Goal: Information Seeking & Learning: Learn about a topic

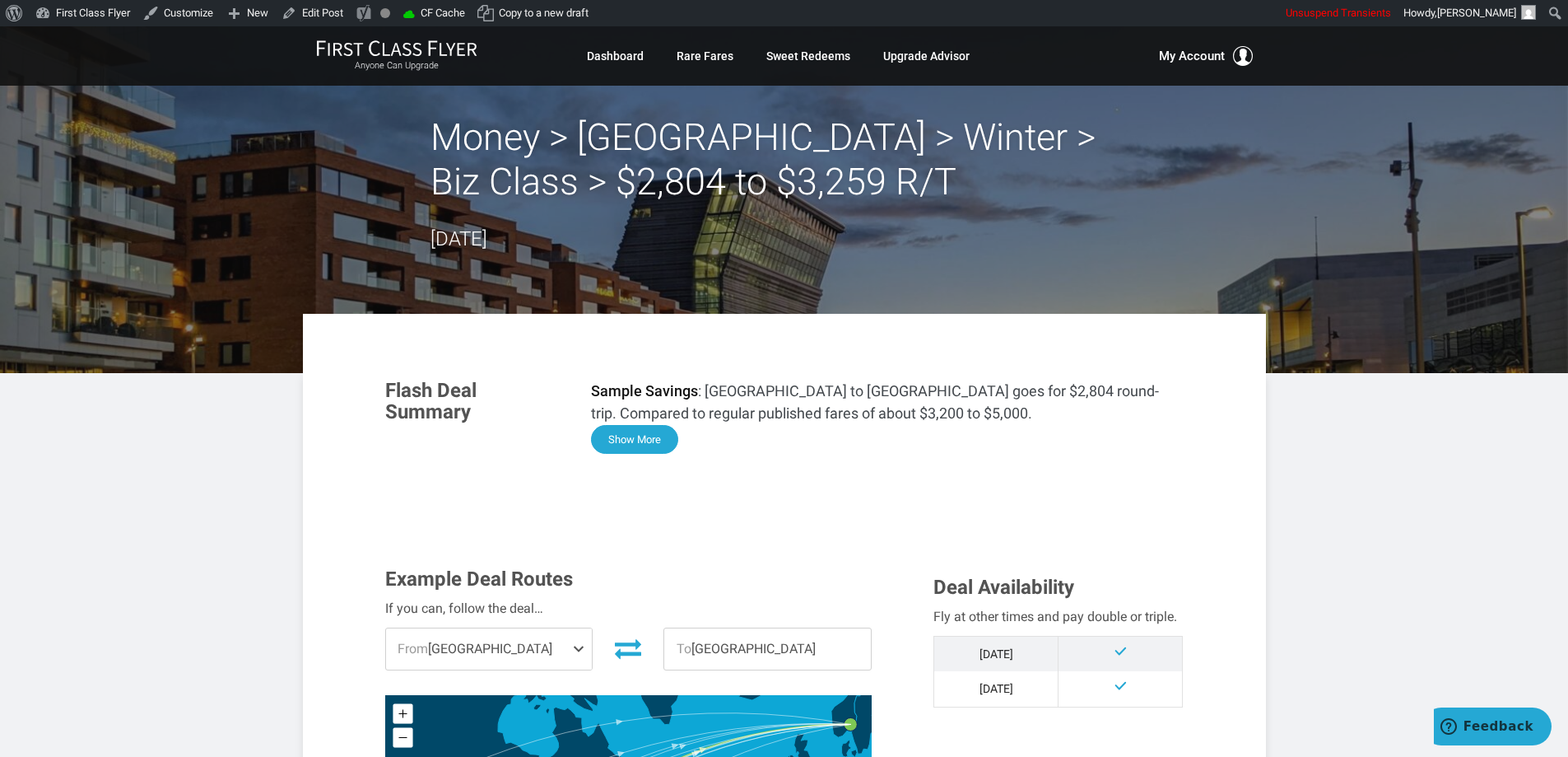
click at [638, 439] on button "Show More" at bounding box center [635, 440] width 87 height 29
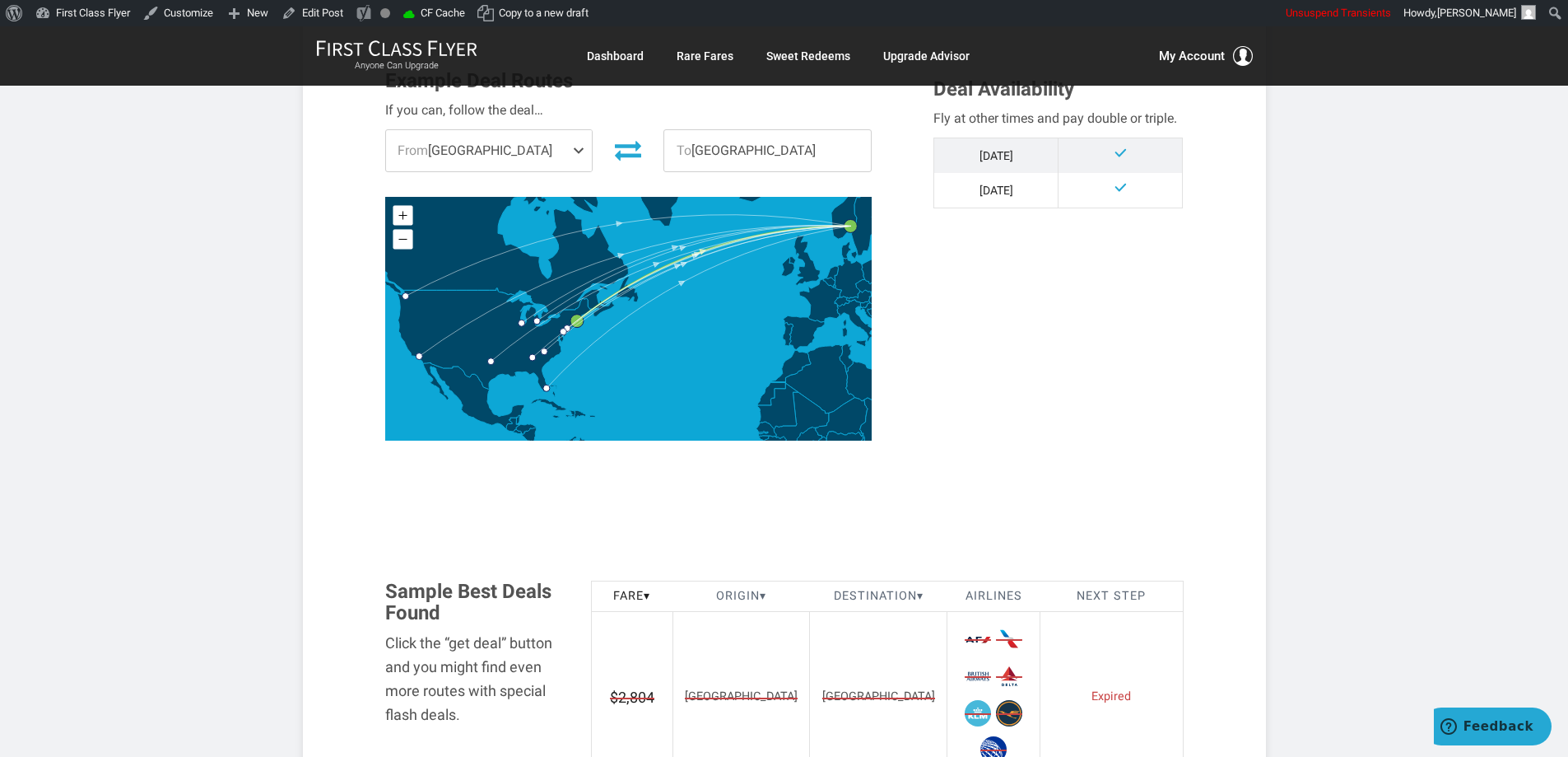
scroll to position [1976, 0]
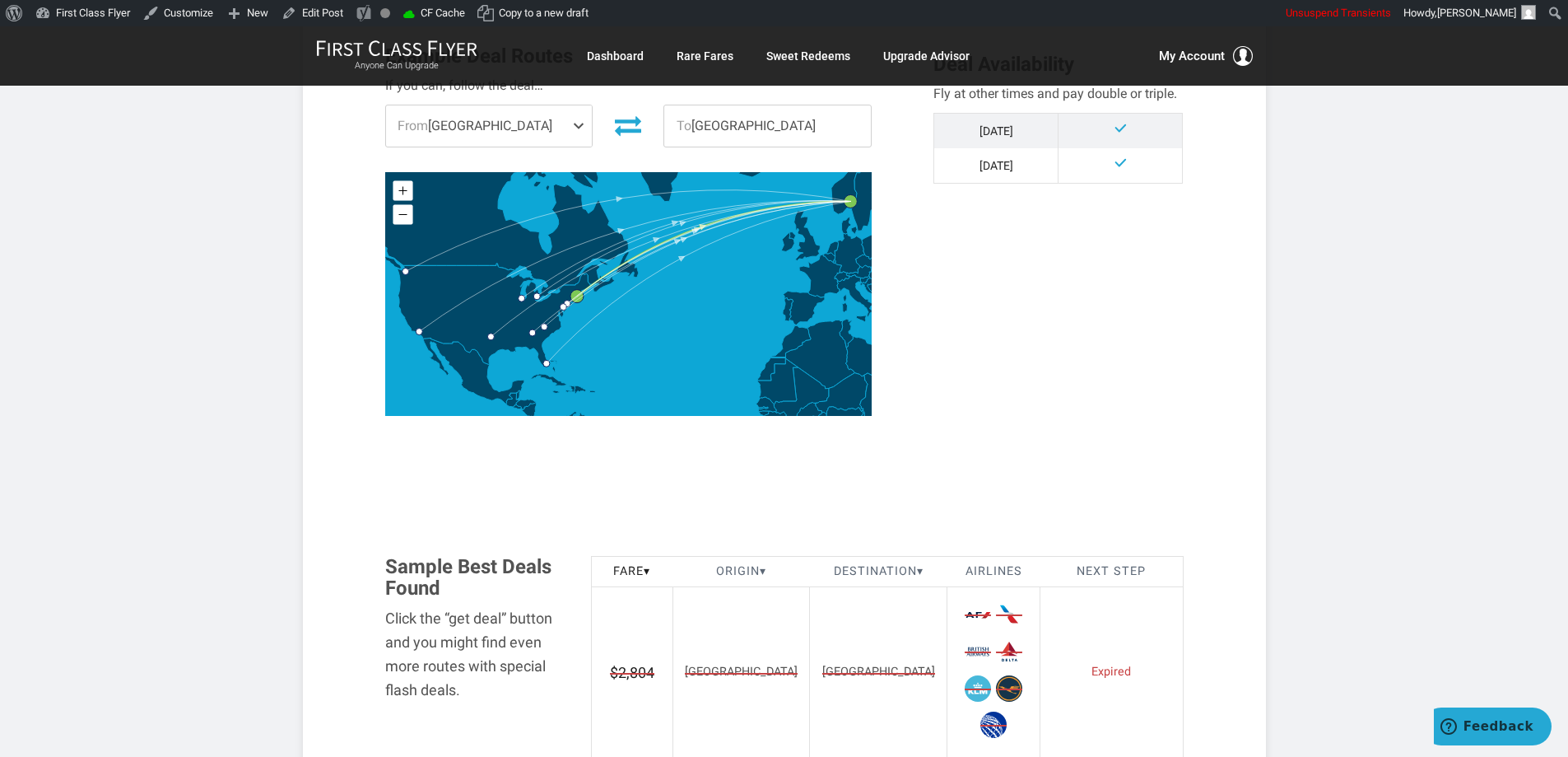
click at [1452, 354] on article "Money > Oslo > Winter > Biz Class > $2,804 to $3,259 R/T August 25, 2025 Flash …" at bounding box center [784, 290] width 1568 height 4480
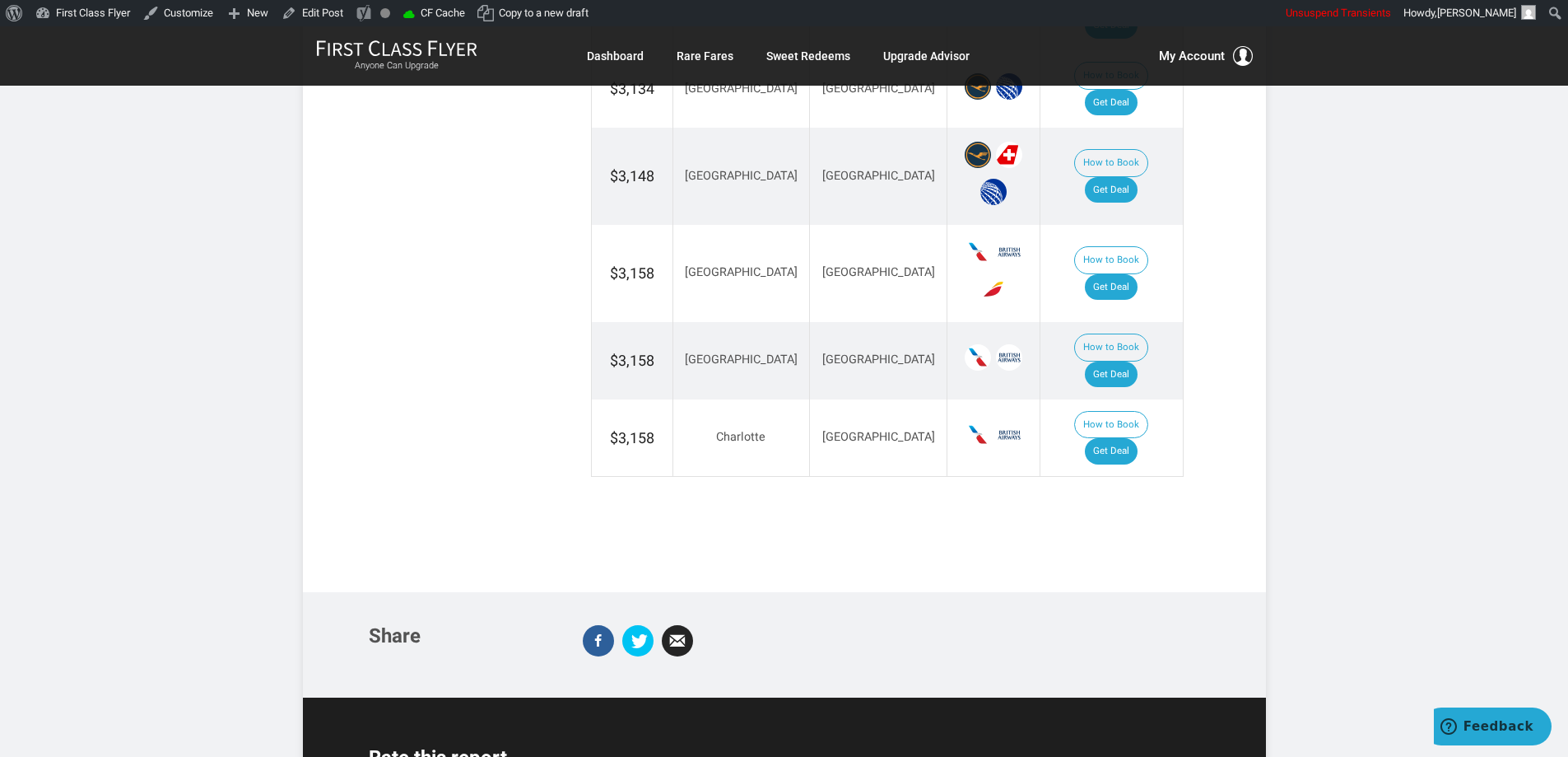
scroll to position [3375, 0]
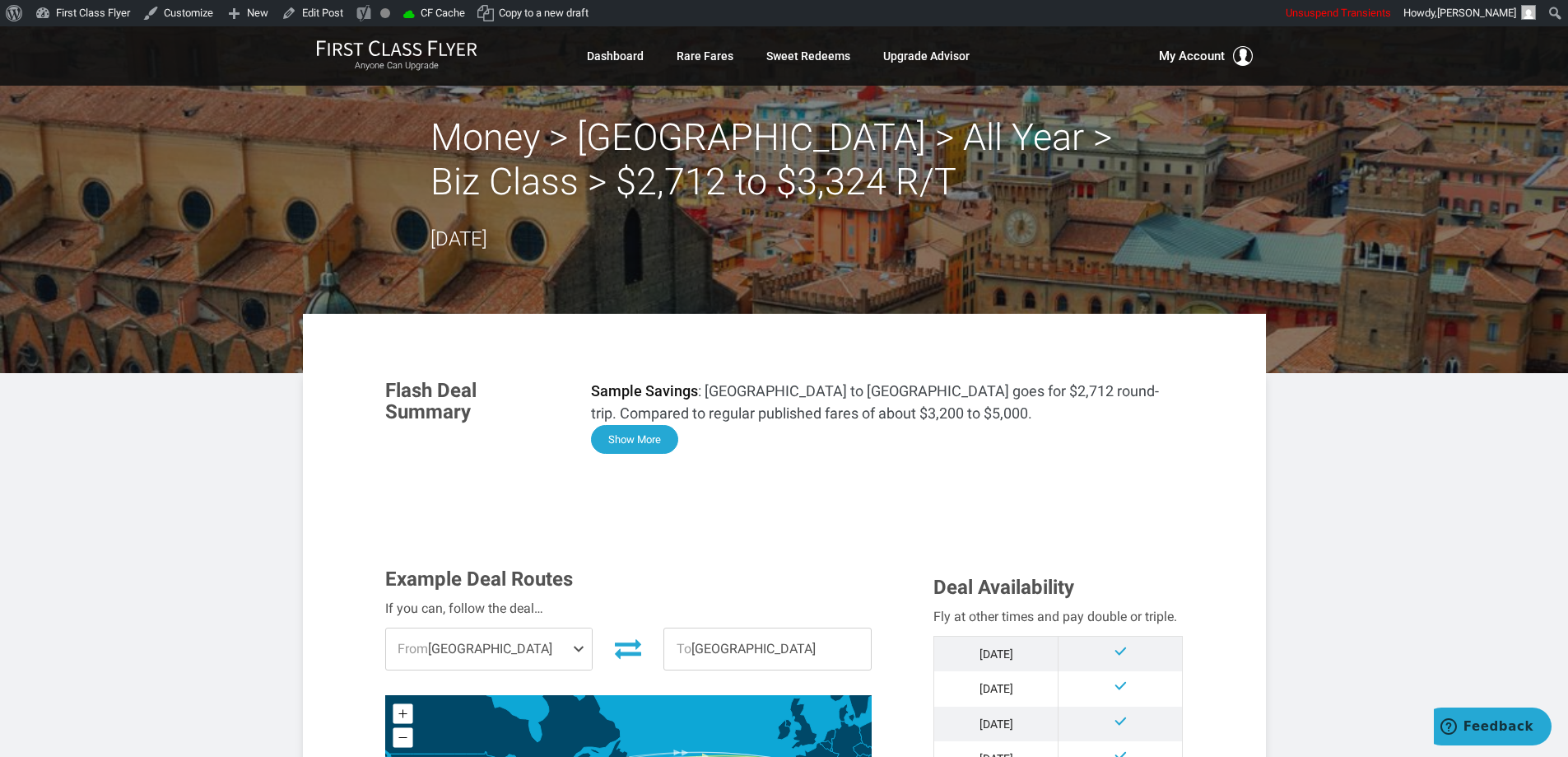
click at [641, 444] on button "Show More" at bounding box center [635, 440] width 87 height 29
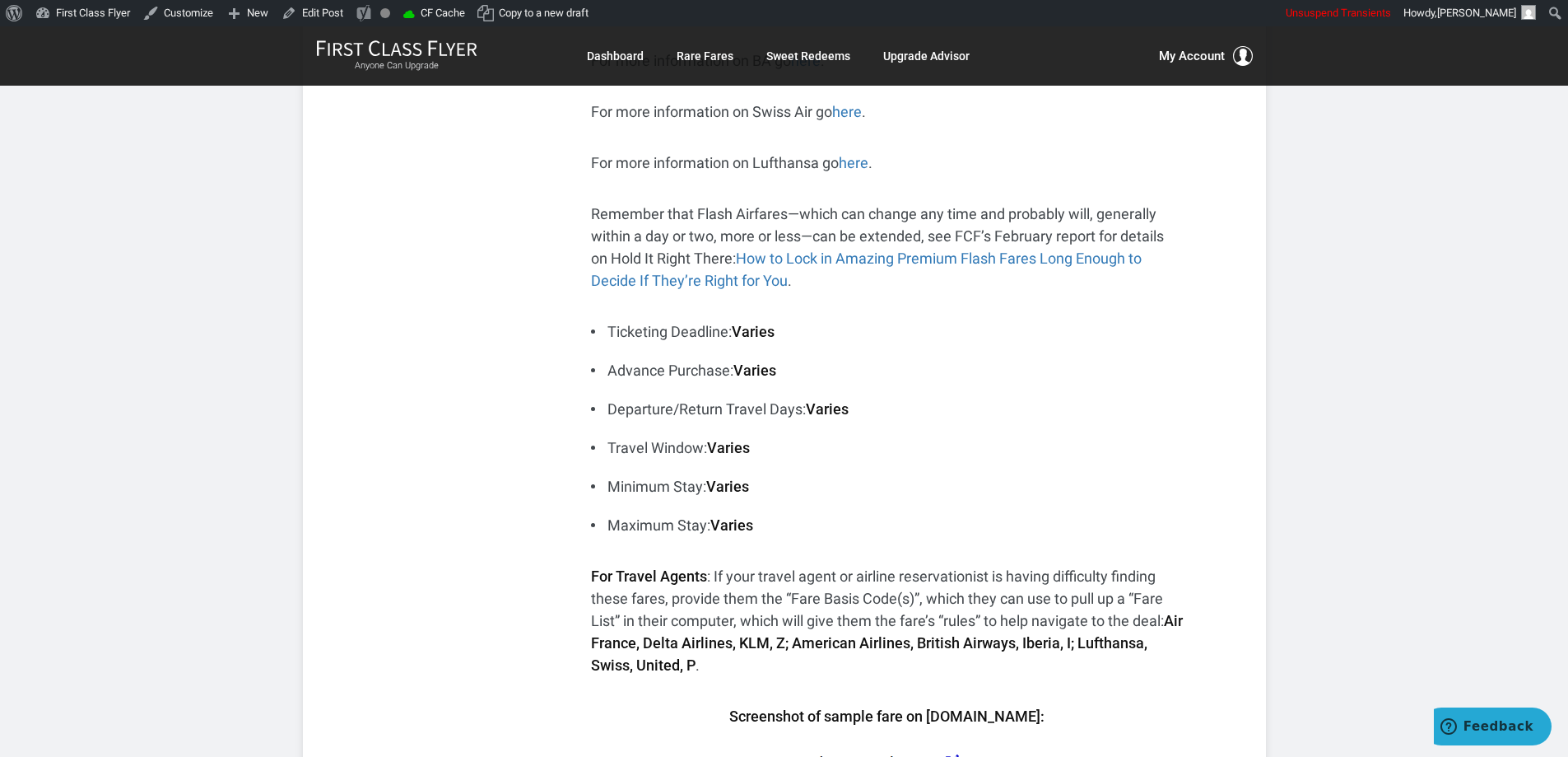
click at [1169, 323] on li "Ticketing Deadline: Varies" at bounding box center [887, 331] width 592 height 22
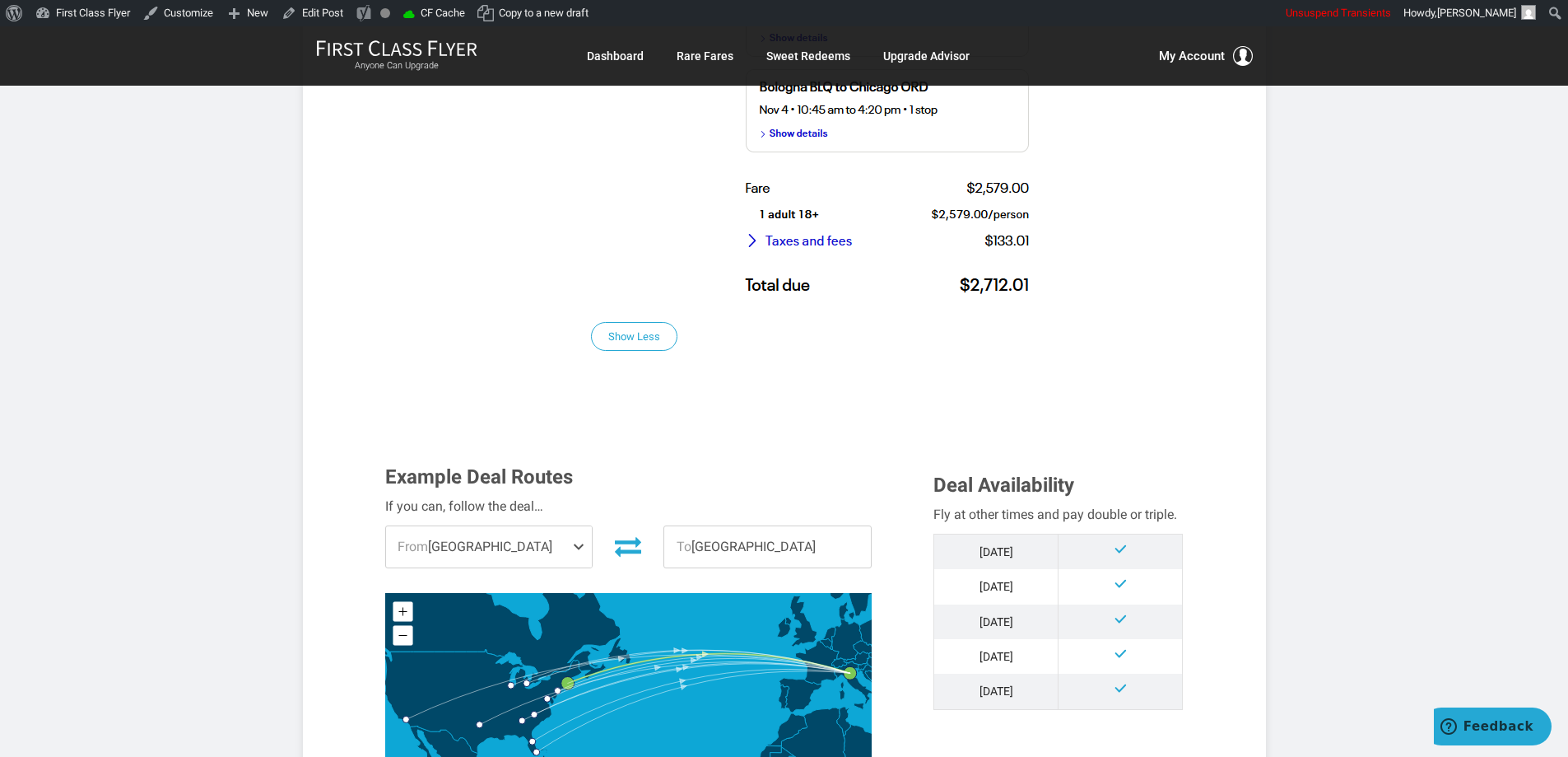
scroll to position [1647, 0]
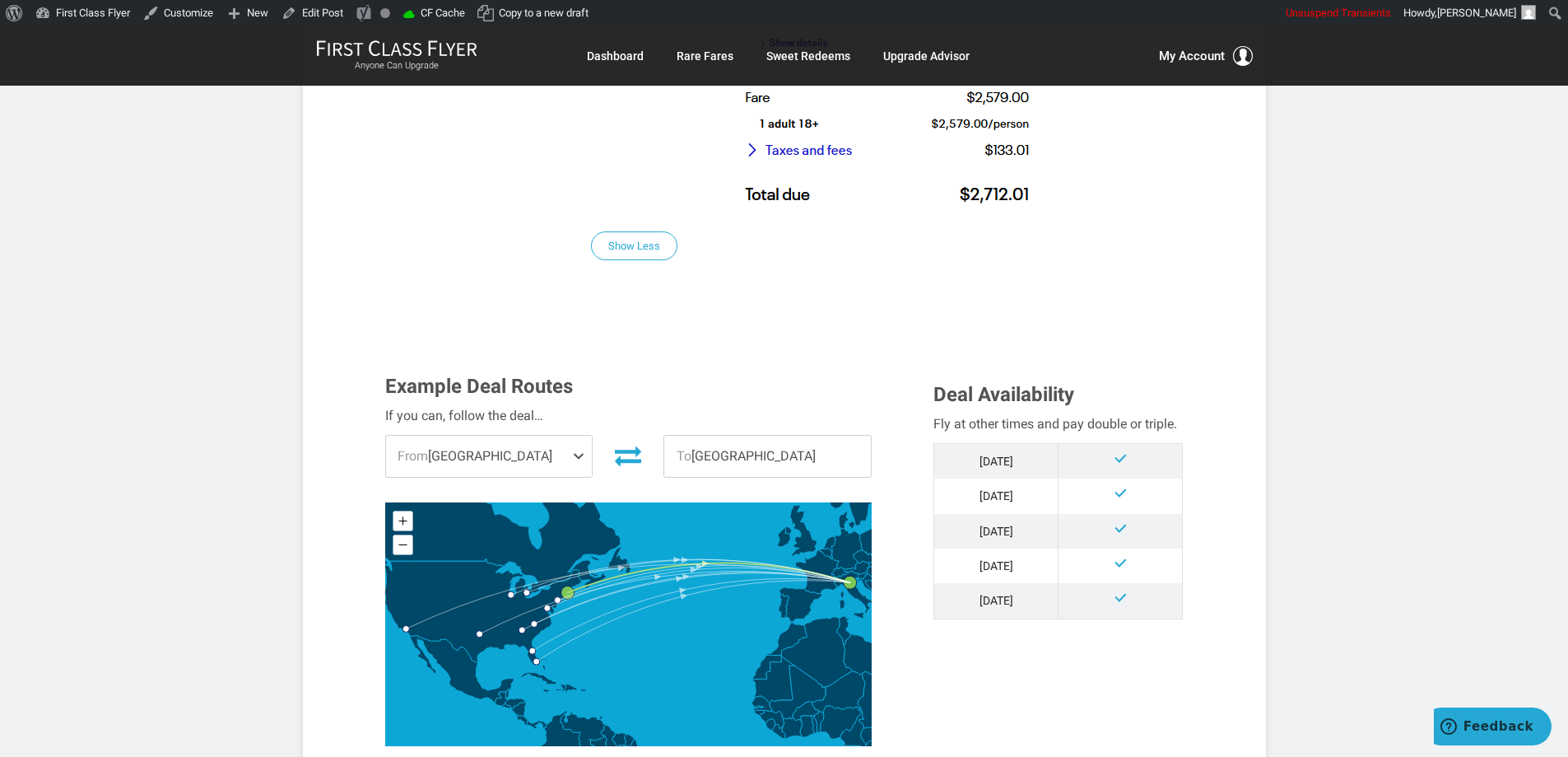
click at [1180, 328] on section "Flash Deal Summary Sample Savings : Chicago to Bologna goes for $2,712 round-tr…" at bounding box center [784, 423] width 832 height 3416
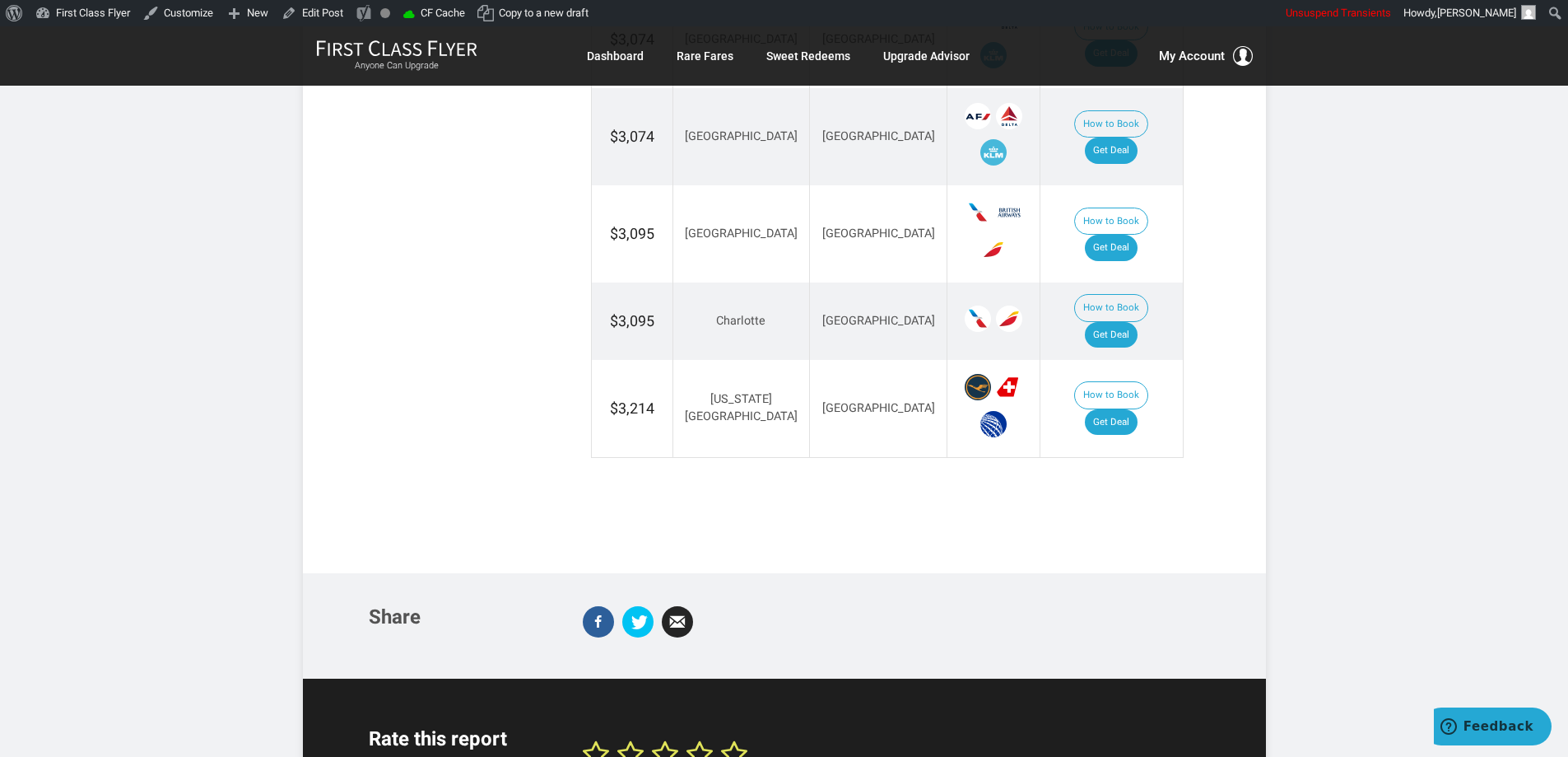
scroll to position [3101, 0]
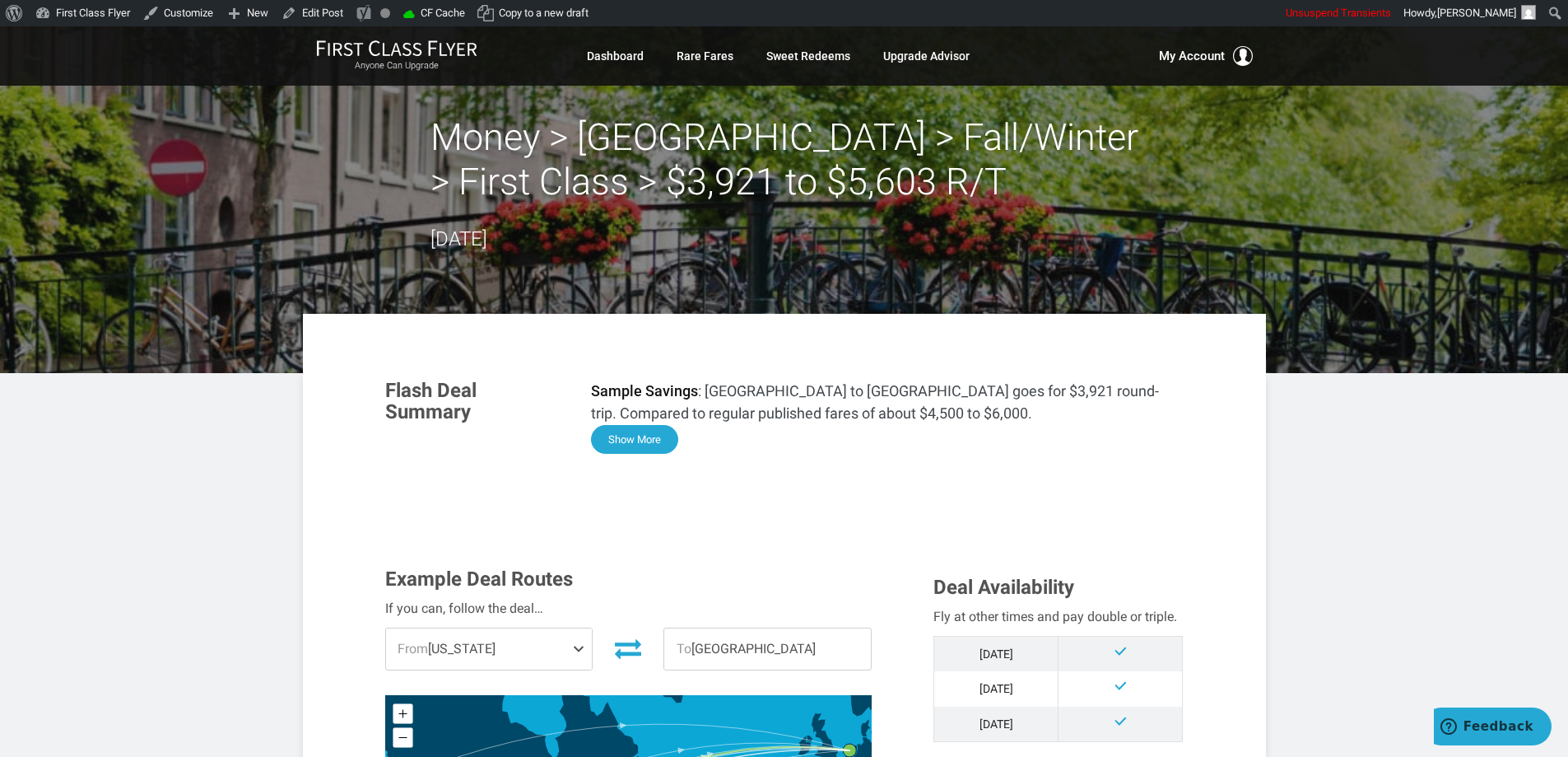
click at [641, 435] on button "Show More" at bounding box center [635, 440] width 87 height 29
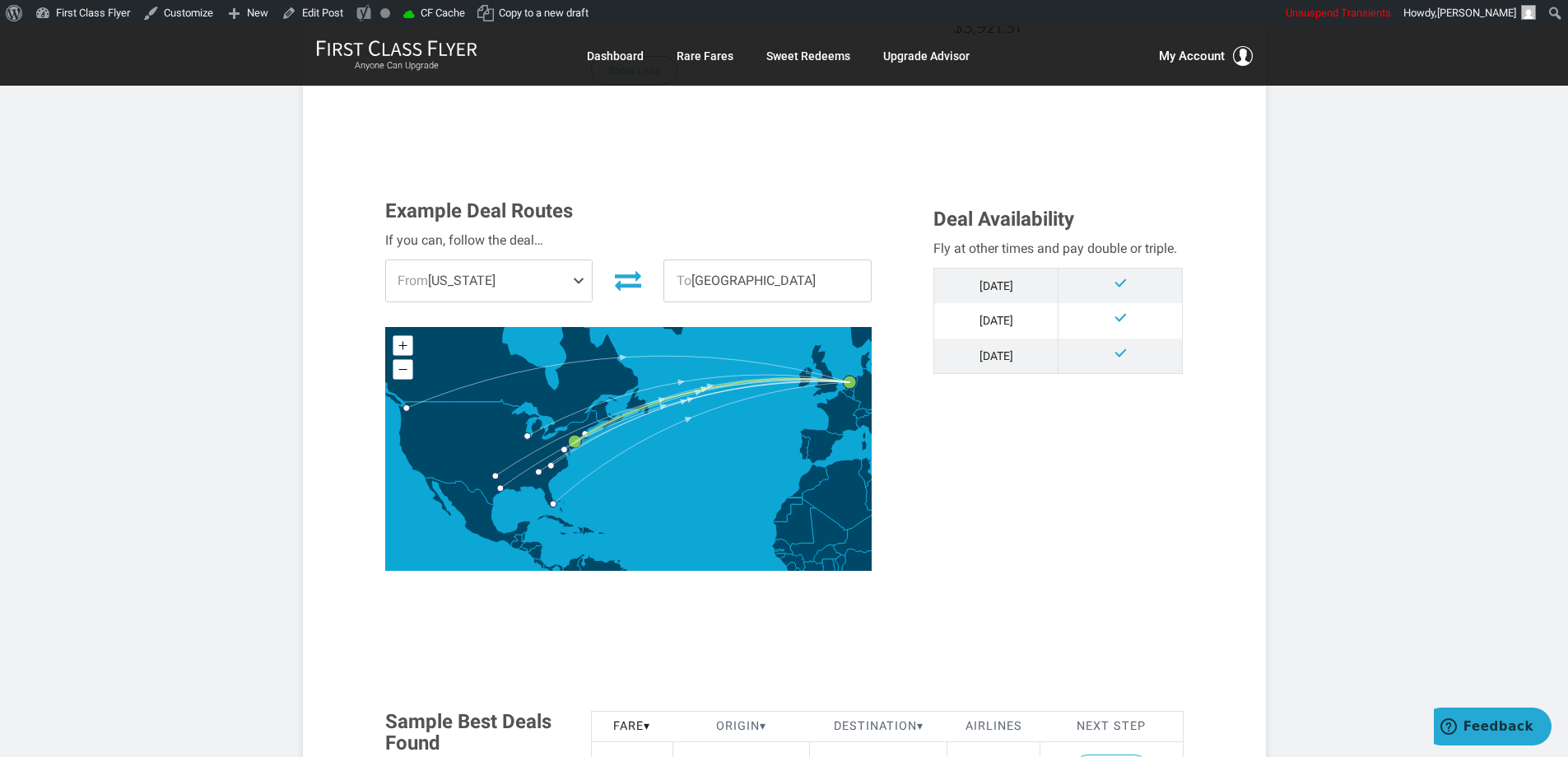
click at [1259, 440] on section "Flash Deal Summary Sample Savings : Boston to Amsterdam goes for $3,921 round-t…" at bounding box center [784, 143] width 963 height 3119
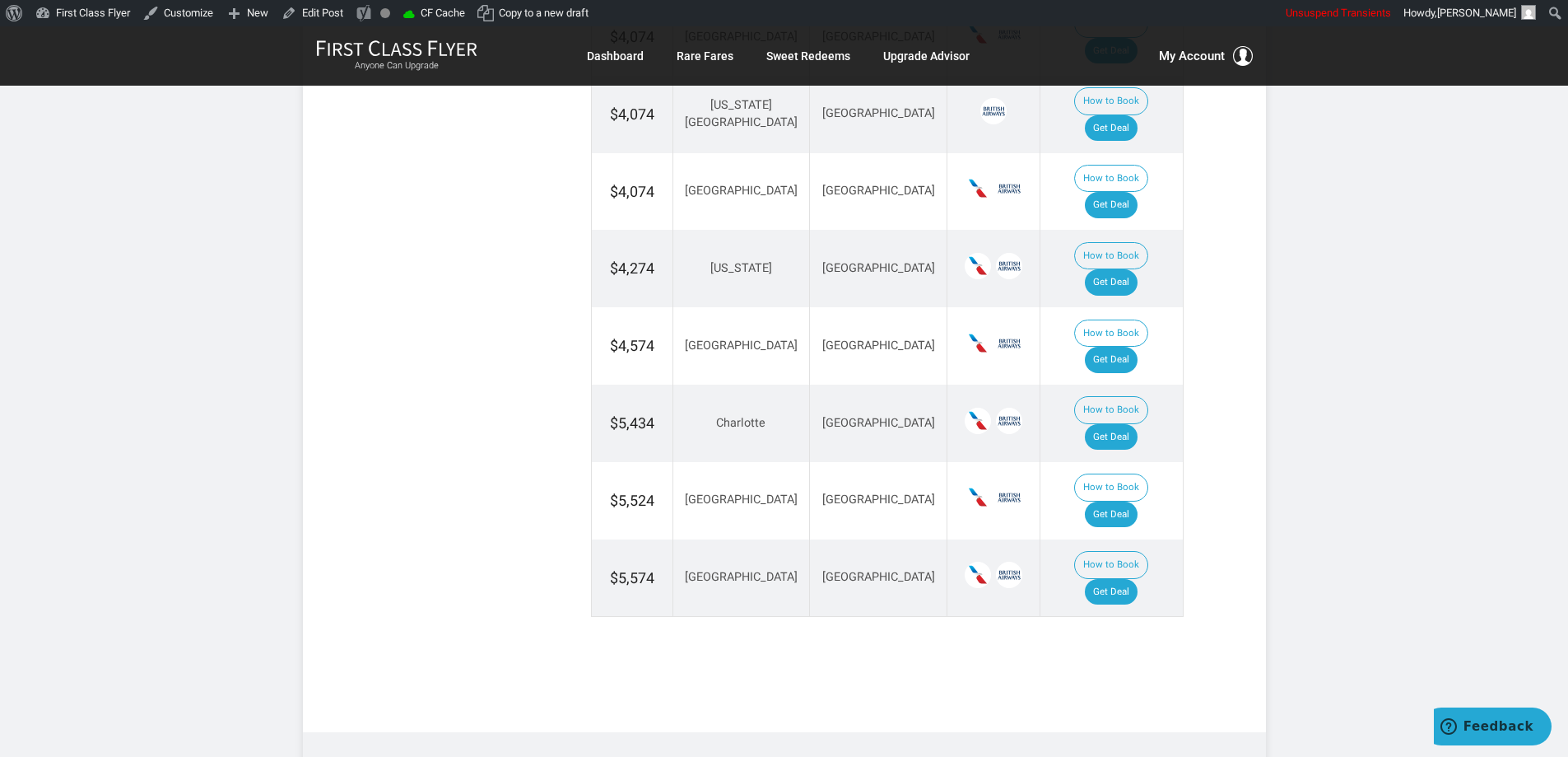
scroll to position [2636, 0]
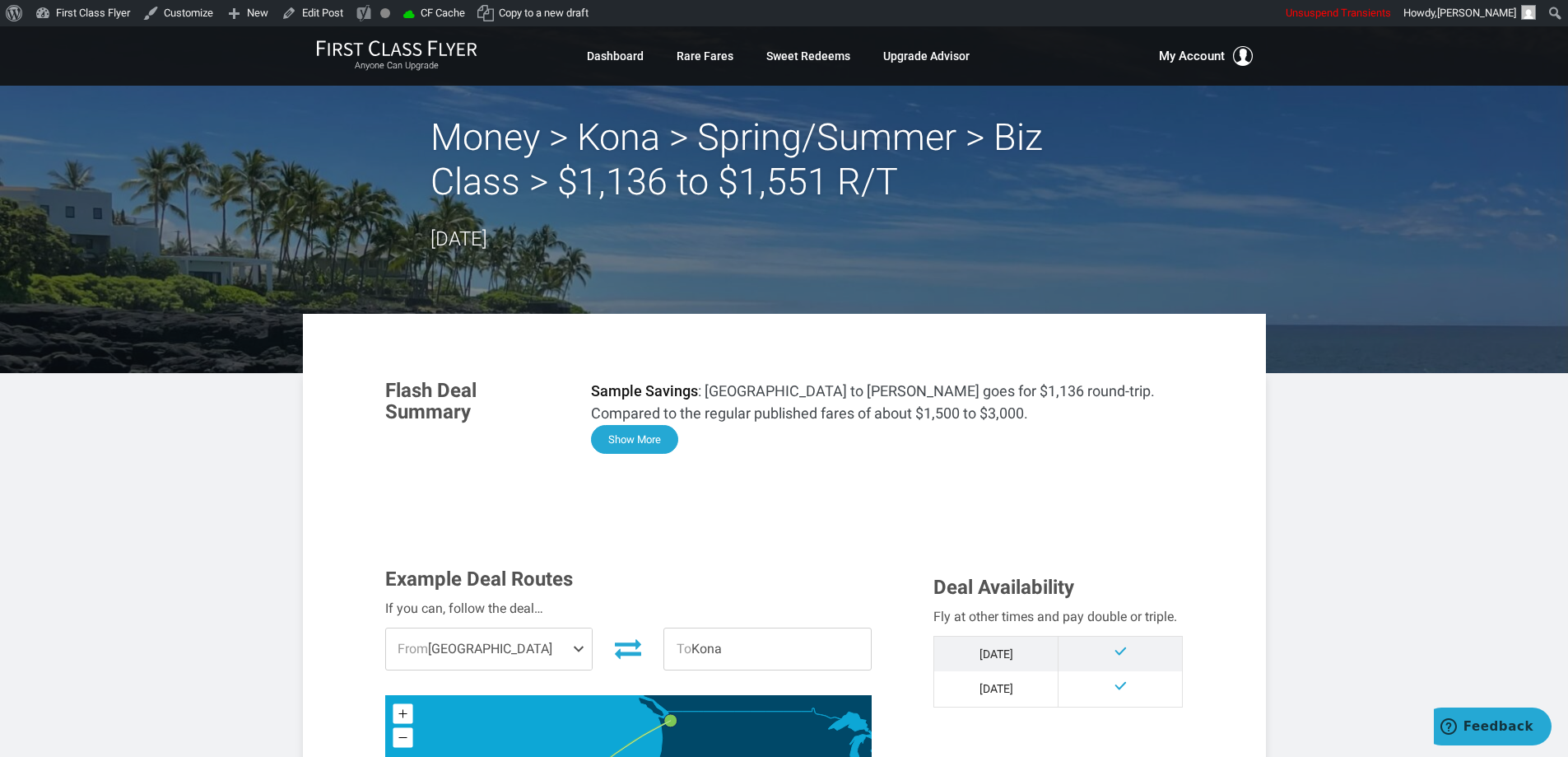
click at [660, 436] on button "Show More" at bounding box center [635, 440] width 87 height 29
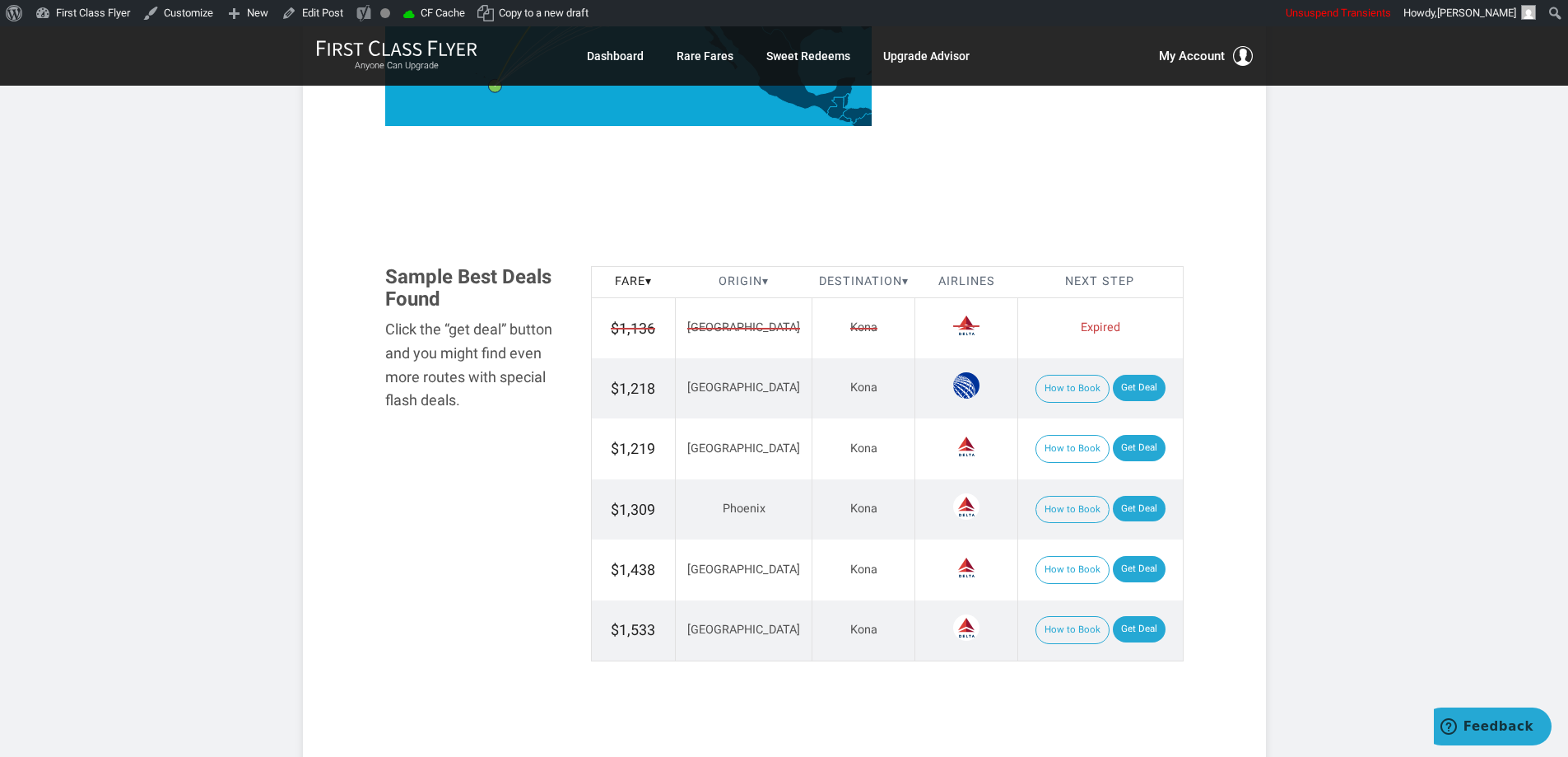
scroll to position [1723, 0]
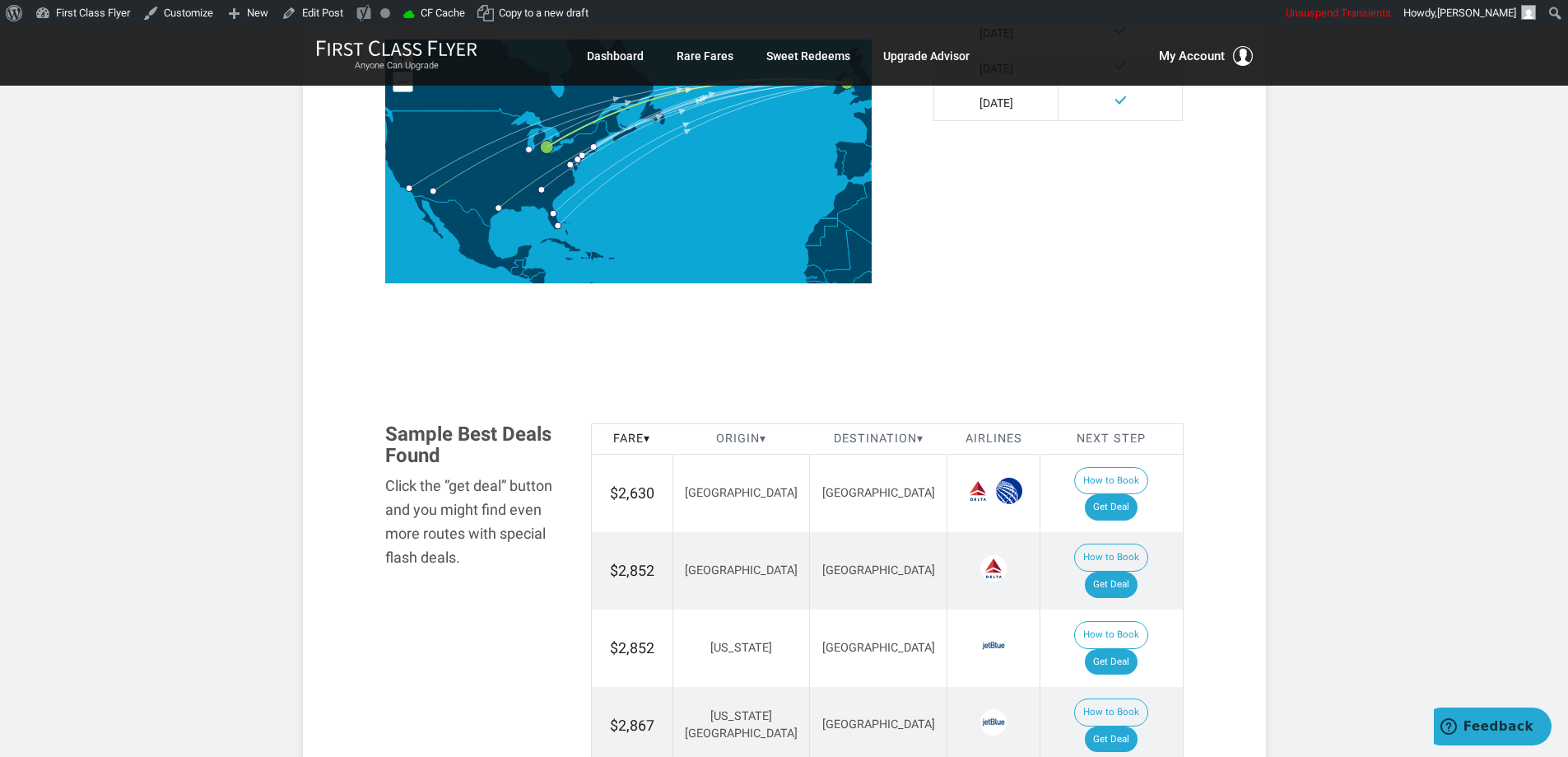
scroll to position [659, 0]
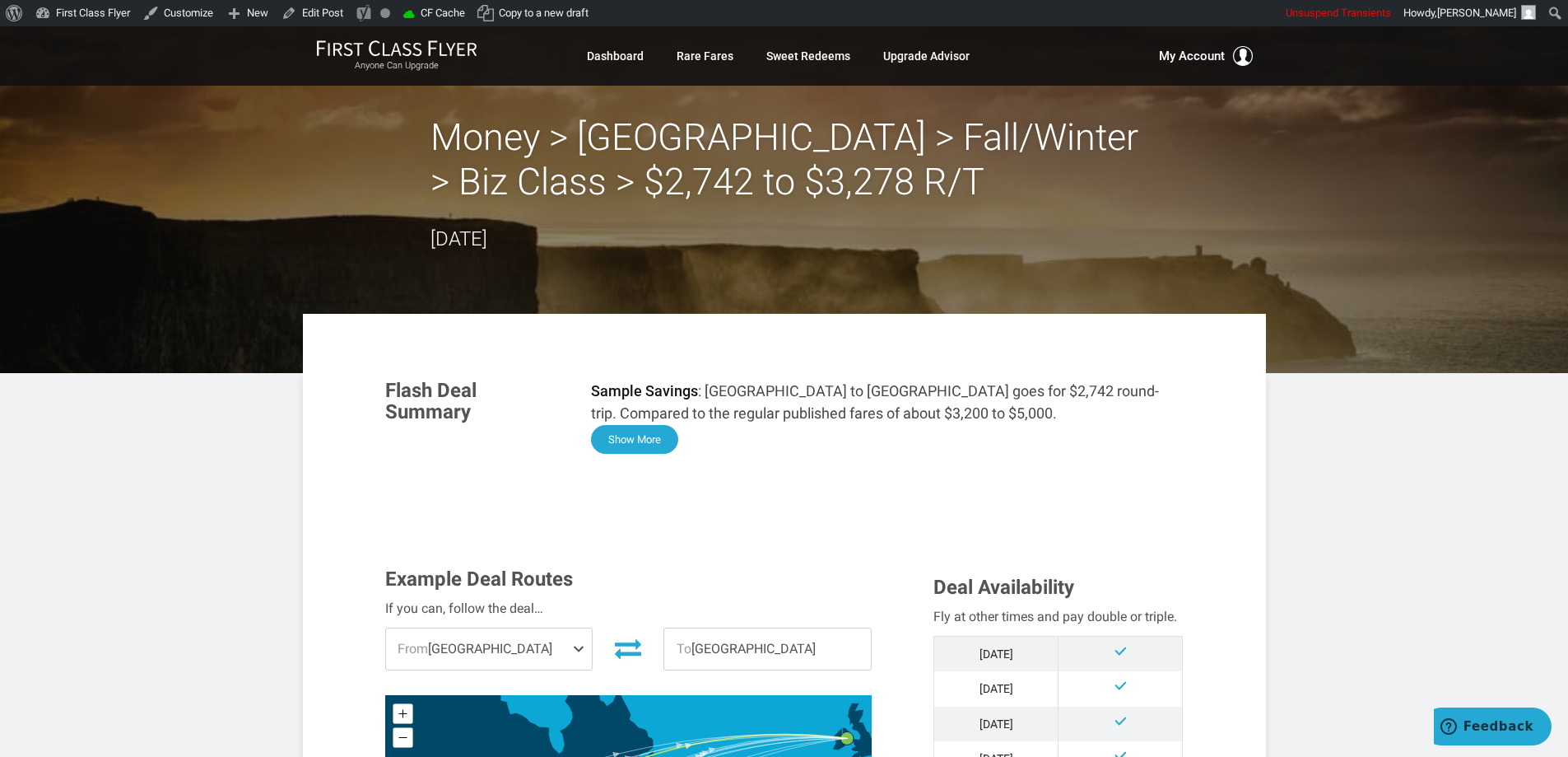
click at [635, 439] on button "Show More" at bounding box center [635, 440] width 87 height 29
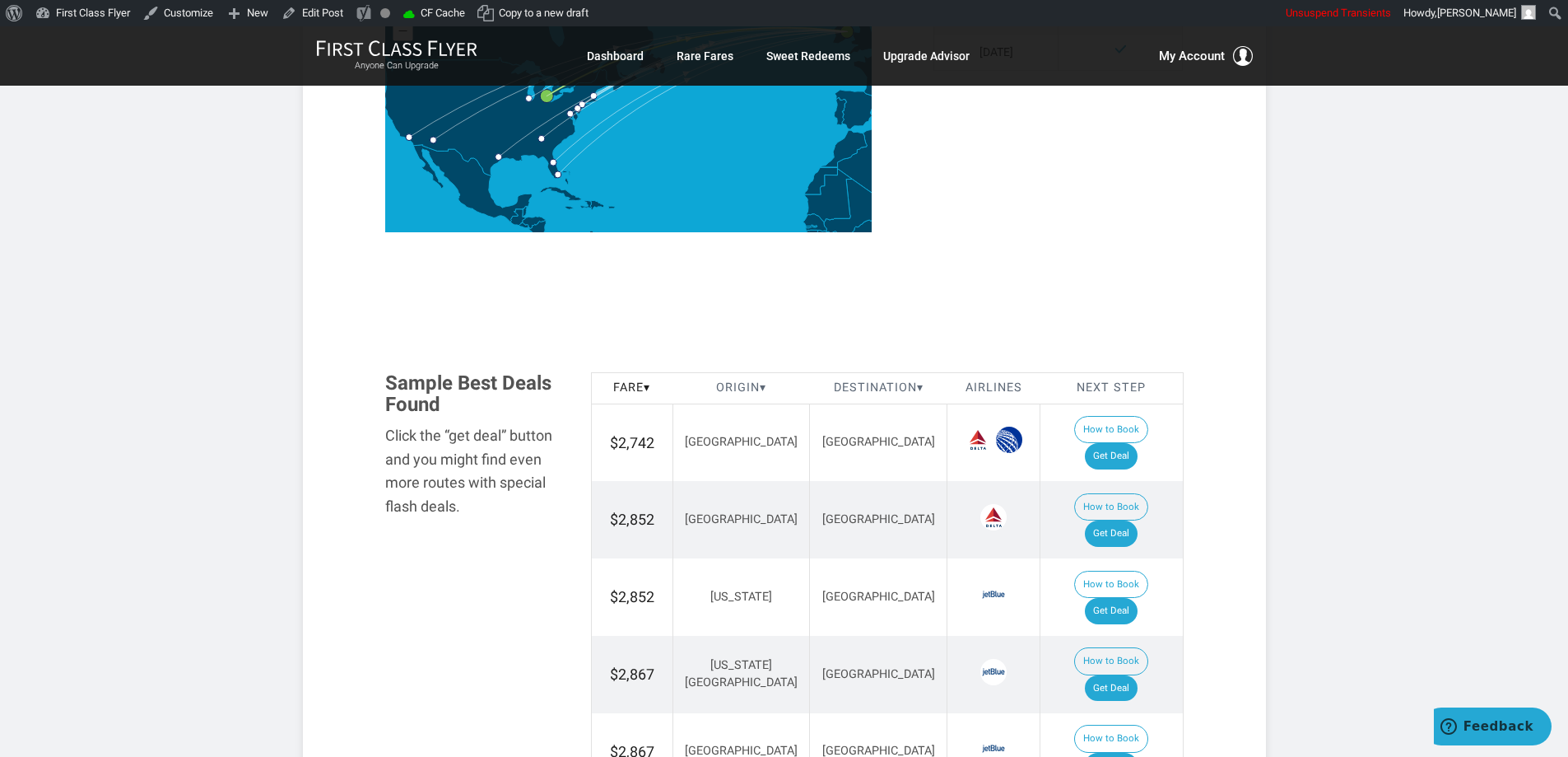
scroll to position [1653, 0]
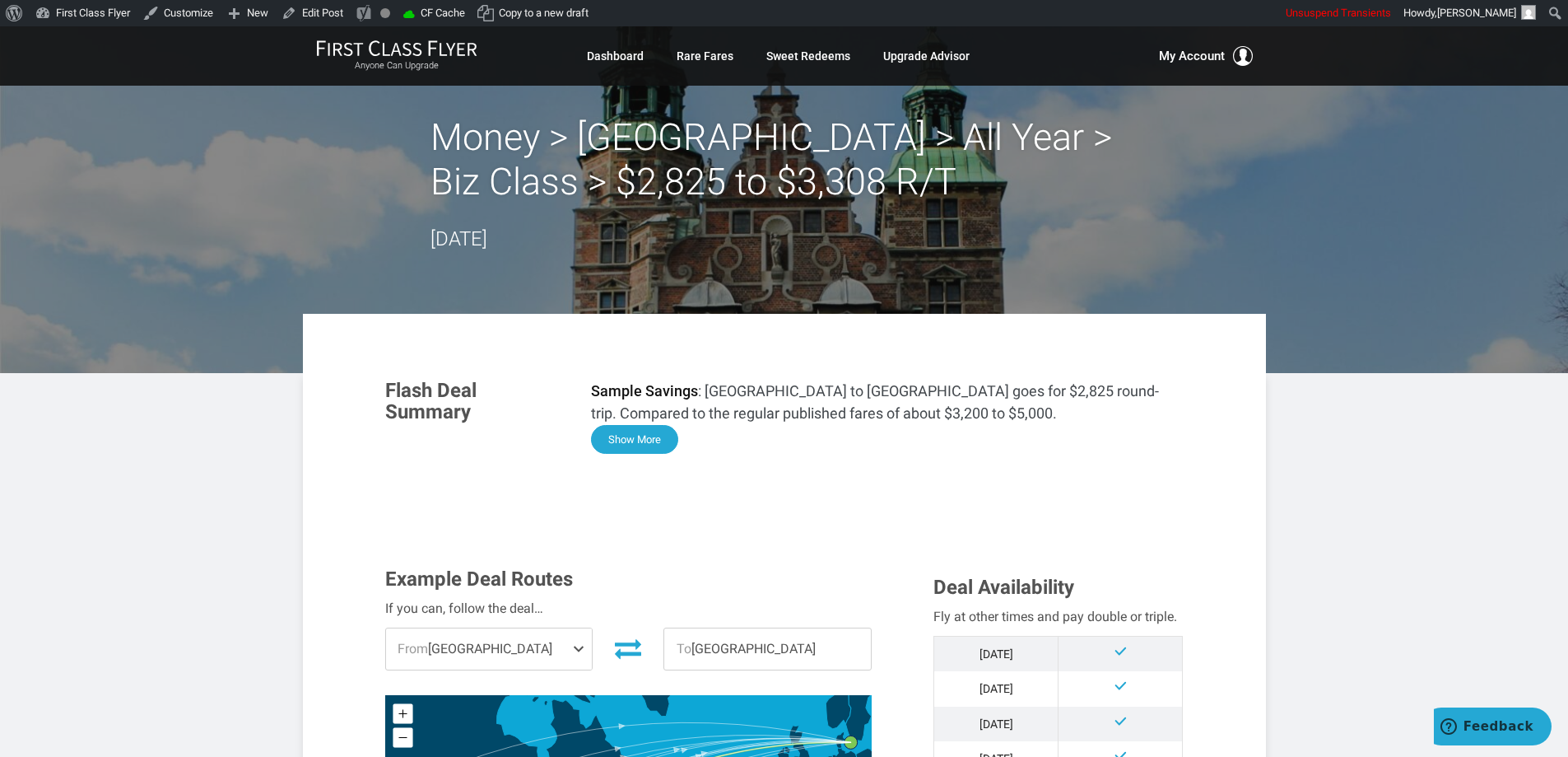
click at [610, 440] on button "Show More" at bounding box center [635, 440] width 87 height 29
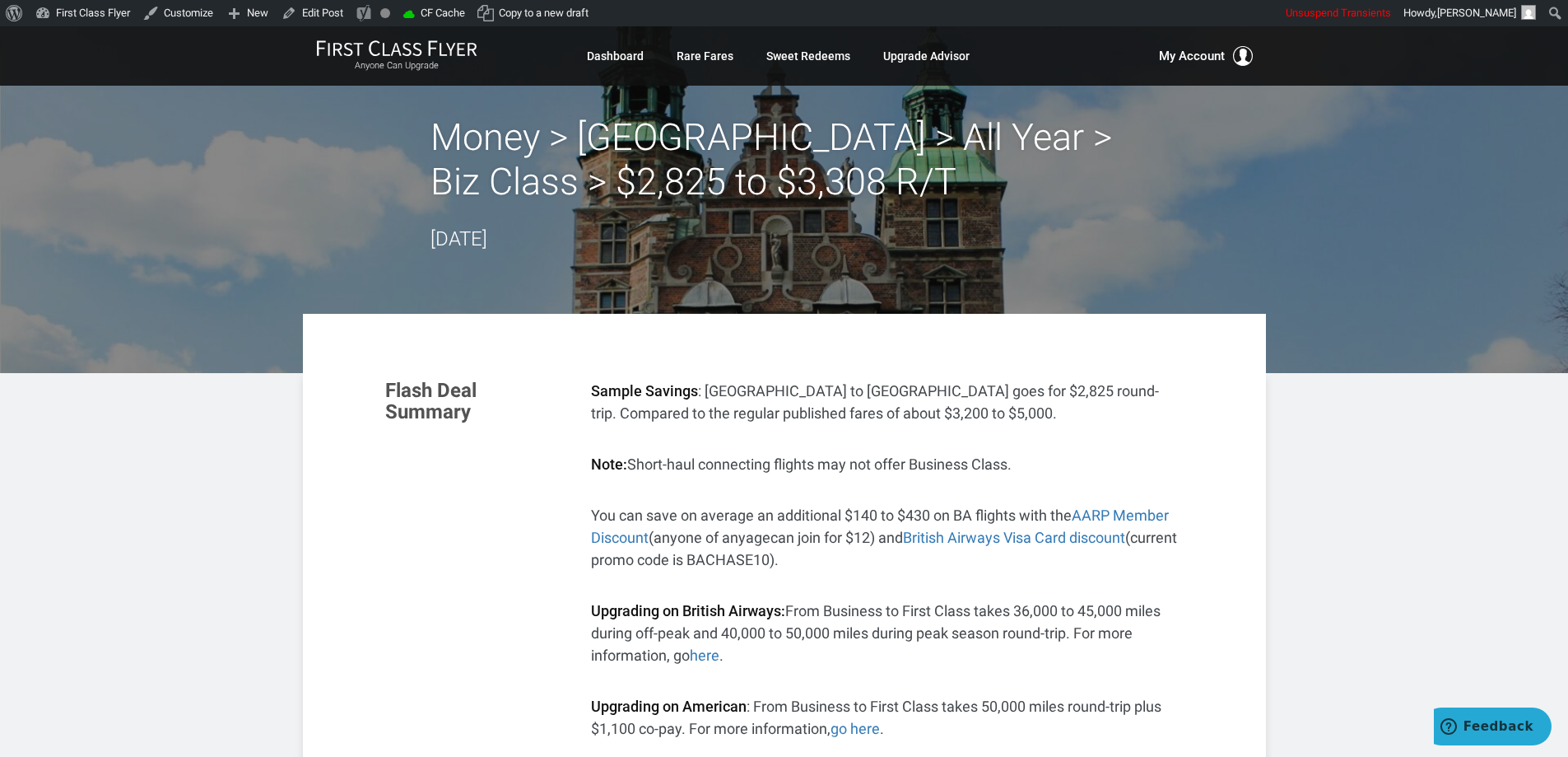
click at [1274, 283] on header "Money > Copenhagen > All Year > Biz Class > $2,825 to $3,308 R/T September 09, …" at bounding box center [784, 199] width 1568 height 346
drag, startPoint x: 1461, startPoint y: 454, endPoint x: 1439, endPoint y: 467, distance: 25.6
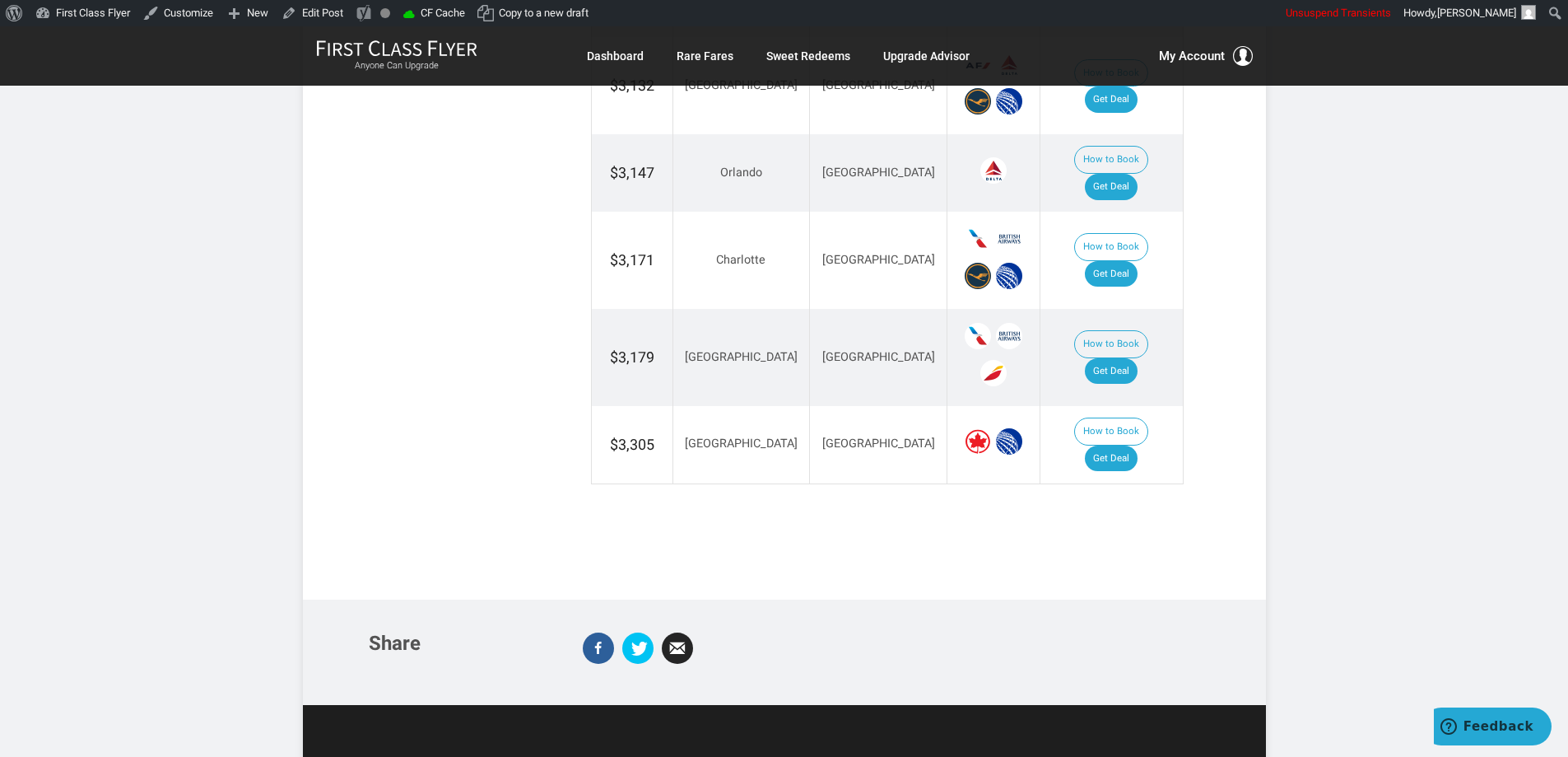
scroll to position [3323, 0]
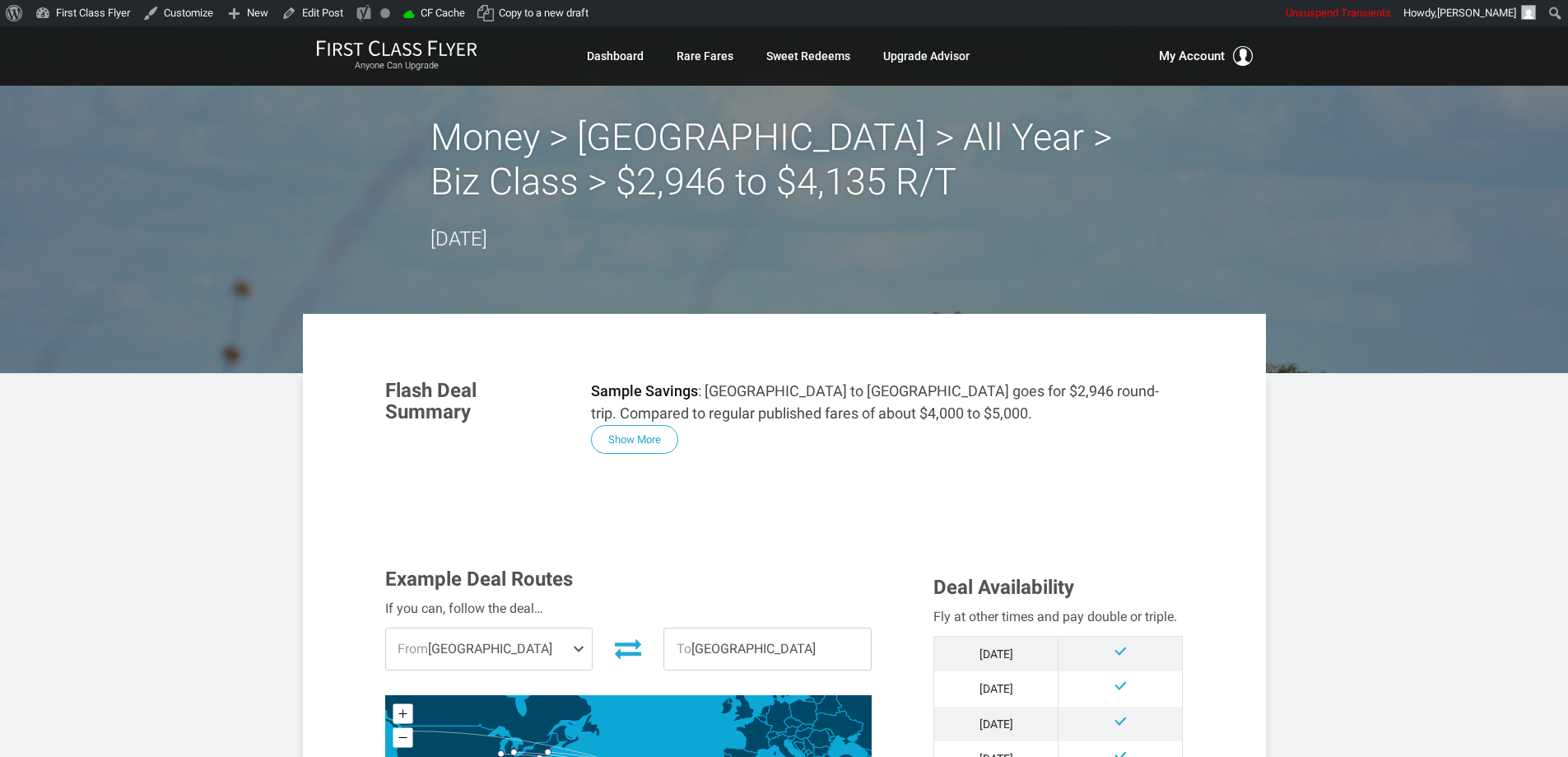
drag, startPoint x: 649, startPoint y: 445, endPoint x: 661, endPoint y: 444, distance: 12.0
click at [649, 443] on button "Show More" at bounding box center [635, 440] width 87 height 29
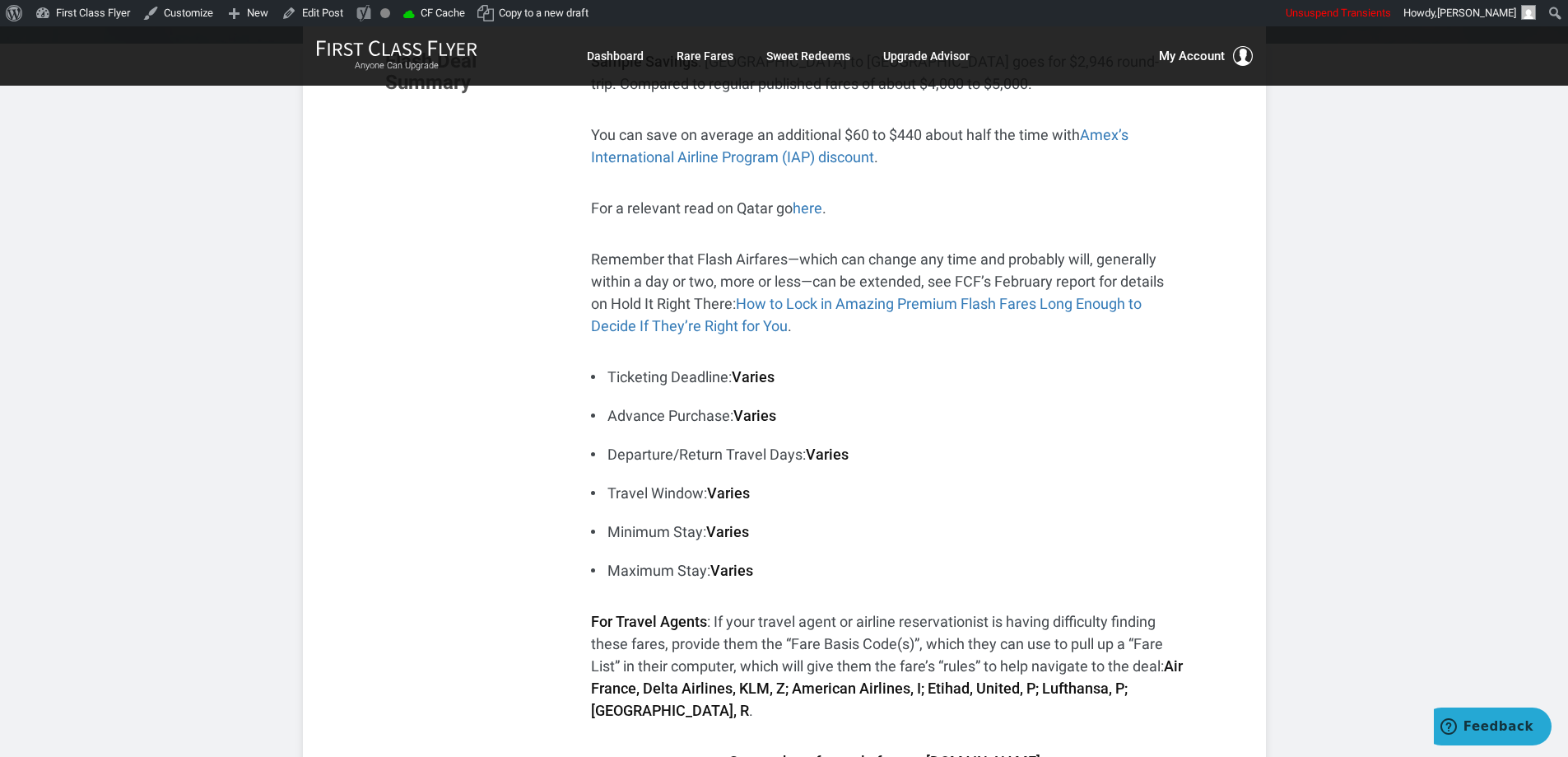
click at [1164, 376] on li "Ticketing Deadline: Varies" at bounding box center [887, 376] width 592 height 22
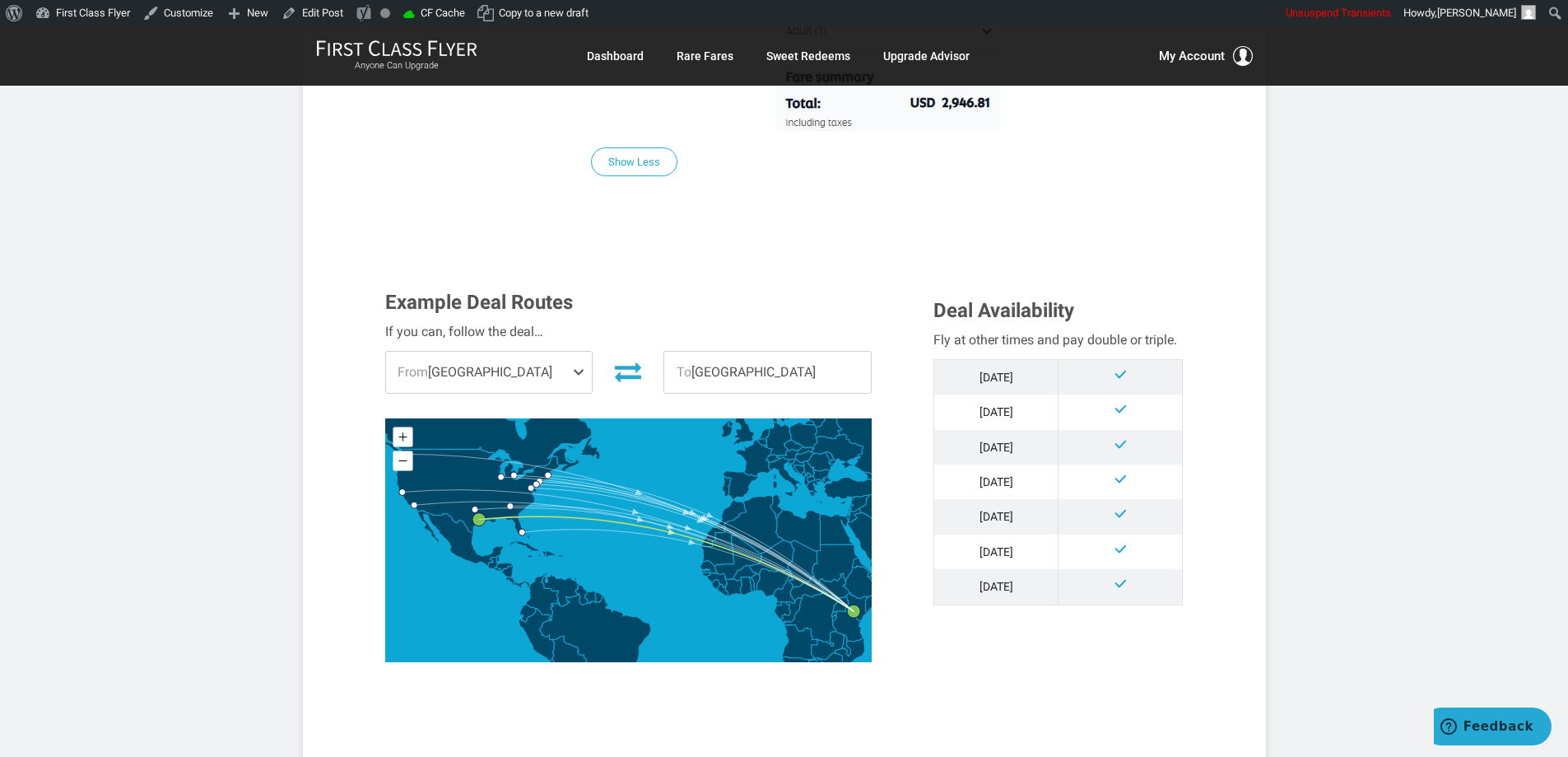
scroll to position [1482, 0]
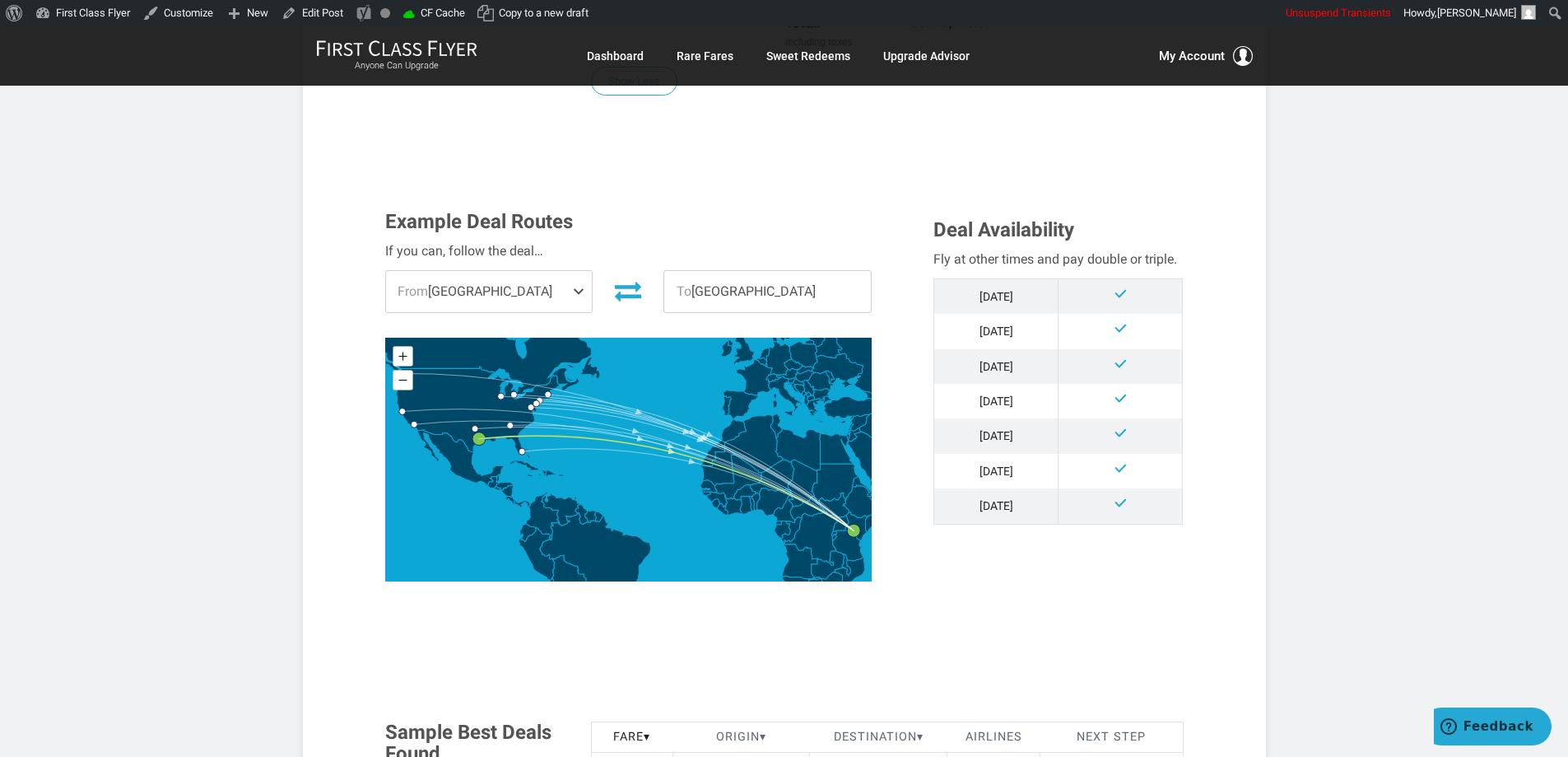
click at [1278, 407] on article "Money > [GEOGRAPHIC_DATA] > All Year > Biz Class > $2,946 to $4,135 R/T [DATE] …" at bounding box center [784, 530] width 1568 height 3974
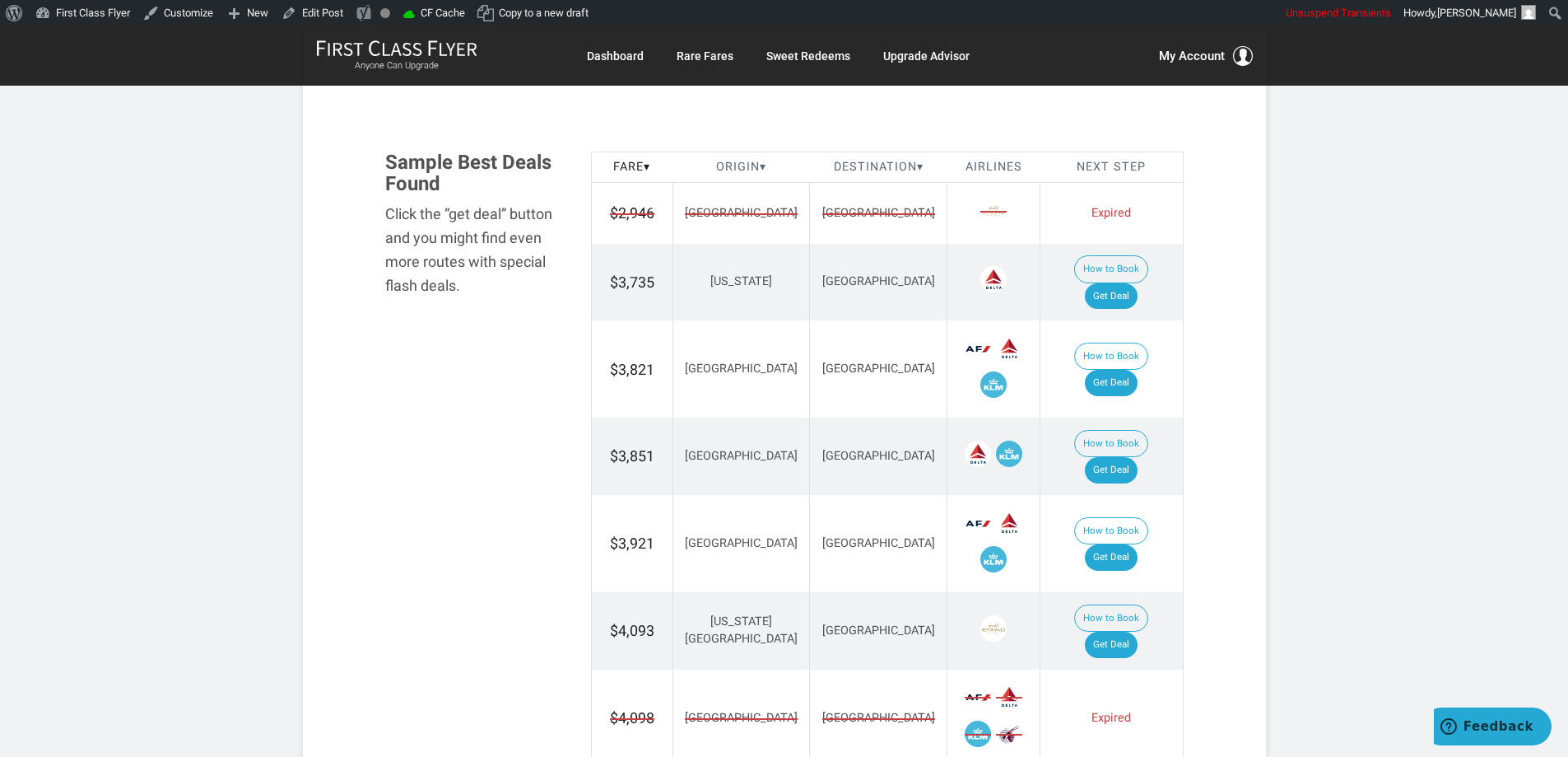
scroll to position [1989, 0]
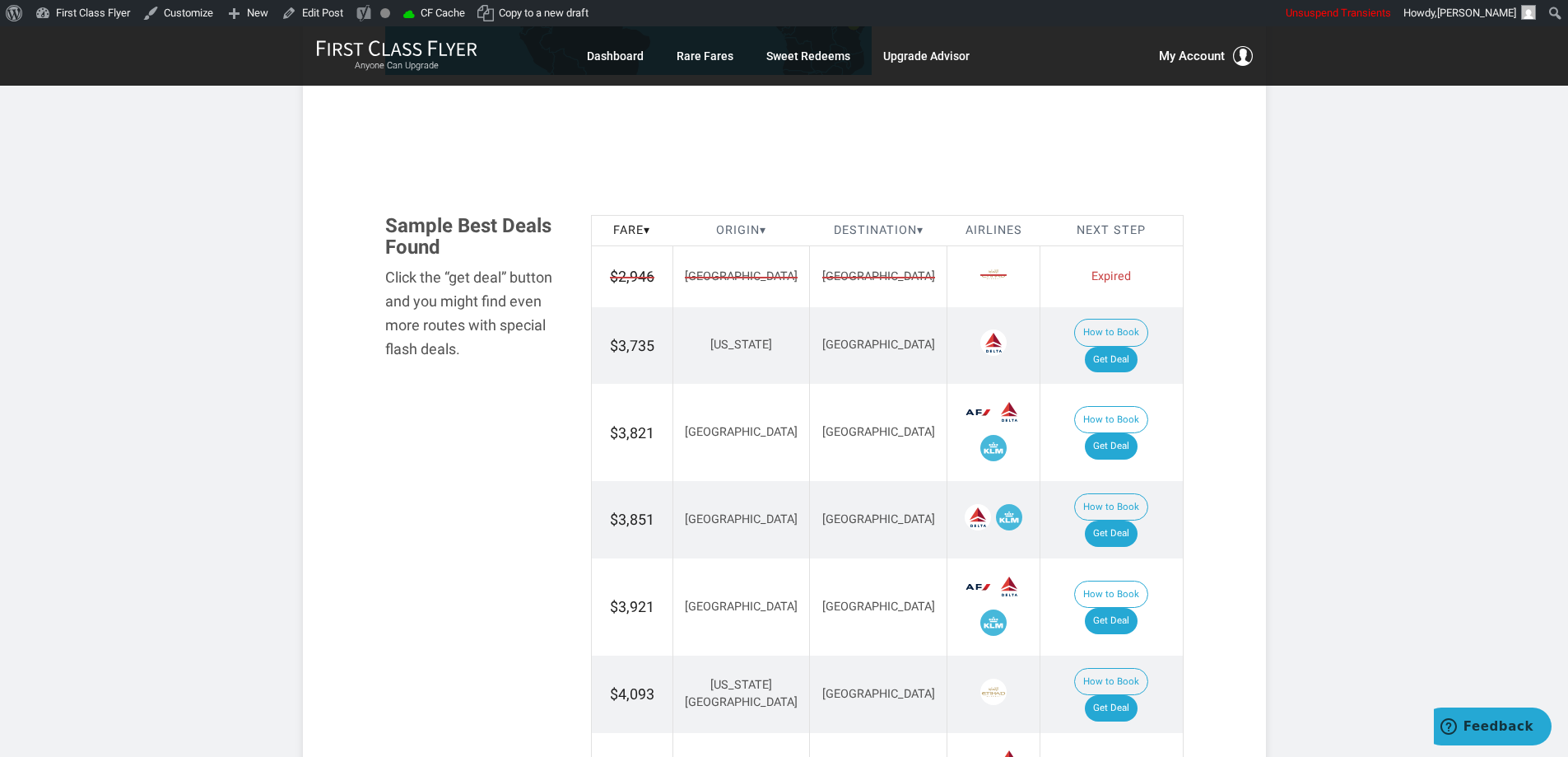
click at [809, 290] on td "Nairobi" at bounding box center [878, 276] width 137 height 61
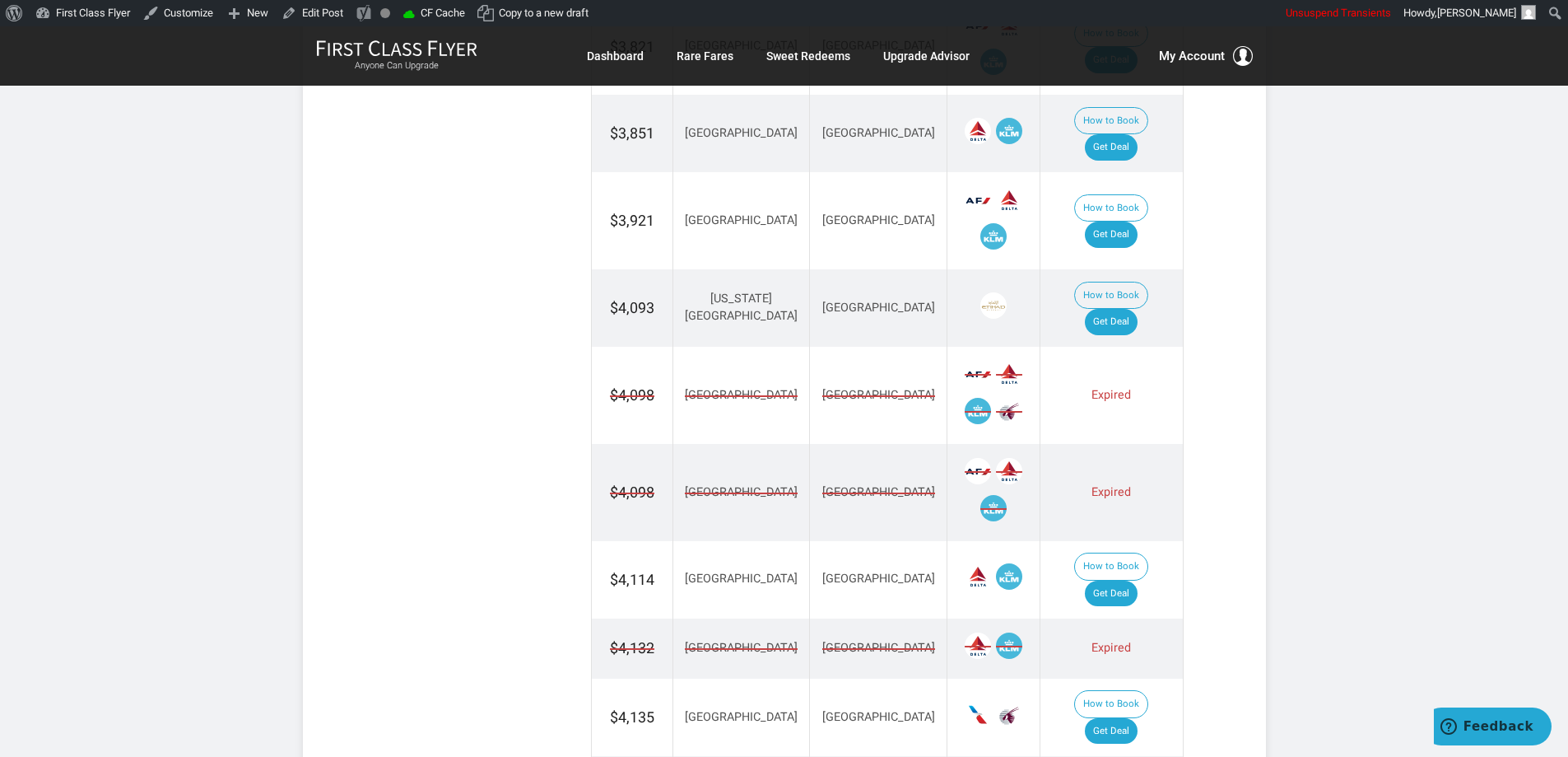
scroll to position [2401, 0]
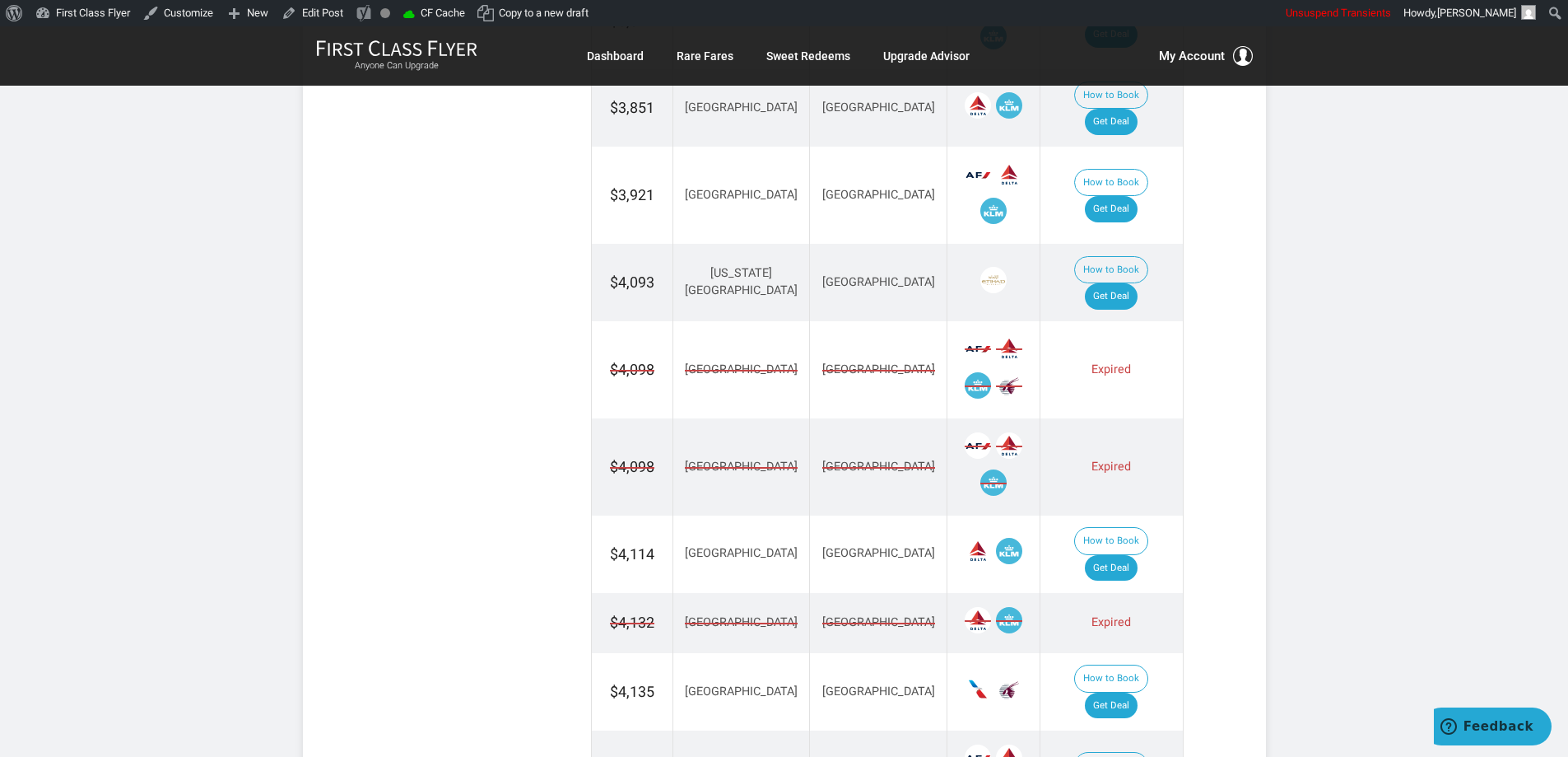
click at [828, 362] on span "Nairobi" at bounding box center [878, 370] width 112 height 17
click at [818, 418] on td "Nairobi" at bounding box center [878, 467] width 137 height 97
click at [809, 593] on td "Nairobi" at bounding box center [878, 622] width 137 height 61
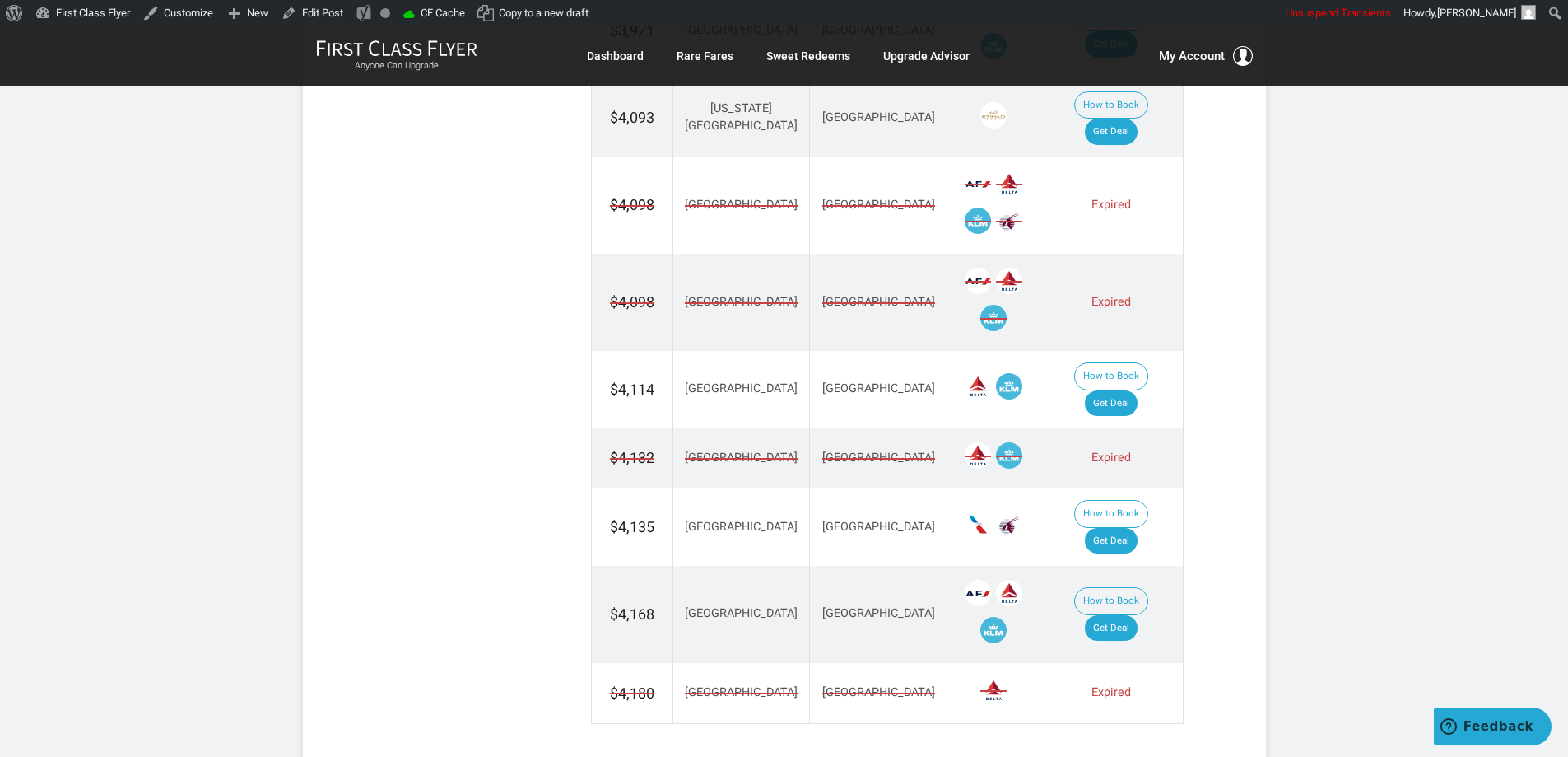
scroll to position [2730, 0]
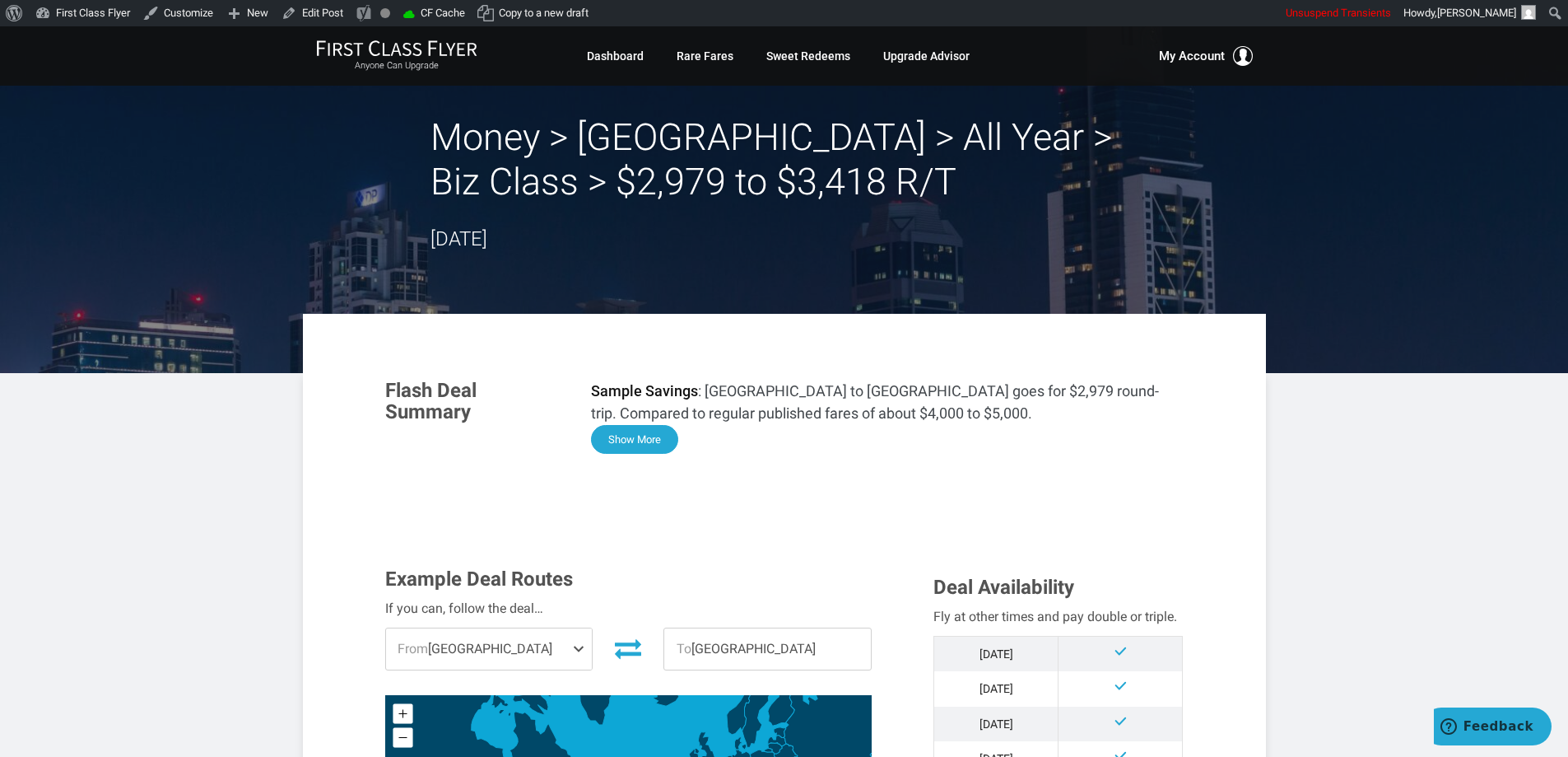
click at [636, 436] on button "Show More" at bounding box center [635, 440] width 87 height 29
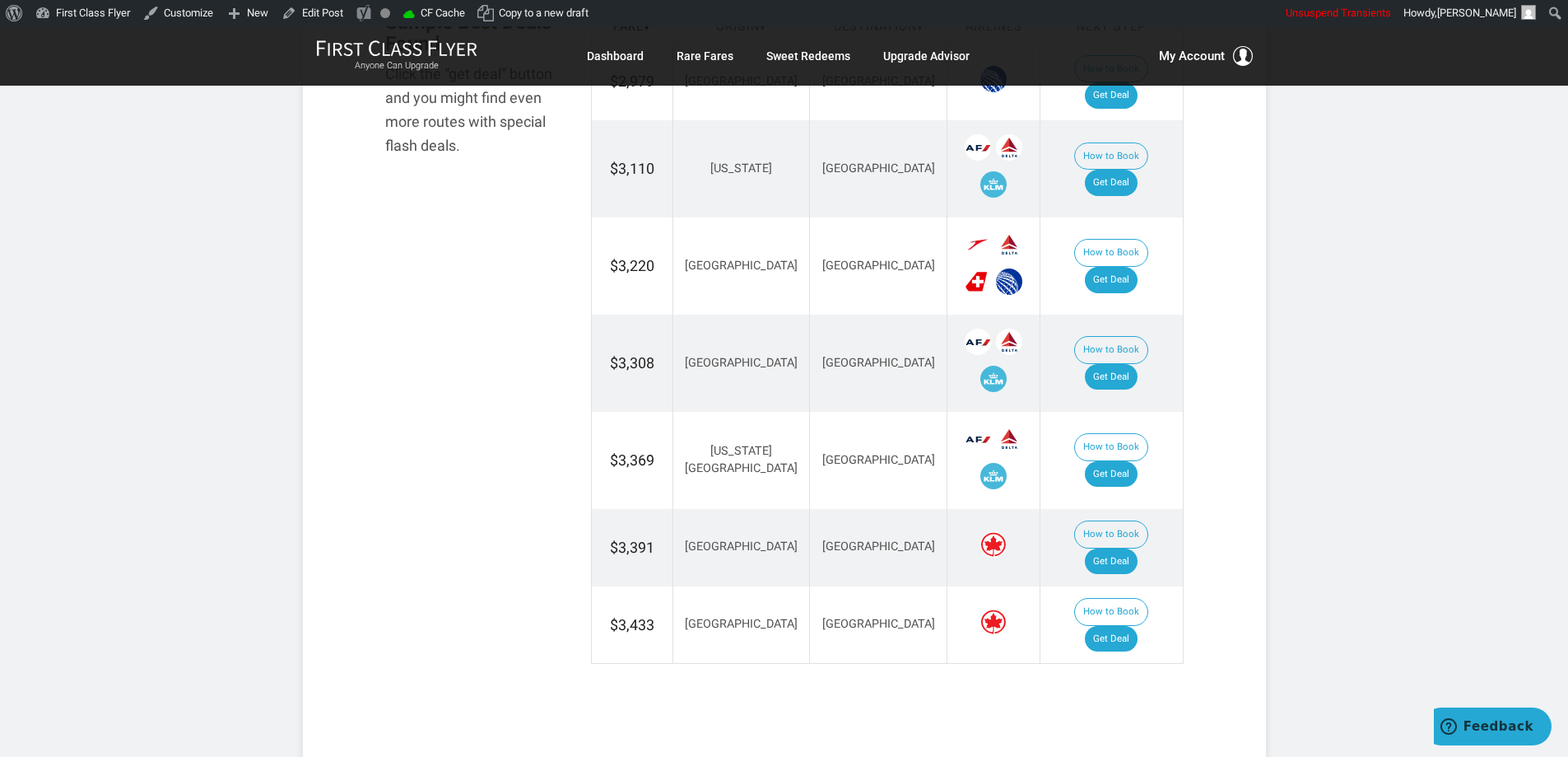
scroll to position [2220, 0]
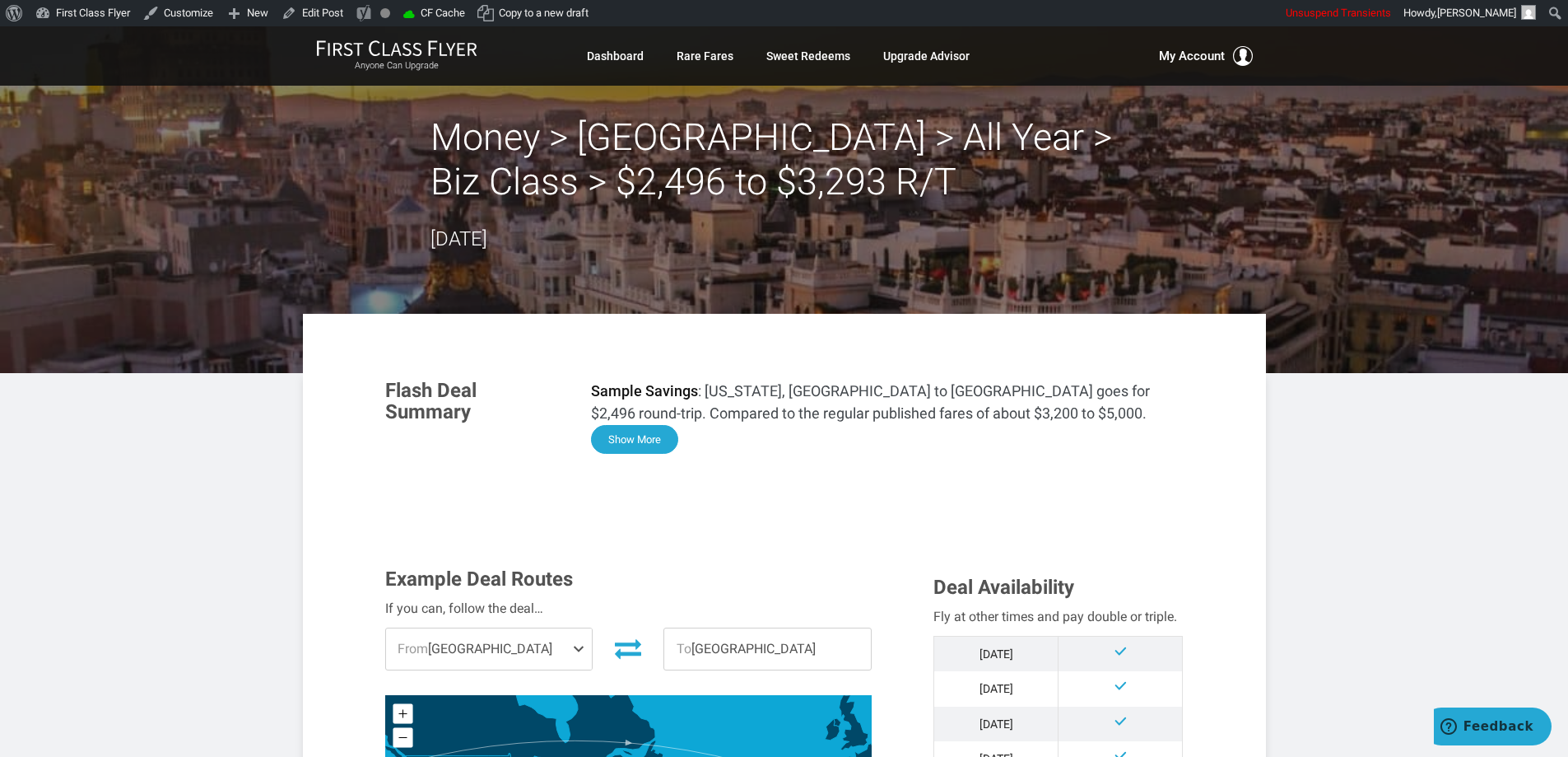
click at [632, 439] on button "Show More" at bounding box center [635, 440] width 87 height 29
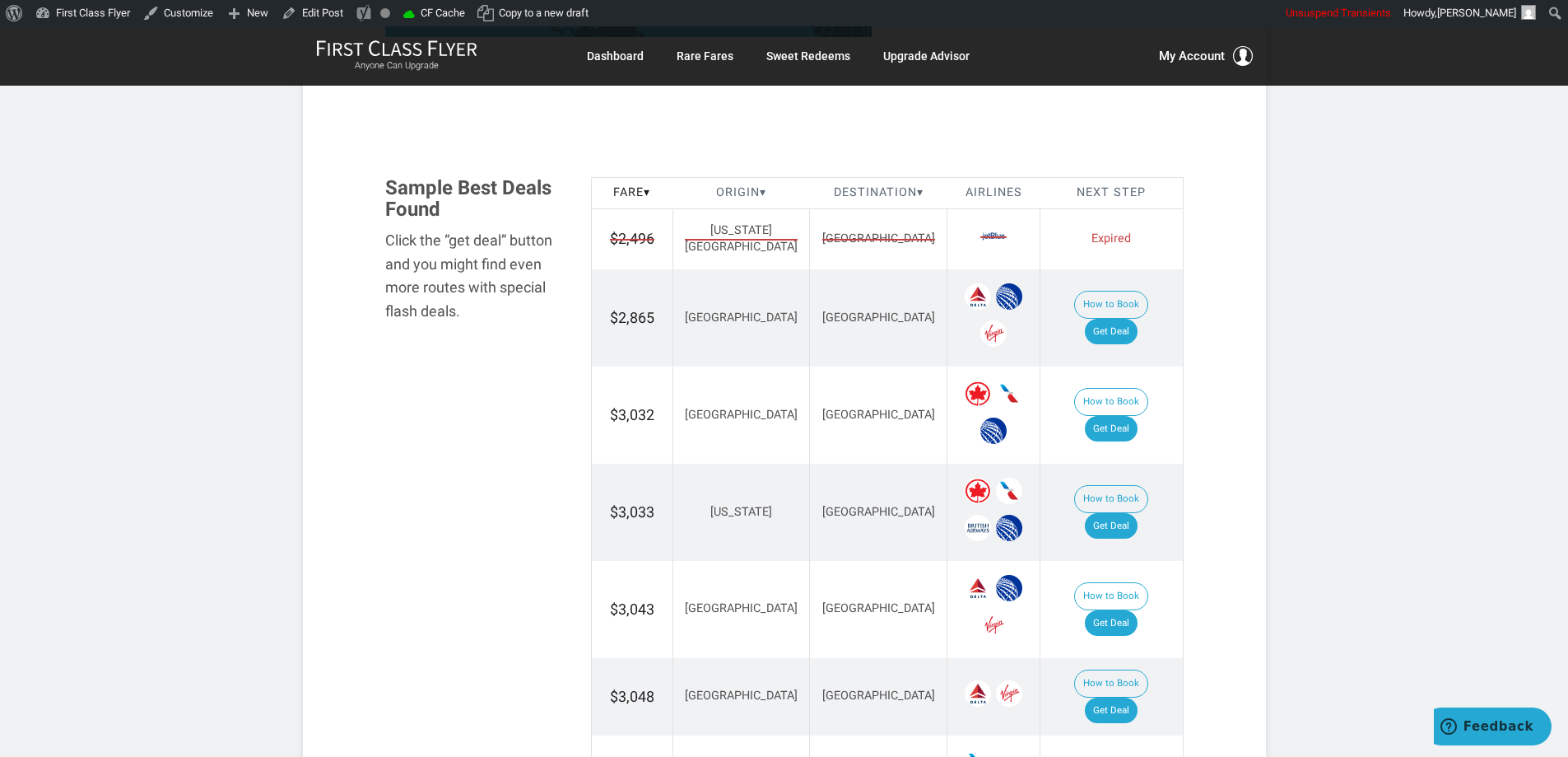
scroll to position [2277, 0]
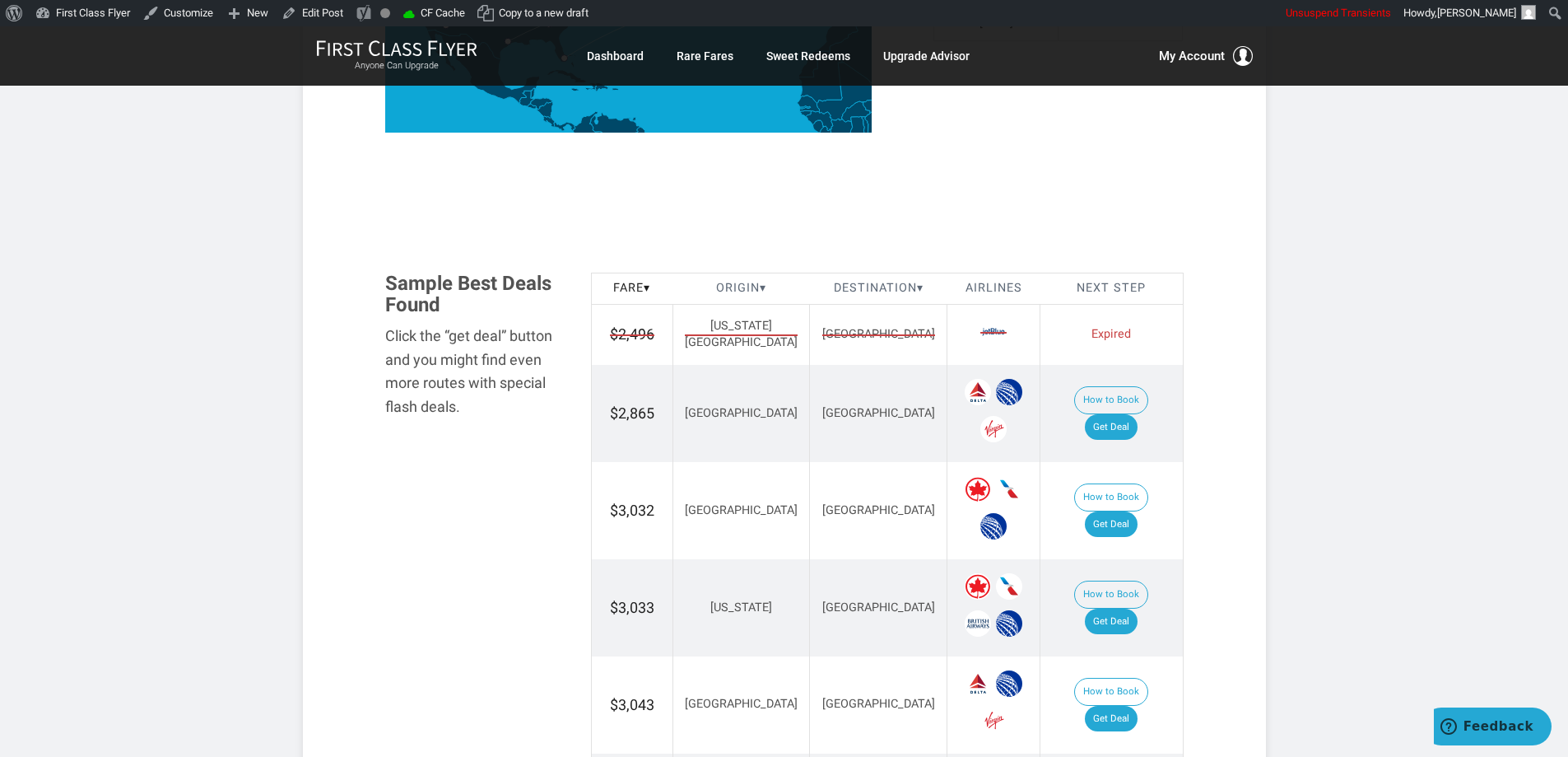
click at [822, 329] on span "[GEOGRAPHIC_DATA]" at bounding box center [878, 335] width 112 height 17
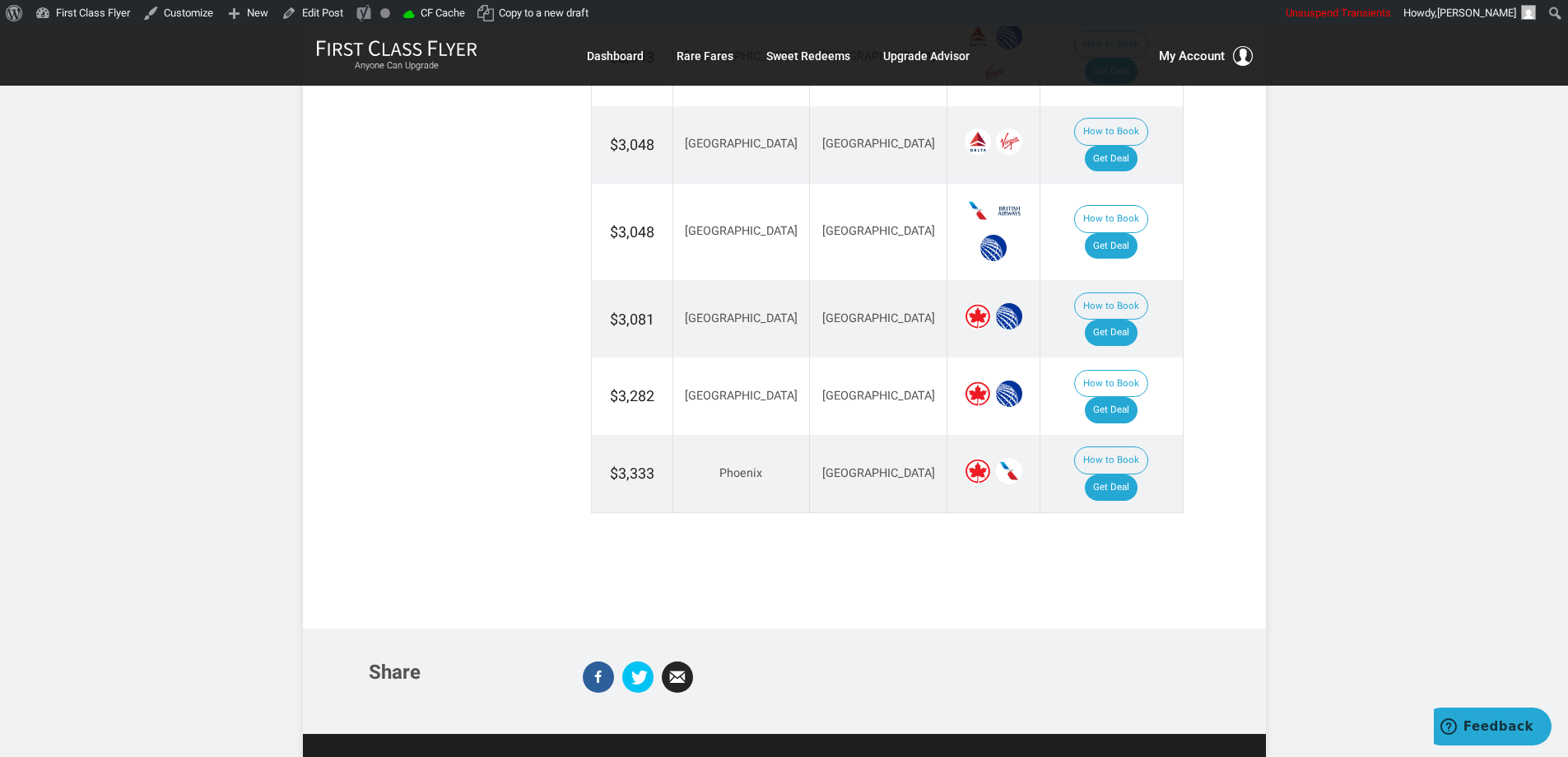
scroll to position [2936, 0]
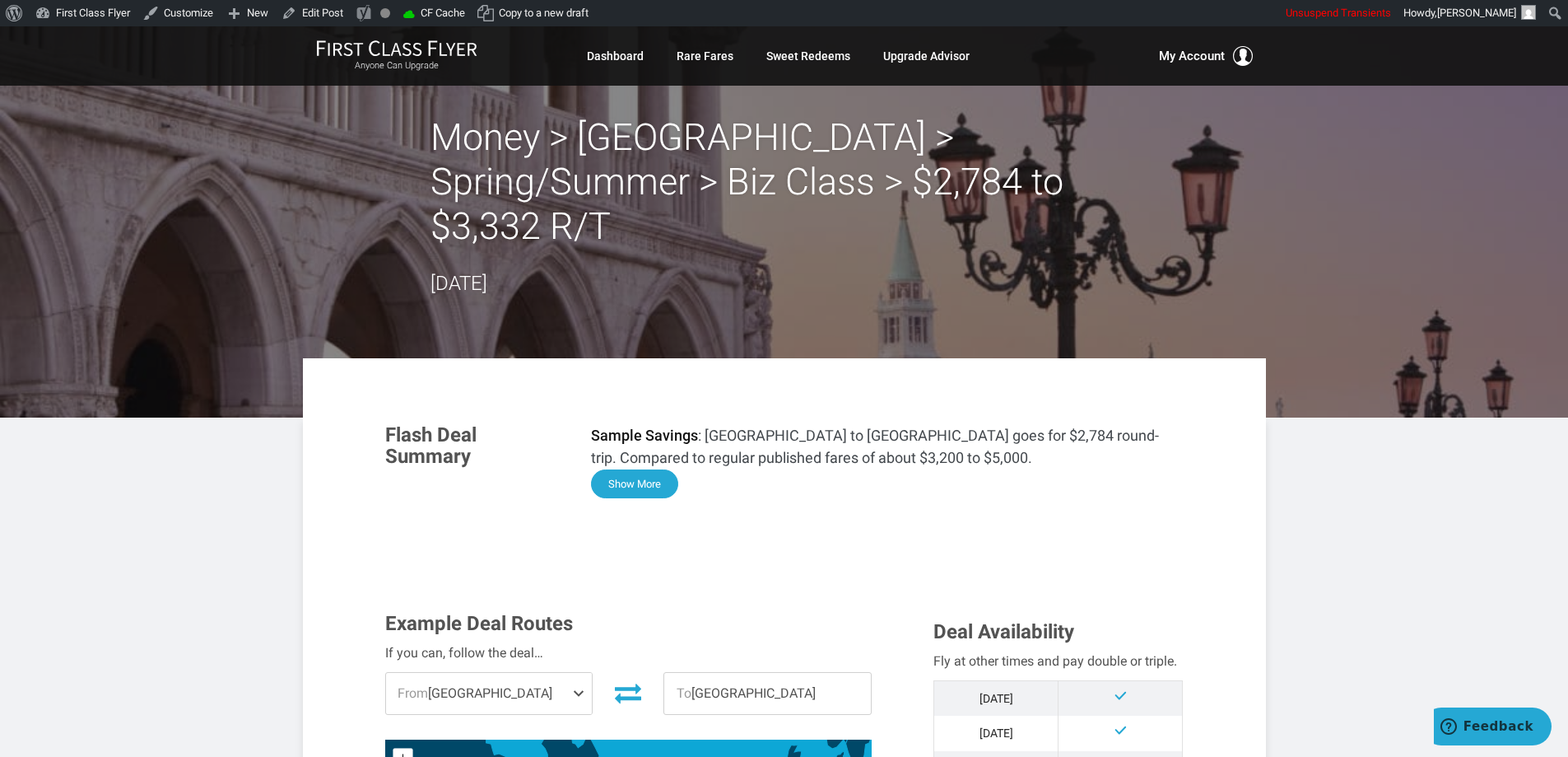
click at [639, 469] on button "Show More" at bounding box center [635, 484] width 87 height 29
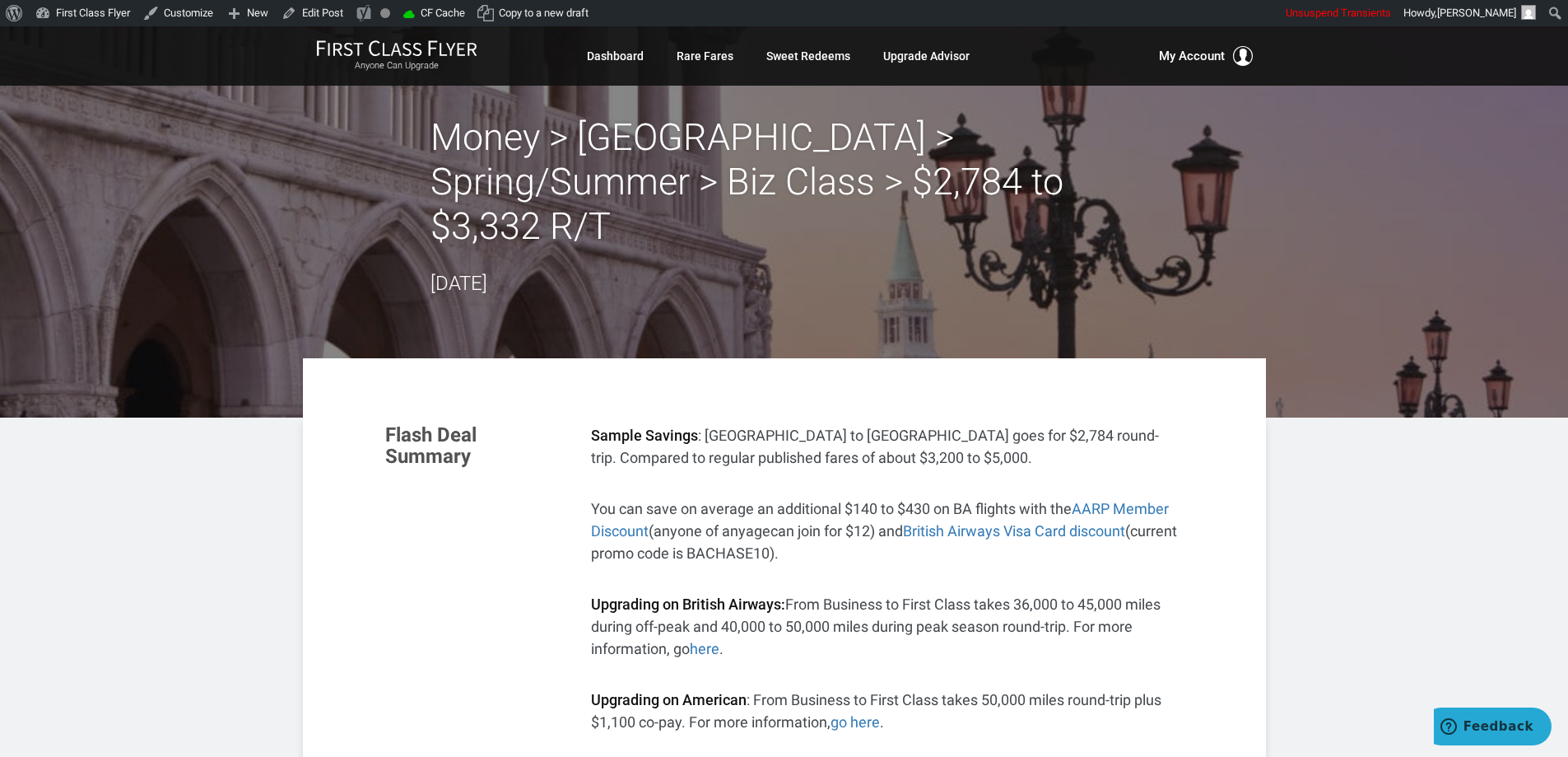
click at [1132, 424] on p "Sample Savings : Los Angeles to Venice goes for $2,784 round-trip. Compared to …" at bounding box center [887, 446] width 592 height 44
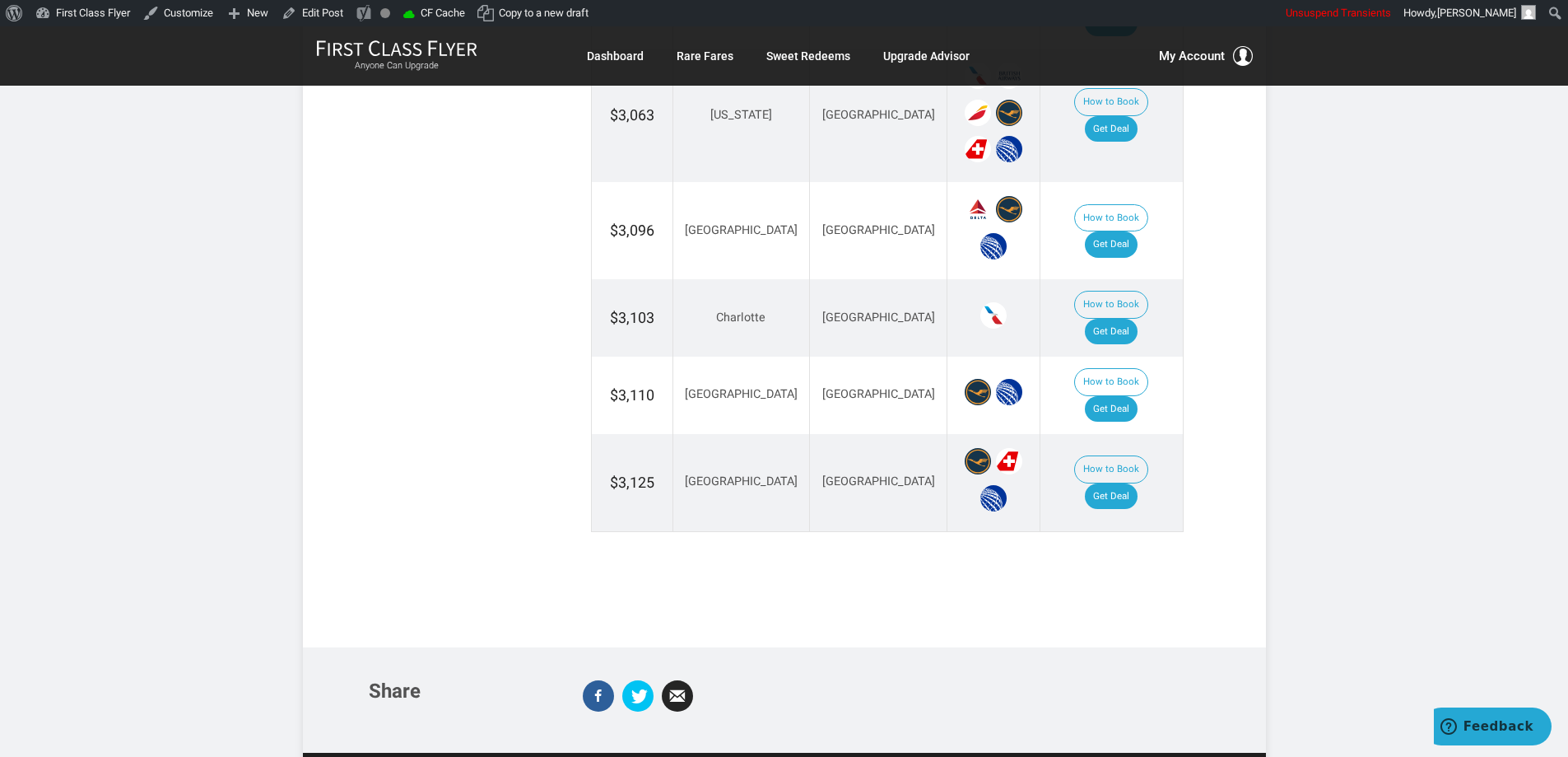
scroll to position [3119, 0]
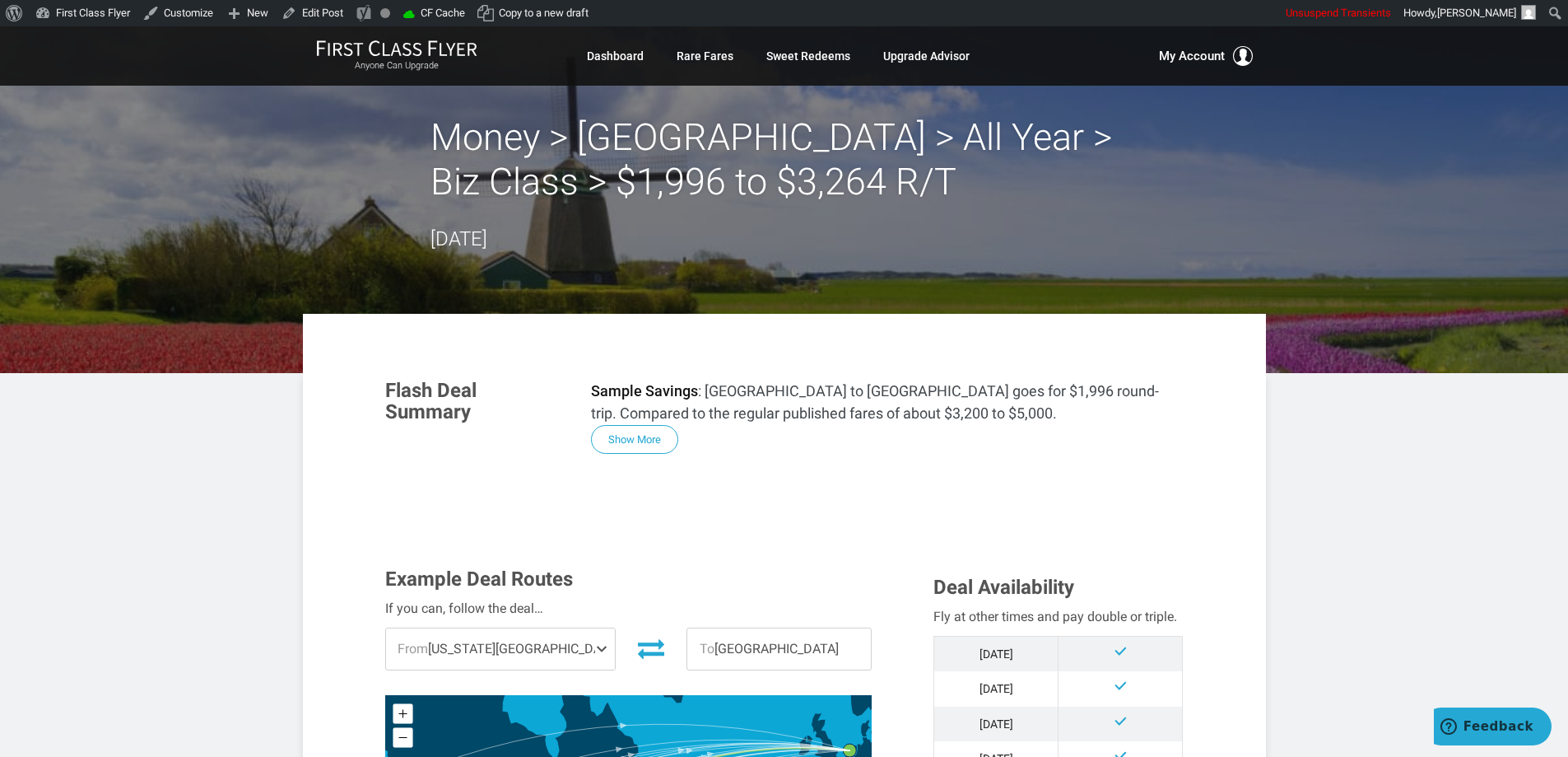
click at [613, 440] on button "Show More" at bounding box center [635, 440] width 87 height 29
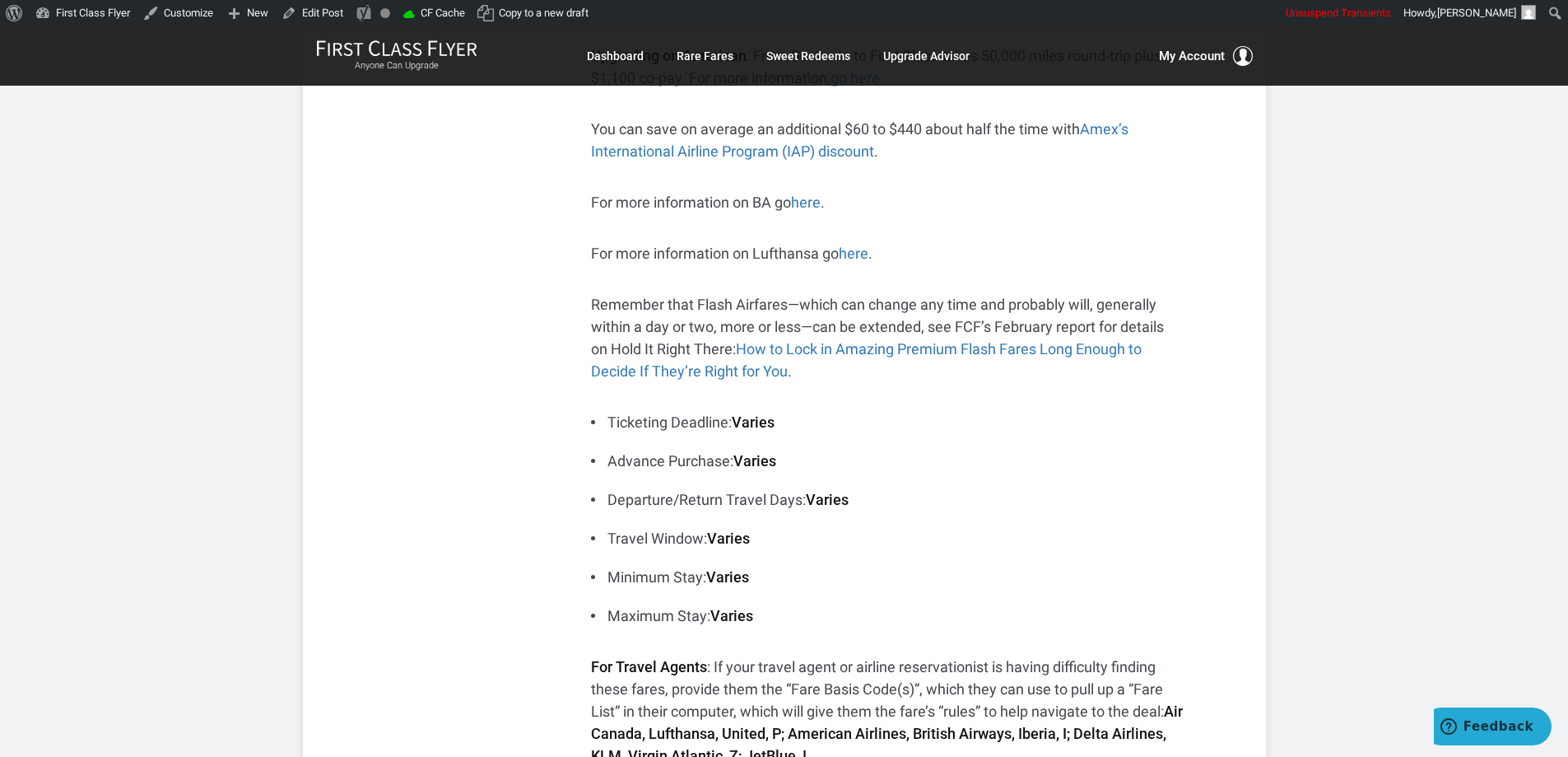
scroll to position [742, 0]
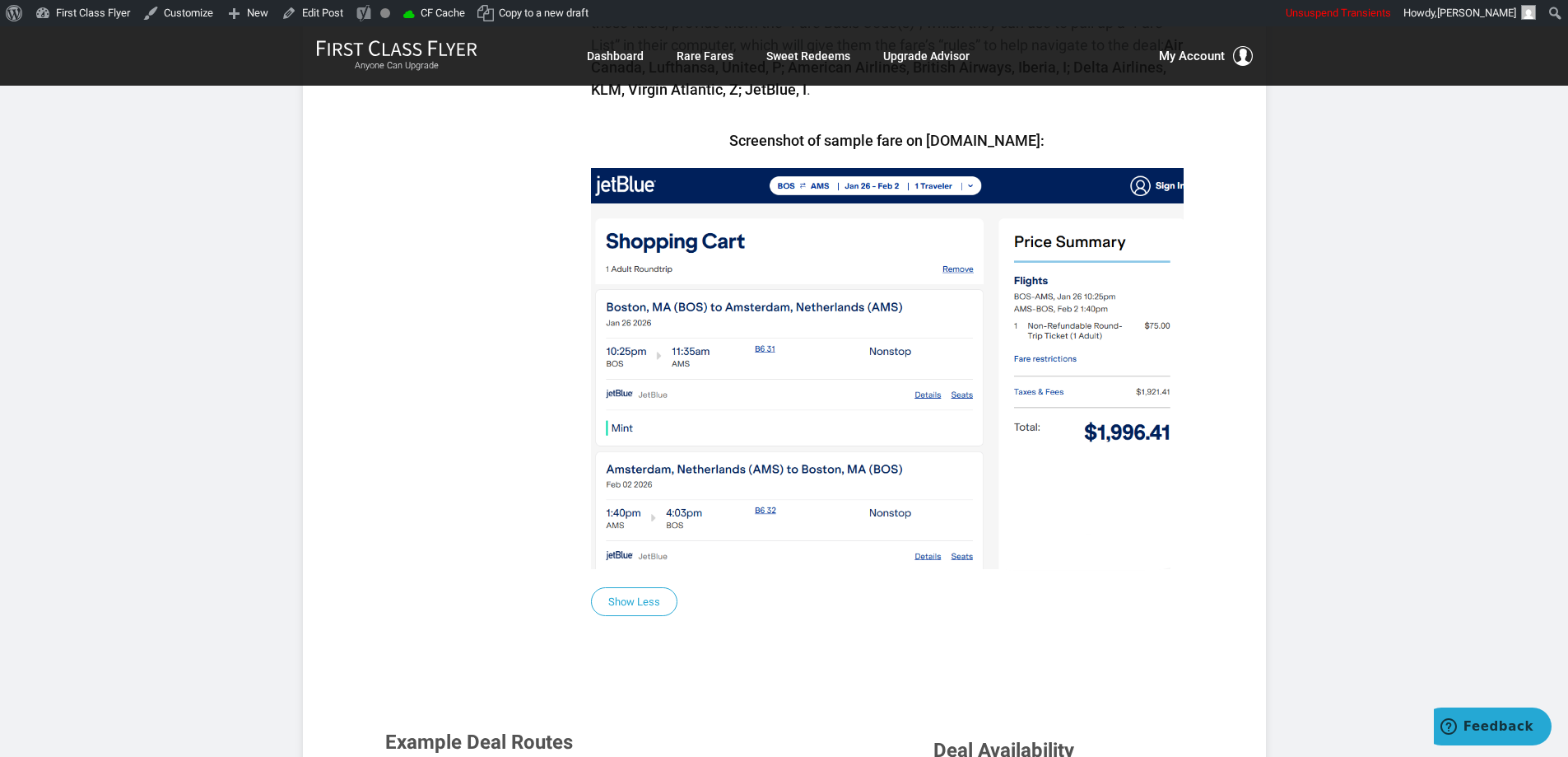
scroll to position [1318, 0]
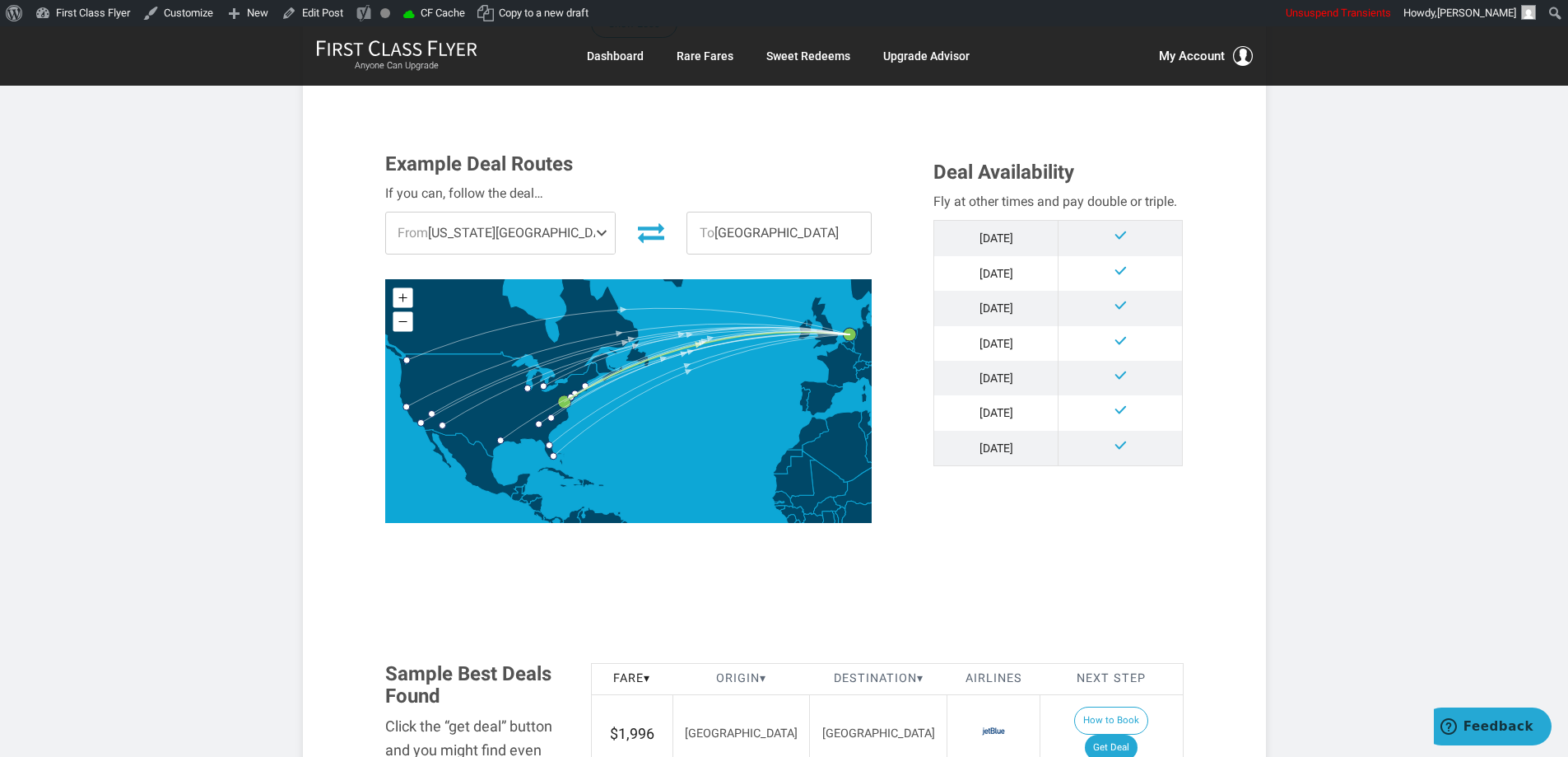
scroll to position [1977, 0]
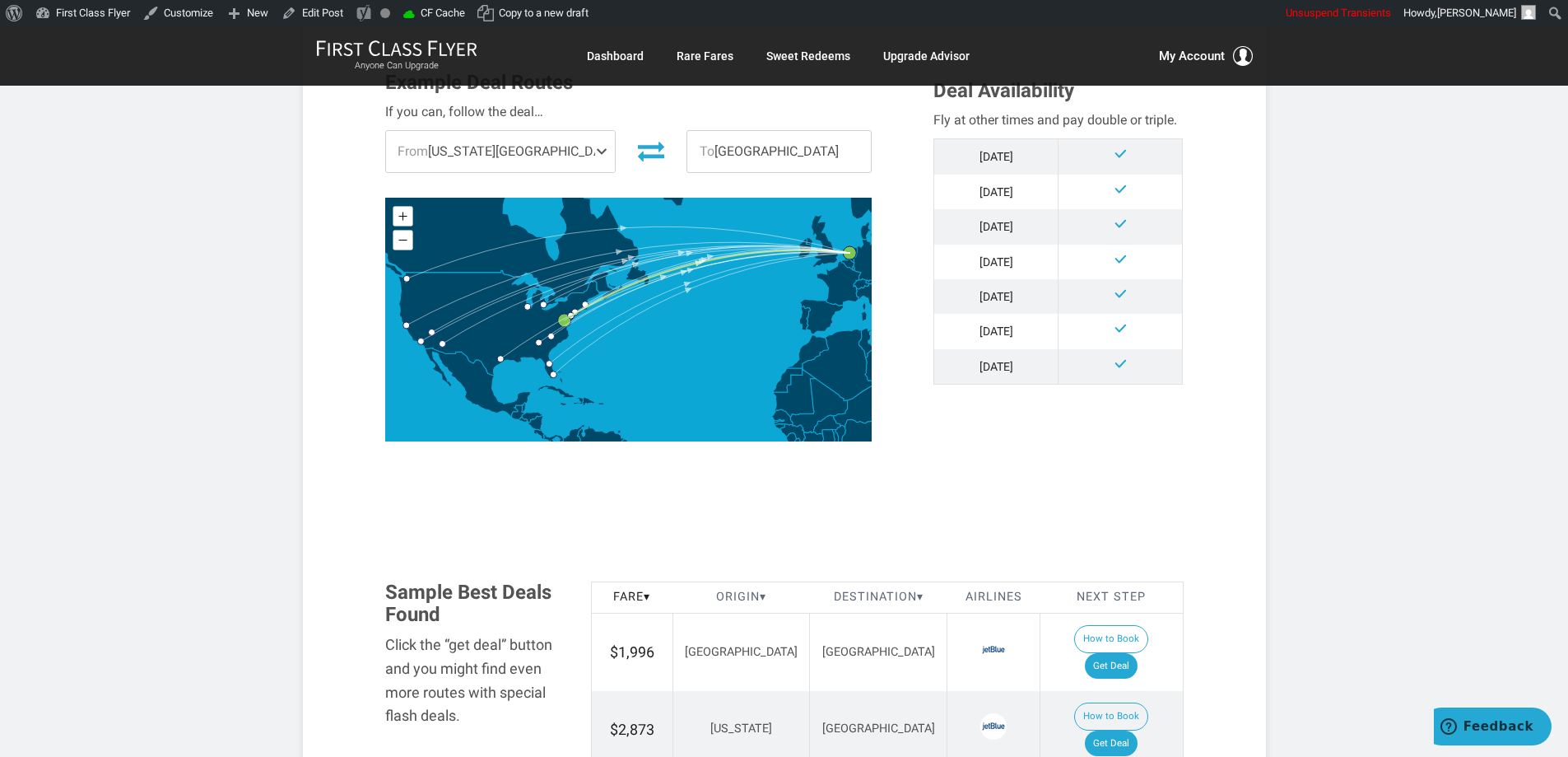
drag, startPoint x: 1567, startPoint y: 337, endPoint x: 1580, endPoint y: 244, distance: 93.9
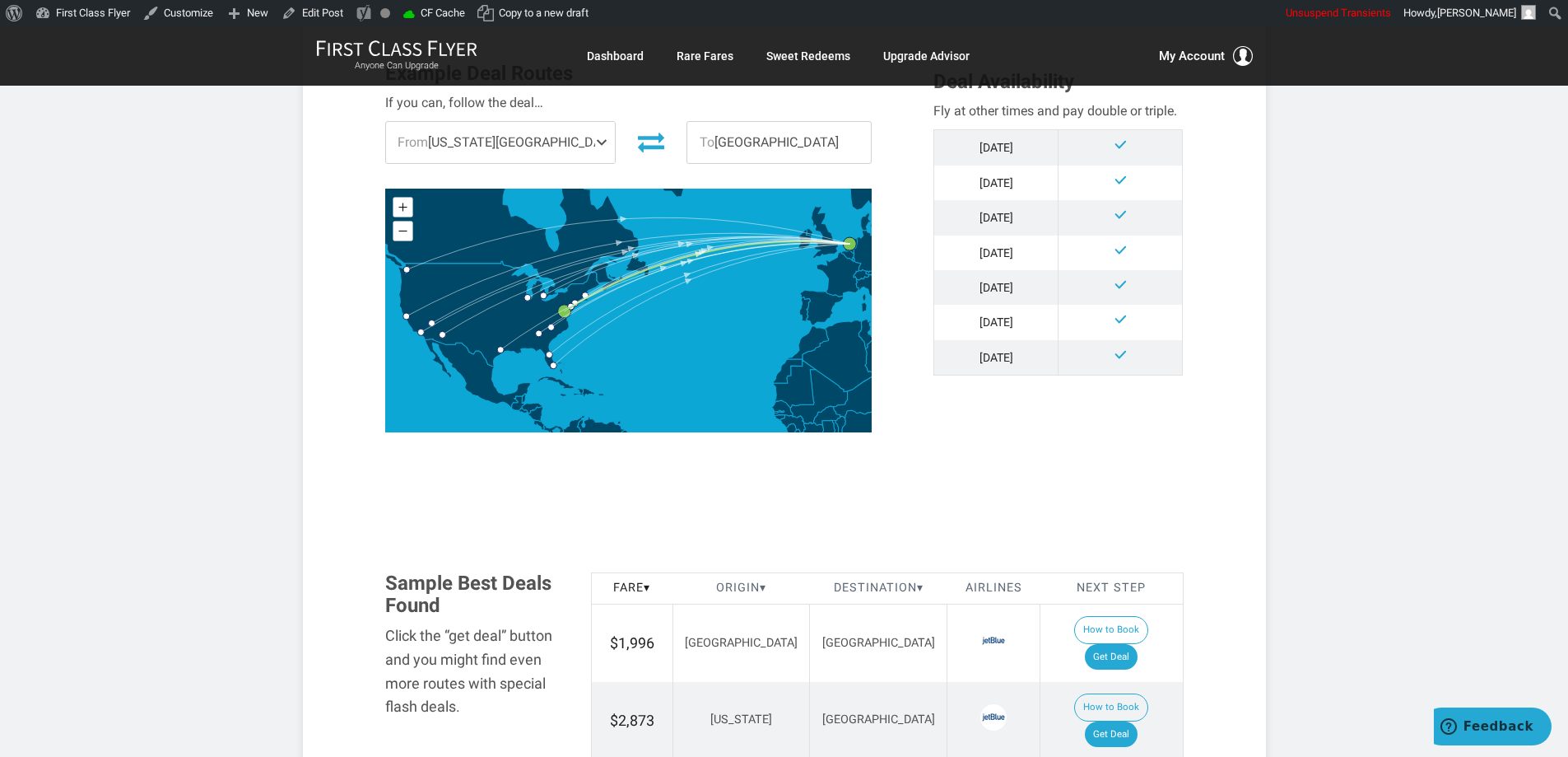
scroll to position [2077, 0]
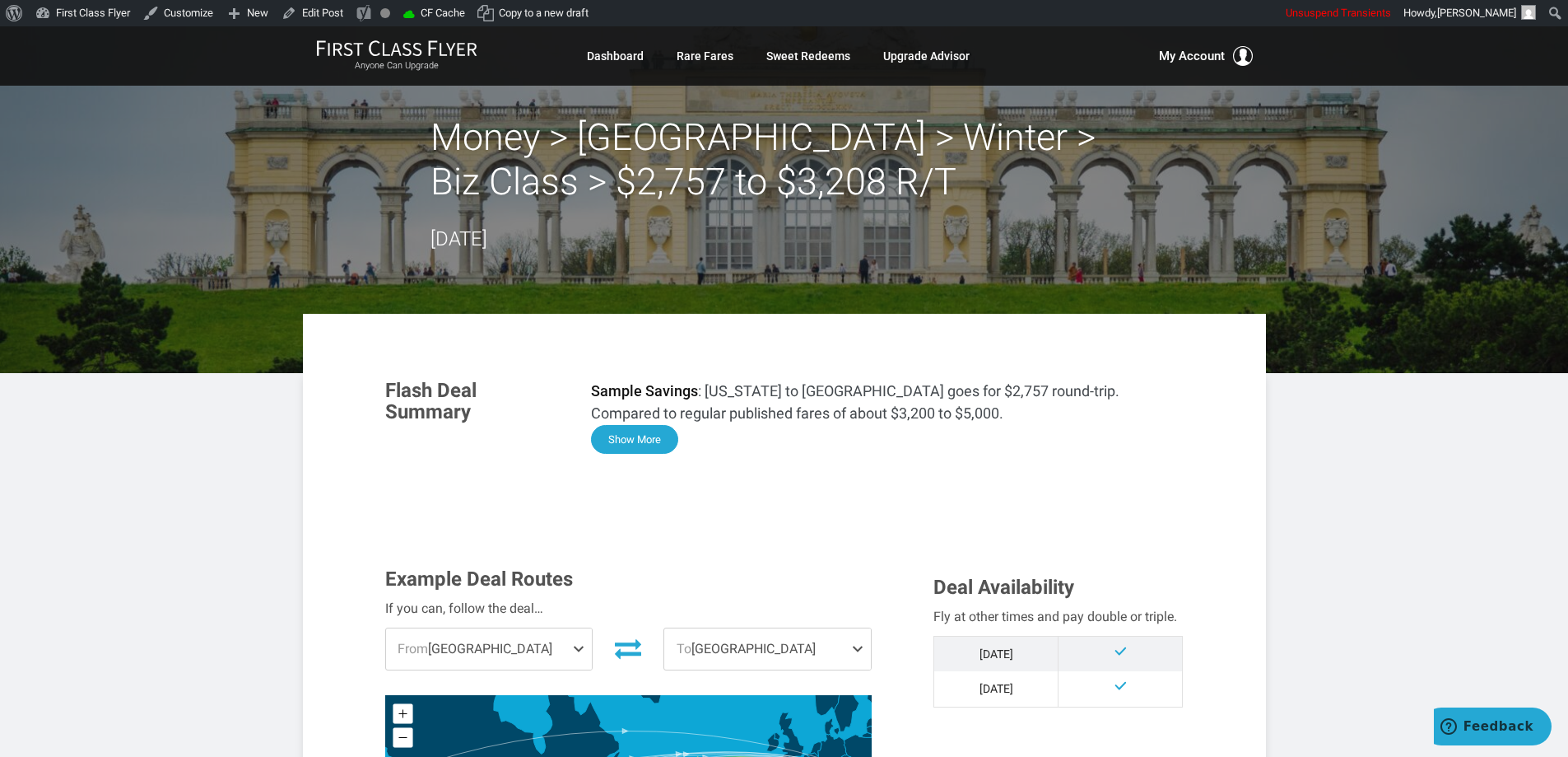
click at [646, 428] on button "Show More" at bounding box center [635, 440] width 87 height 29
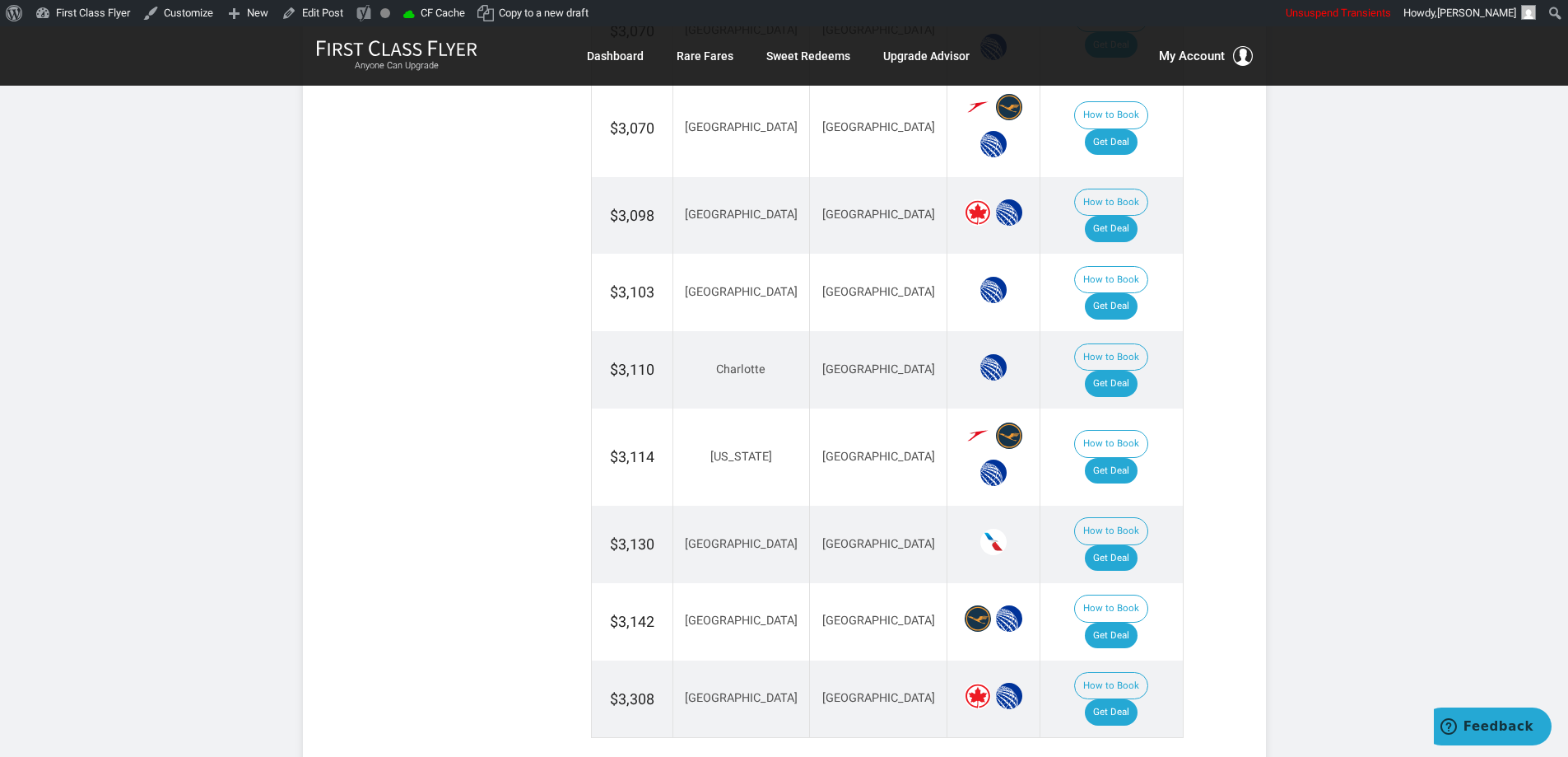
scroll to position [3179, 0]
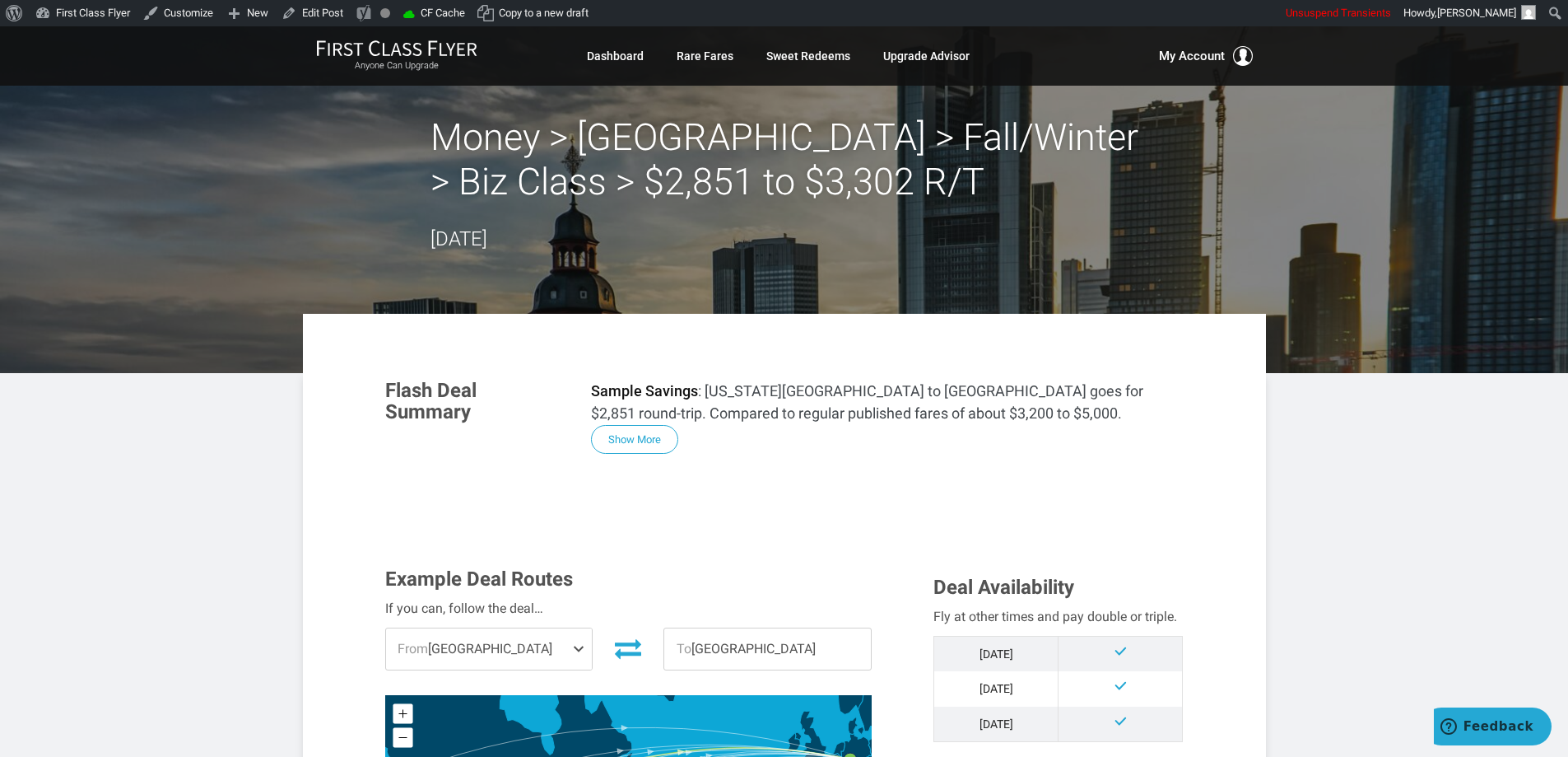
click at [640, 439] on button "Show More" at bounding box center [635, 440] width 87 height 29
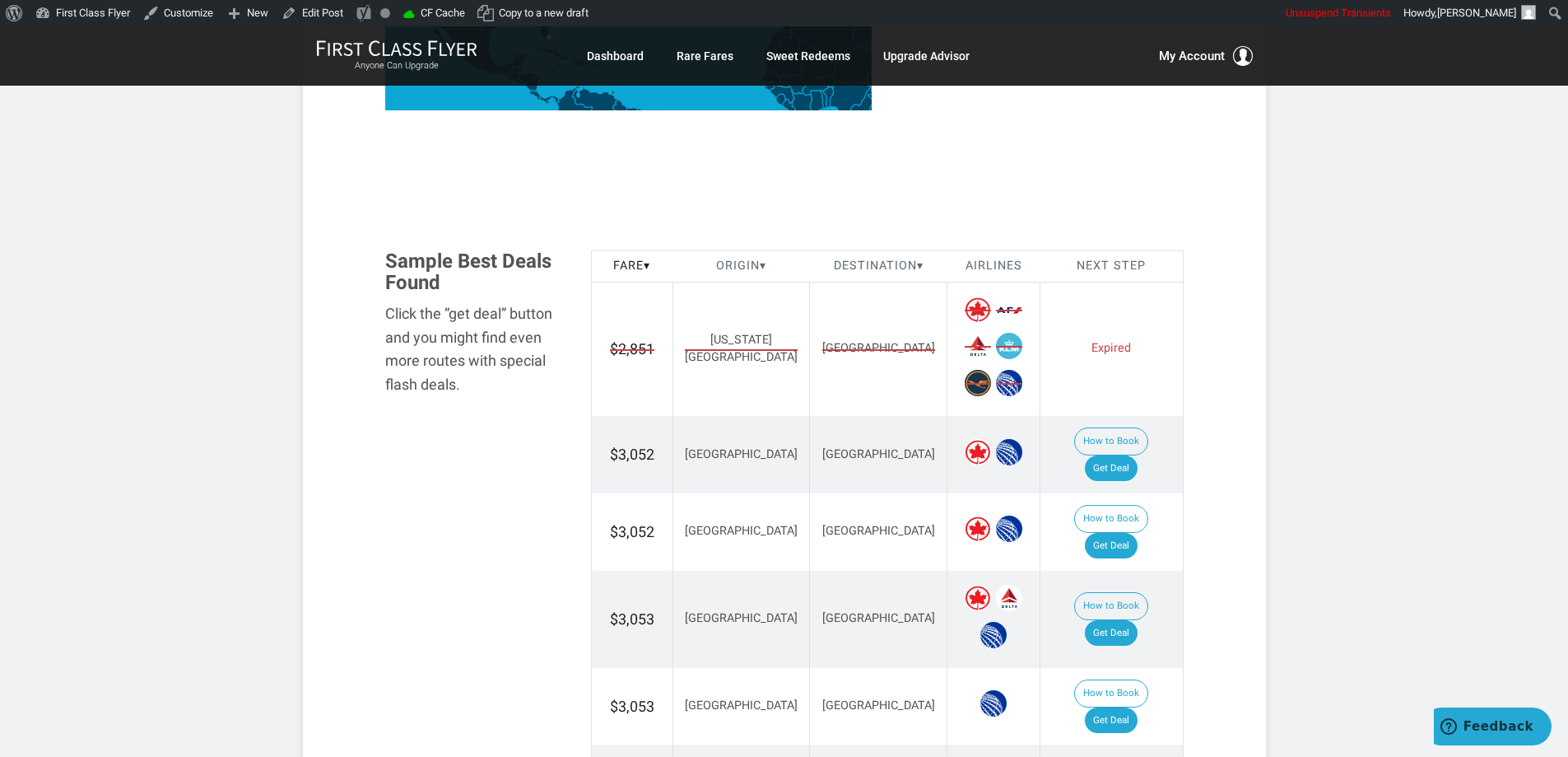
click at [822, 342] on span "[GEOGRAPHIC_DATA]" at bounding box center [878, 349] width 112 height 17
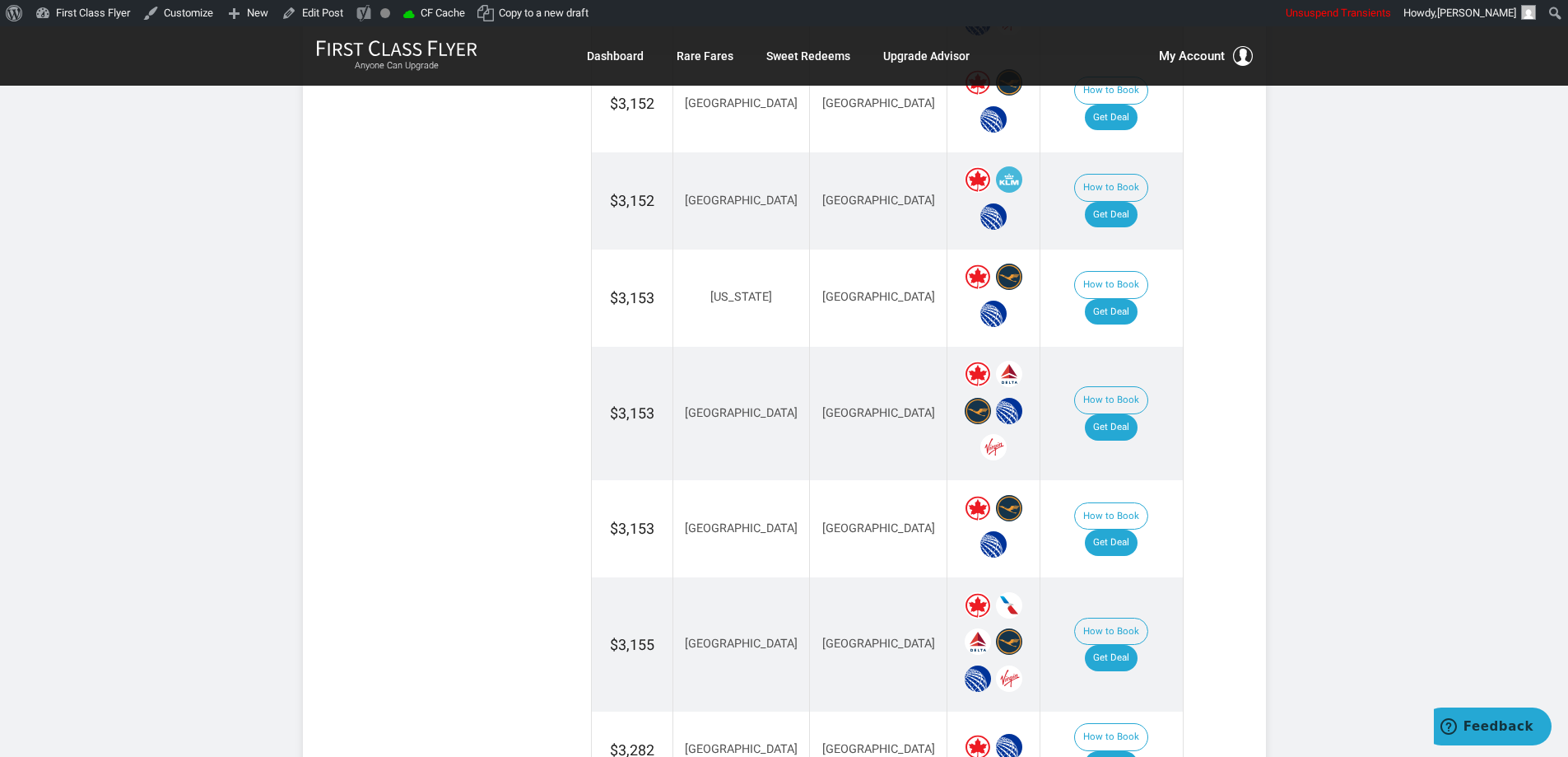
scroll to position [3227, 0]
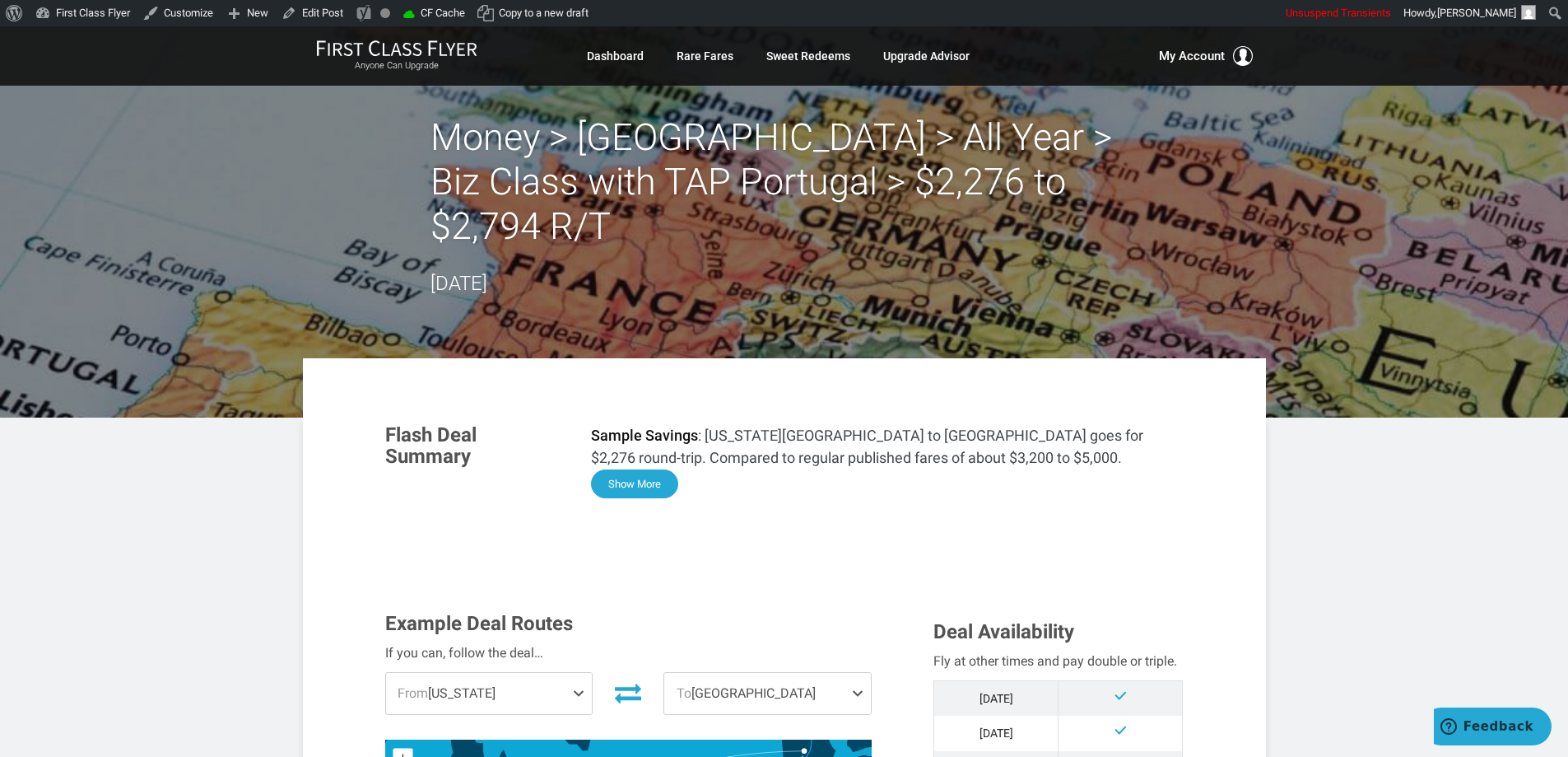
click at [650, 469] on button "Show More" at bounding box center [635, 484] width 87 height 29
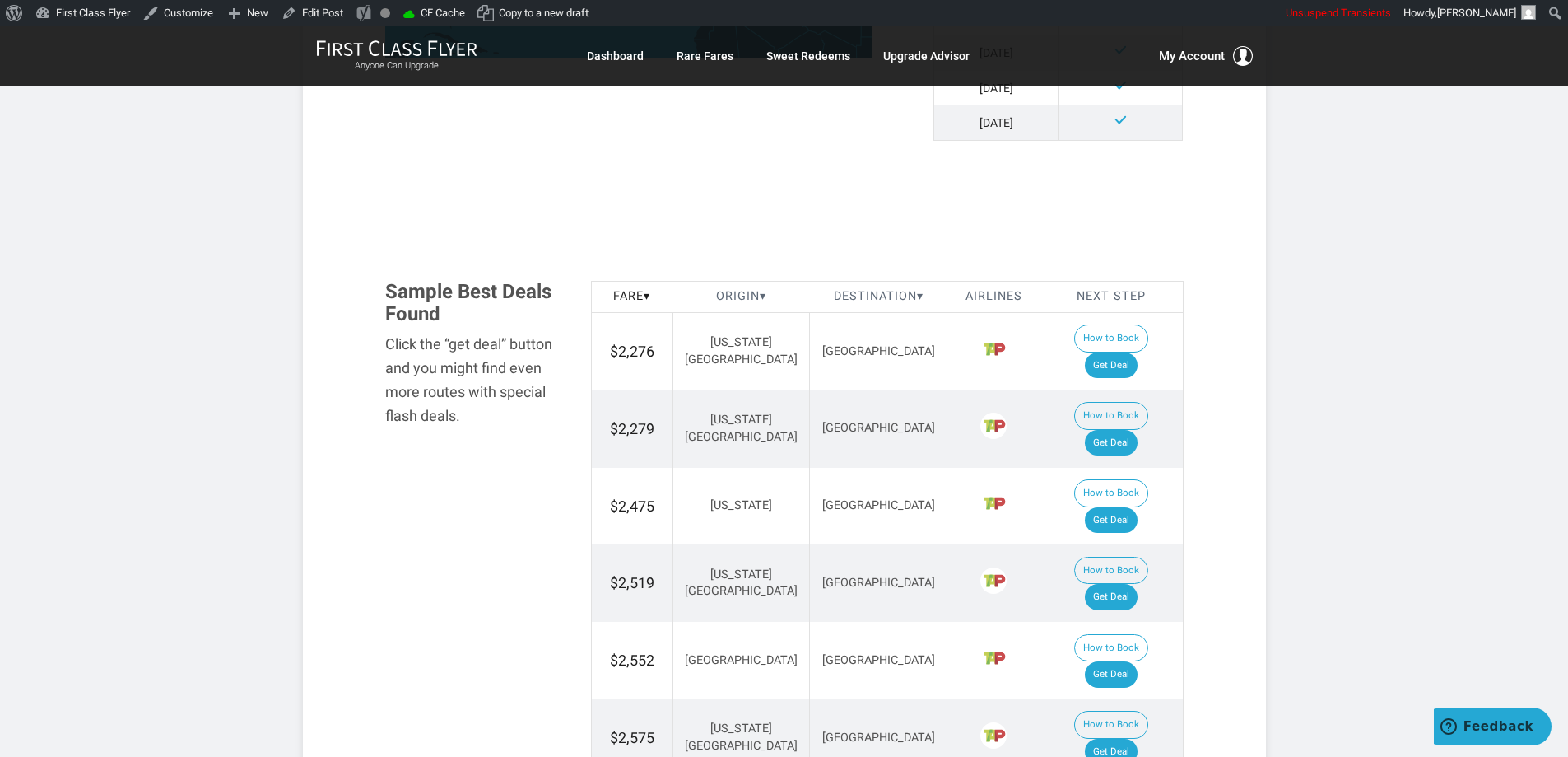
scroll to position [2122, 0]
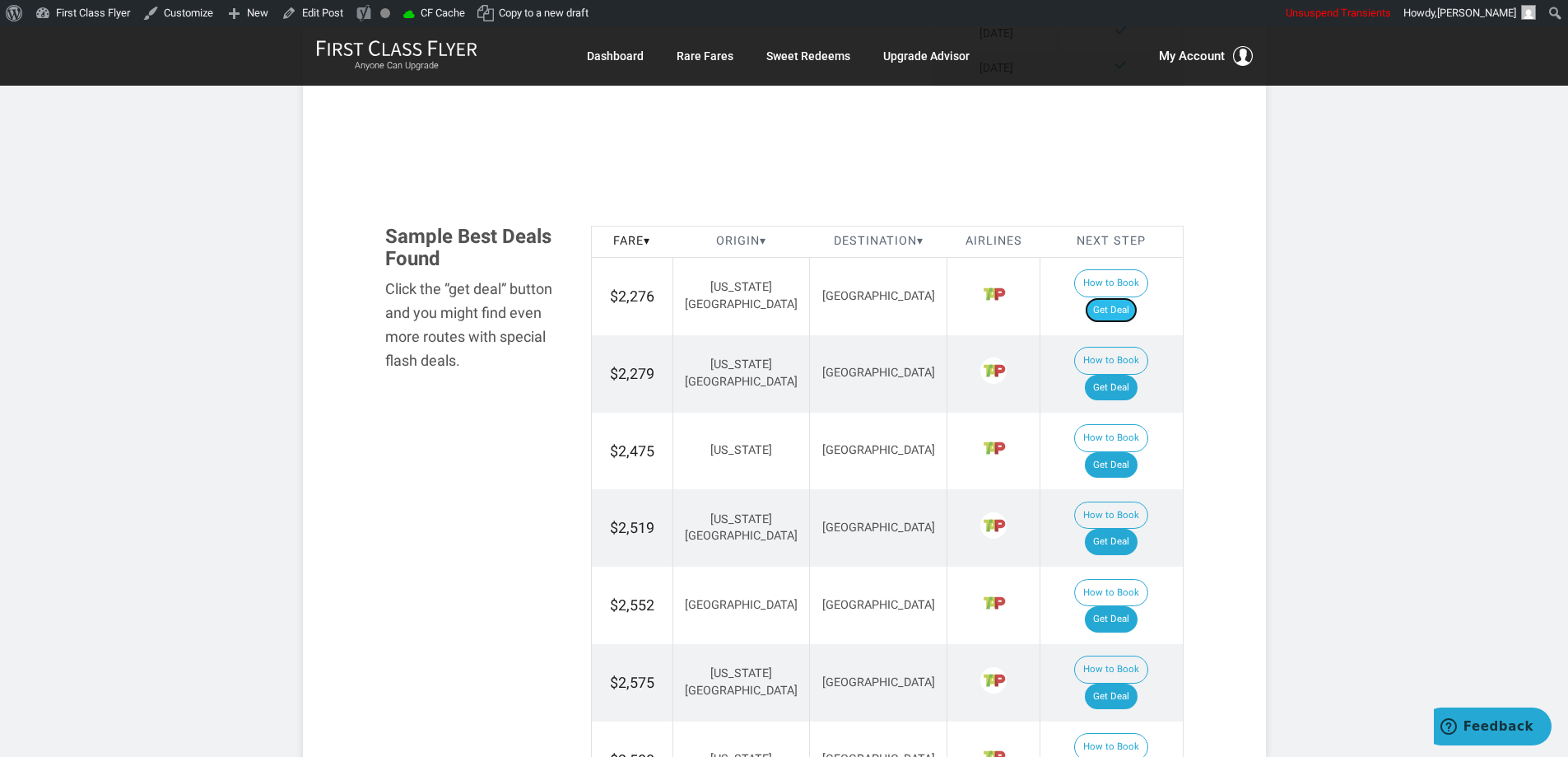
click at [1128, 297] on link "Get Deal" at bounding box center [1110, 310] width 53 height 26
click at [1128, 375] on link "Get Deal" at bounding box center [1110, 388] width 53 height 26
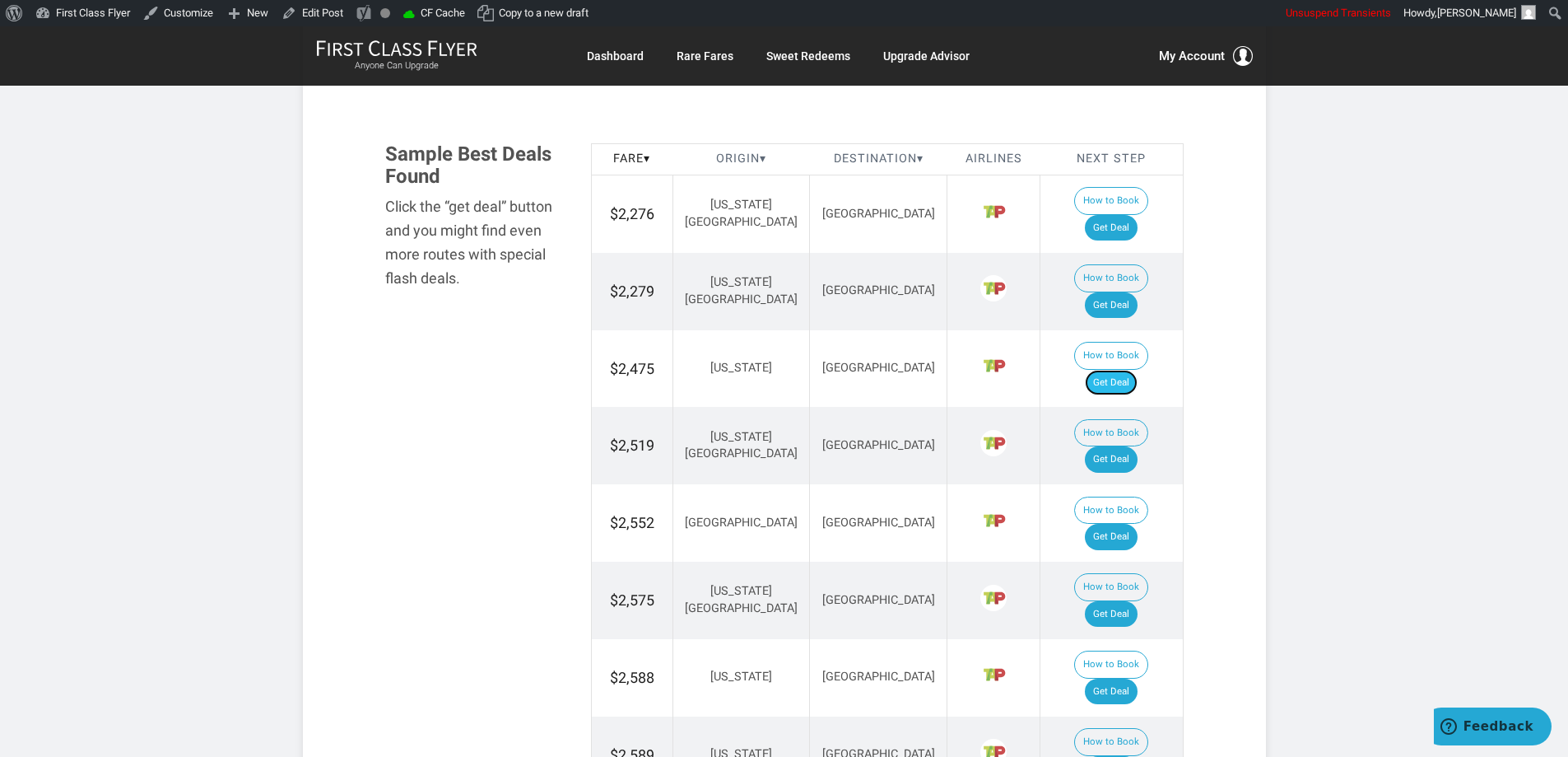
click at [1119, 369] on link "Get Deal" at bounding box center [1110, 382] width 53 height 26
click at [1119, 446] on link "Get Deal" at bounding box center [1110, 459] width 53 height 26
click at [1110, 446] on link "Get Deal" at bounding box center [1110, 459] width 53 height 26
click at [1108, 524] on link "Get Deal" at bounding box center [1110, 537] width 53 height 26
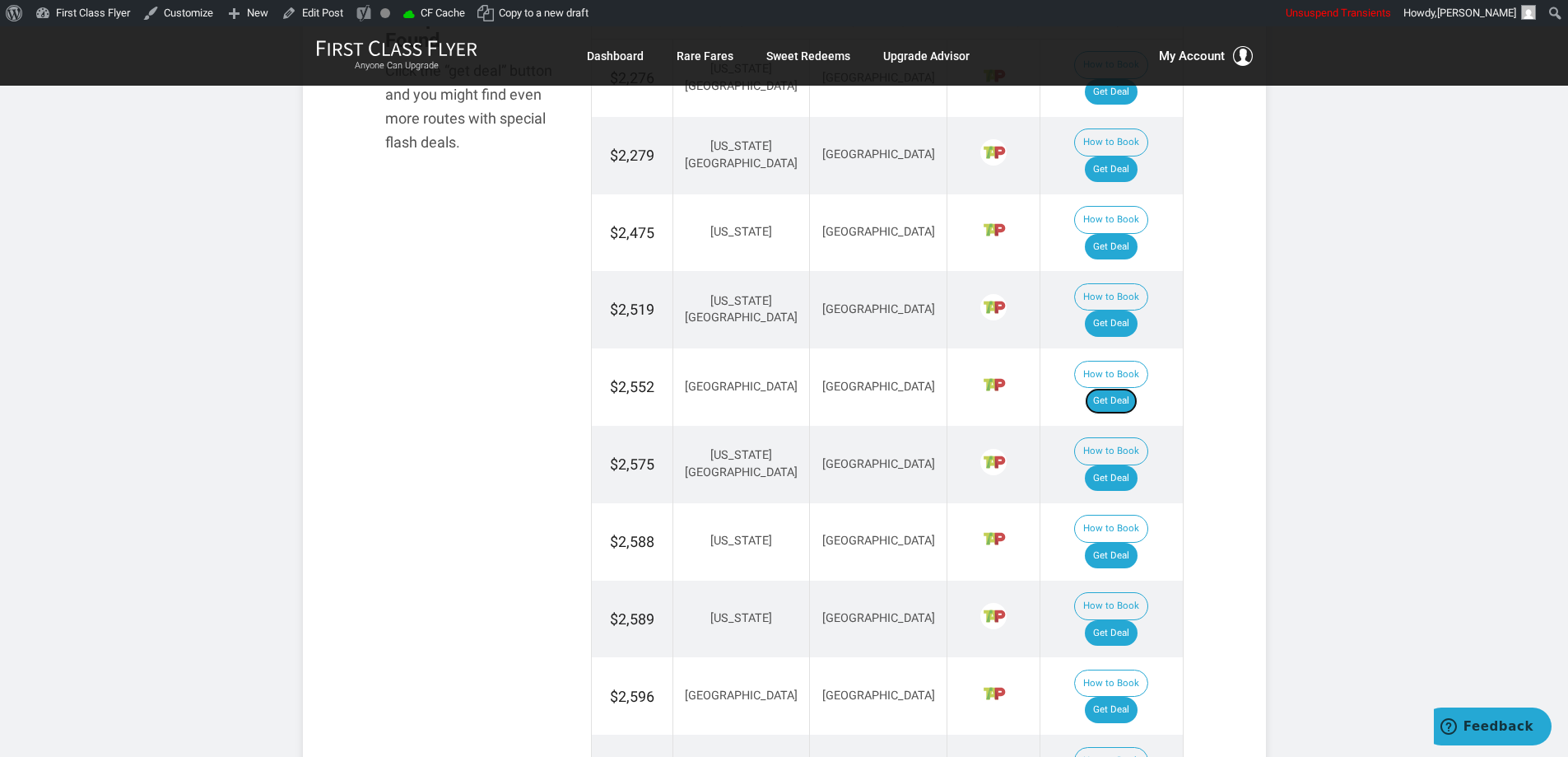
scroll to position [2369, 0]
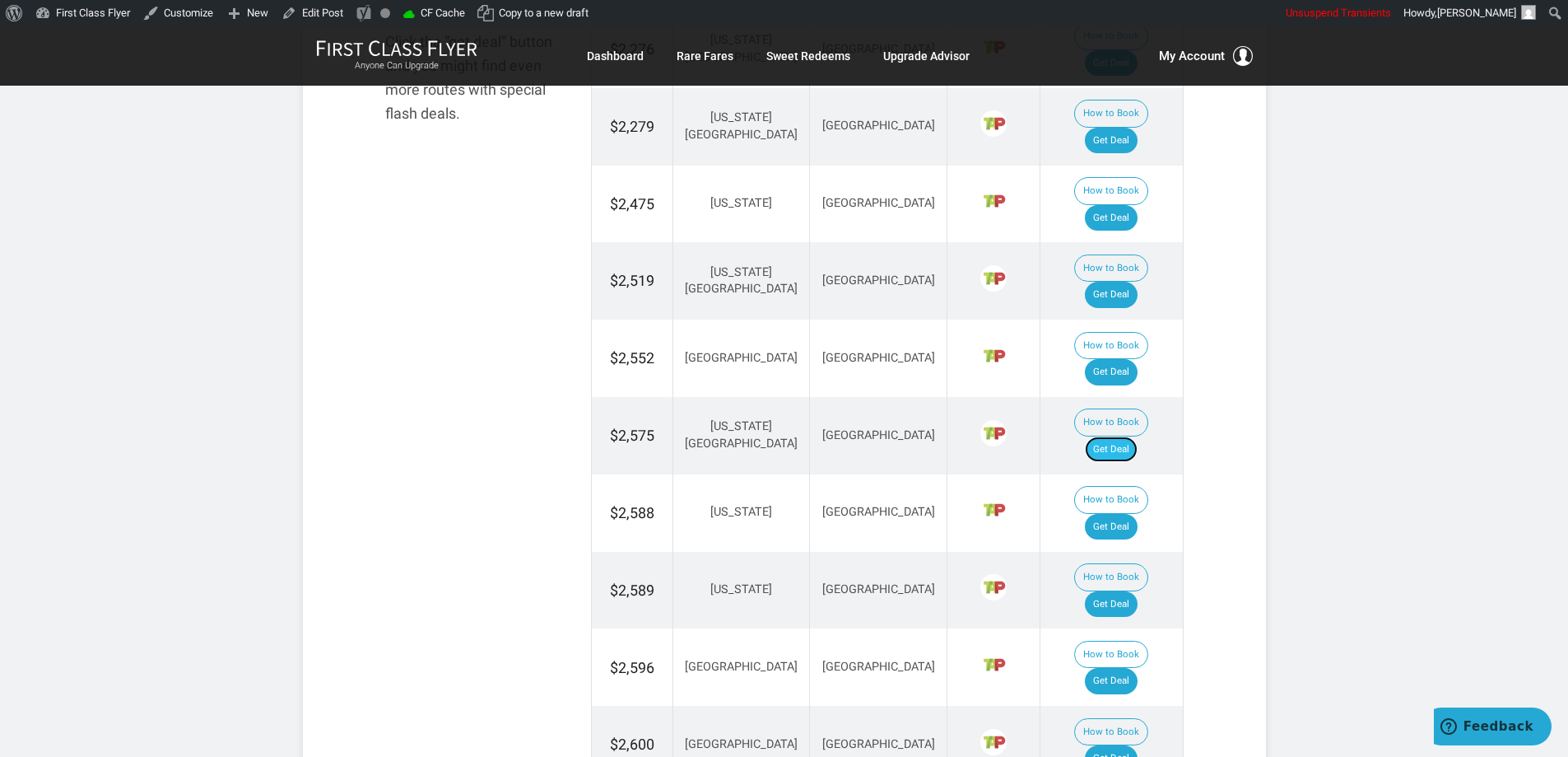
click at [1132, 437] on link "Get Deal" at bounding box center [1110, 449] width 53 height 26
click at [1121, 514] on link "Get Deal" at bounding box center [1110, 526] width 53 height 26
click at [1120, 592] on link "Get Deal" at bounding box center [1110, 604] width 53 height 26
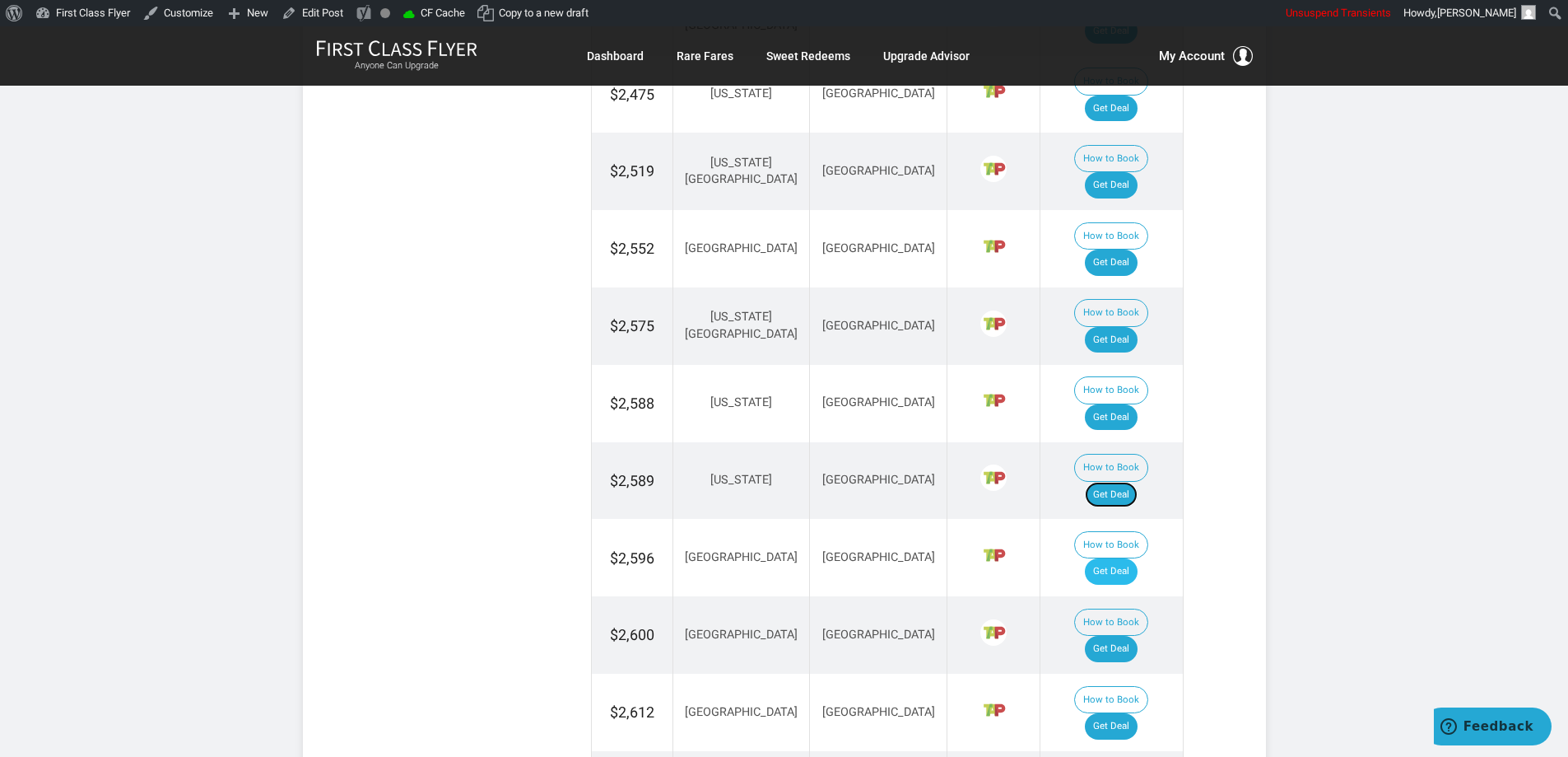
scroll to position [2534, 0]
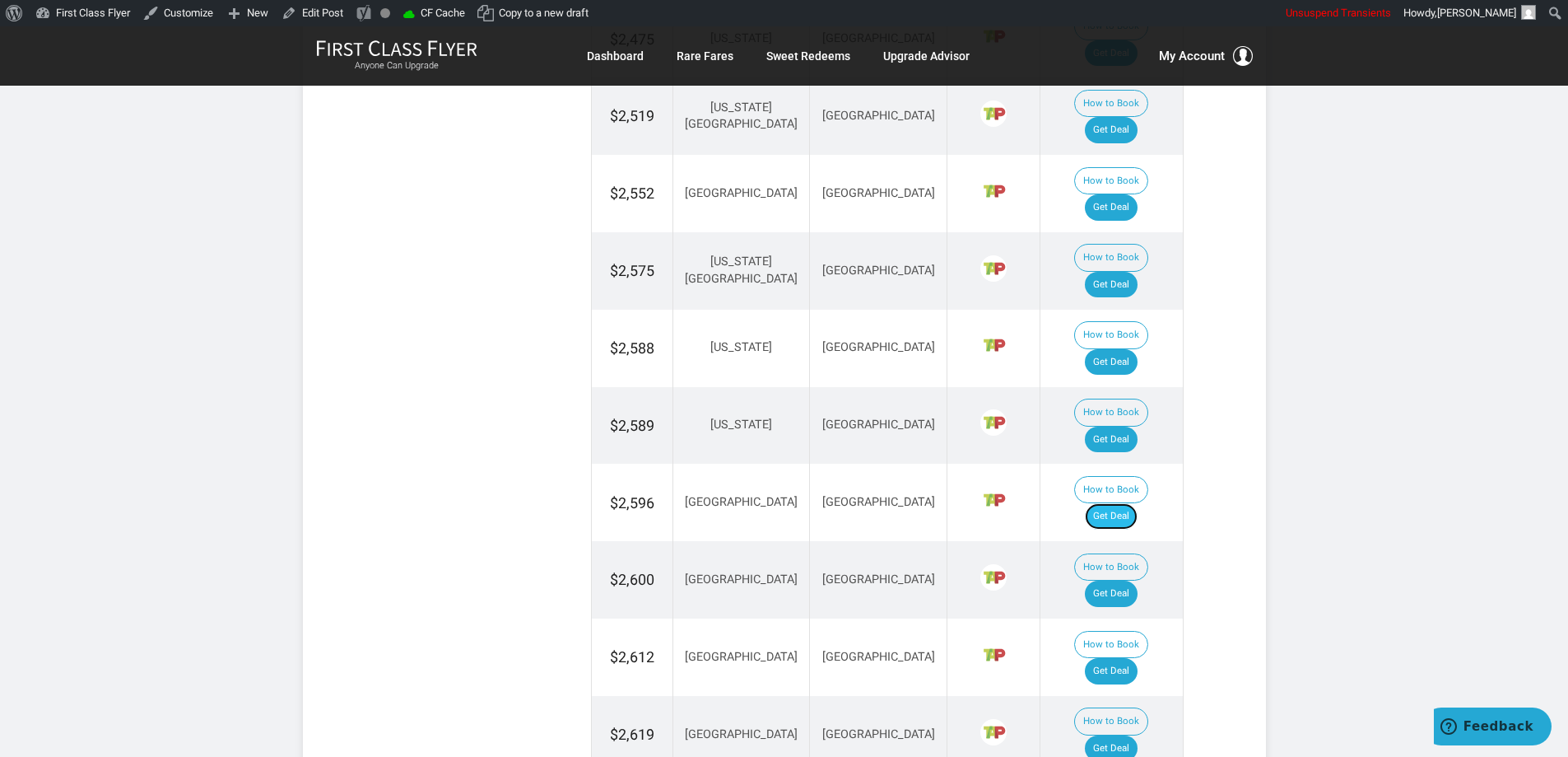
click at [1126, 503] on link "Get Deal" at bounding box center [1110, 516] width 53 height 26
click at [1104, 581] on link "Get Deal" at bounding box center [1110, 593] width 53 height 26
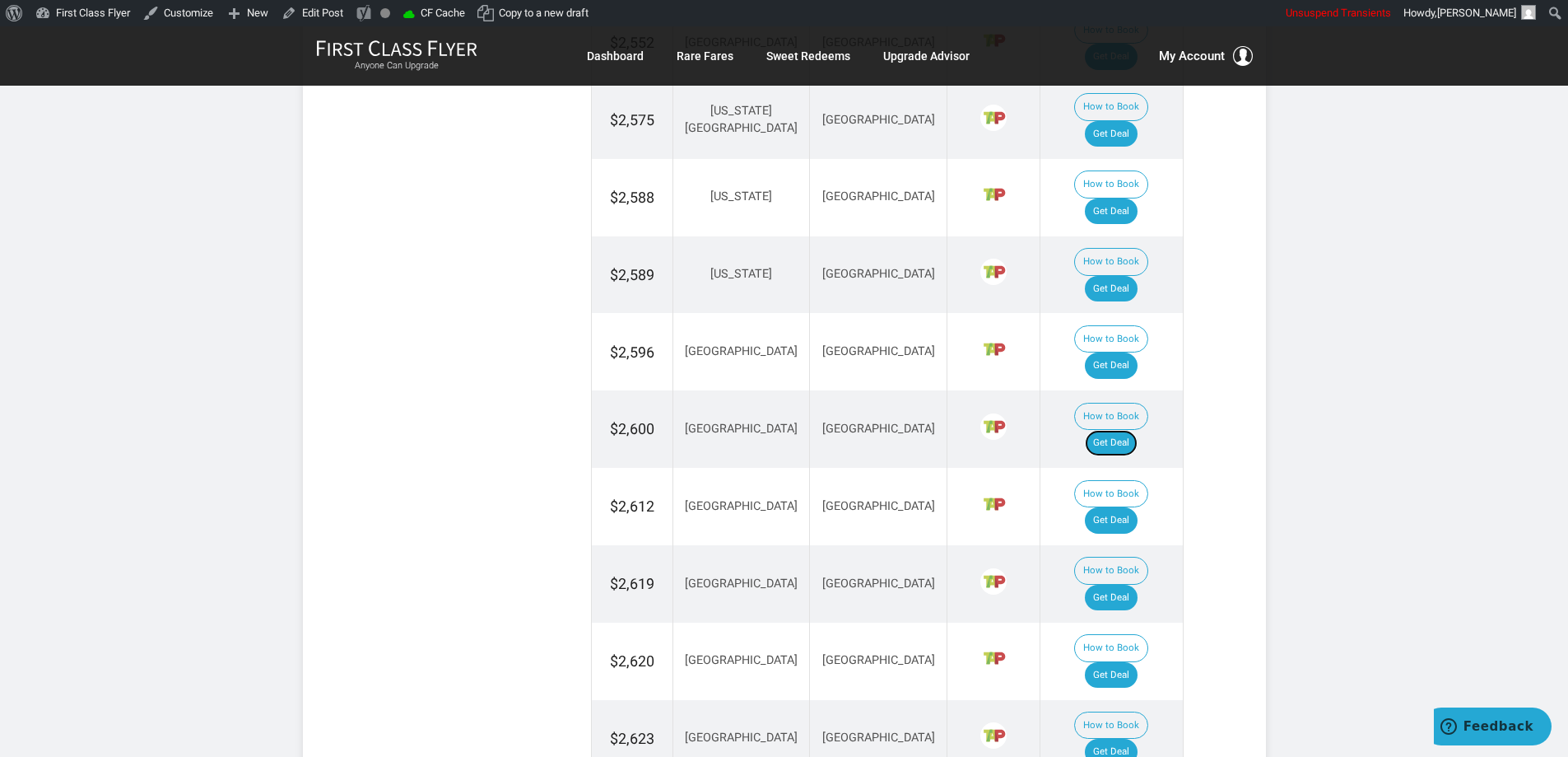
scroll to position [2699, 0]
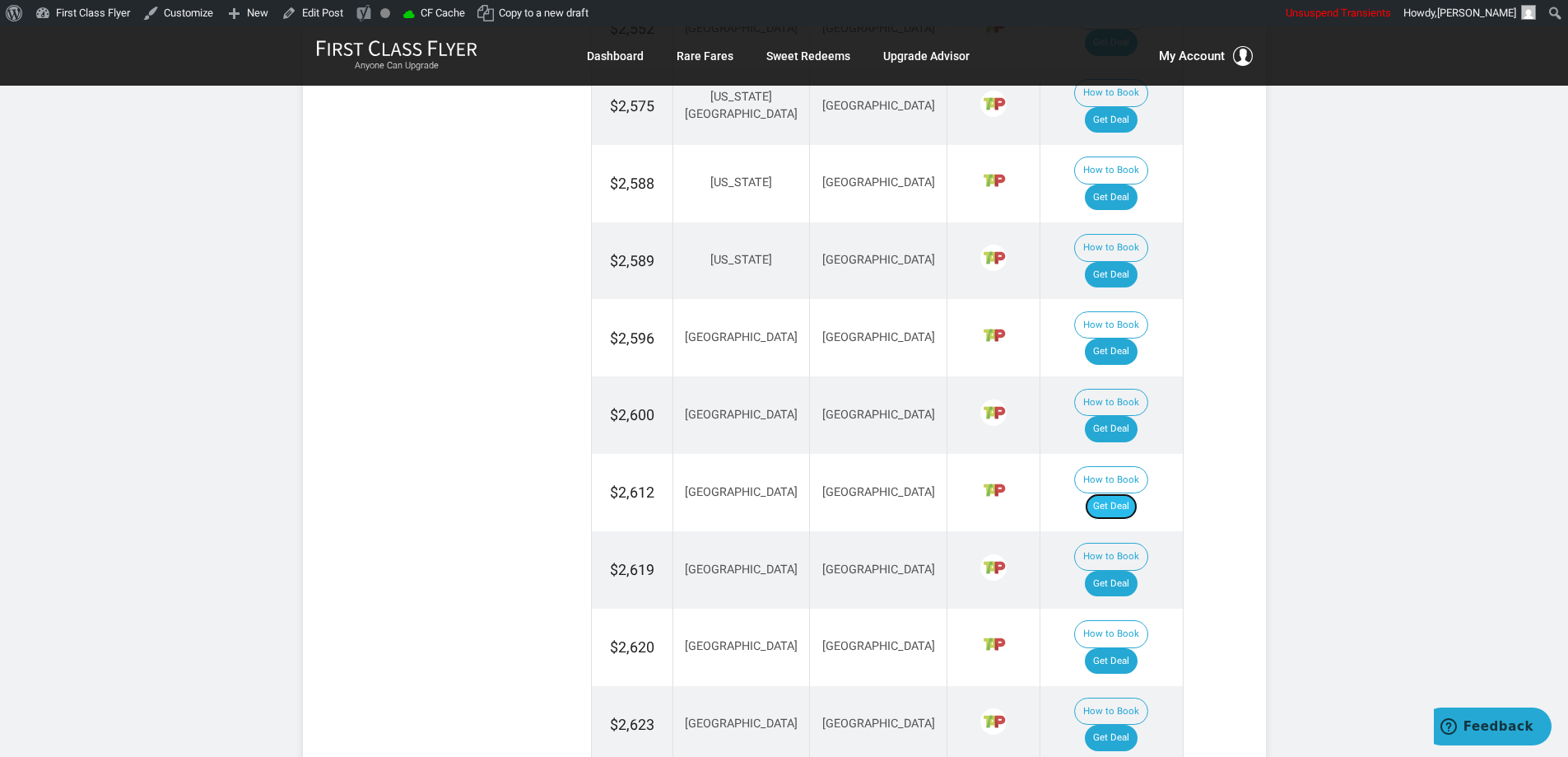
click at [1119, 493] on link "Get Deal" at bounding box center [1110, 506] width 53 height 26
click at [1134, 570] on link "Get Deal" at bounding box center [1110, 583] width 53 height 26
click at [1137, 648] on link "Get Deal" at bounding box center [1110, 661] width 53 height 26
